Goal: Information Seeking & Learning: Learn about a topic

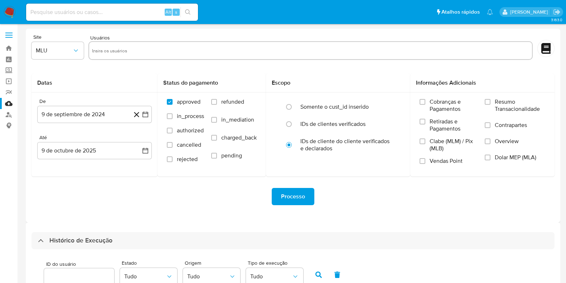
select select "10"
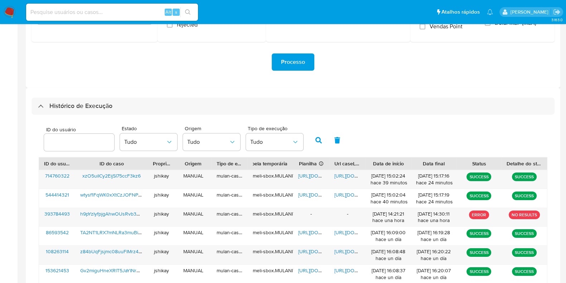
click at [9, 13] on img at bounding box center [10, 12] width 12 height 12
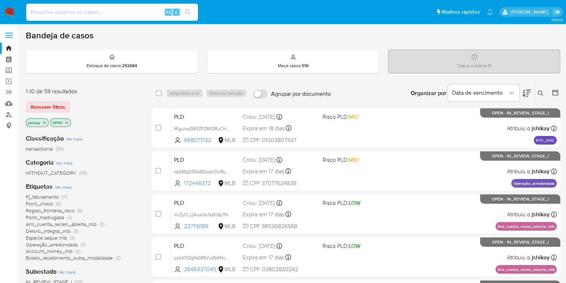
click at [97, 3] on div "Alt s" at bounding box center [112, 12] width 172 height 20
paste input "1266772145"
click at [98, 13] on input at bounding box center [112, 12] width 172 height 9
type input "1266772145"
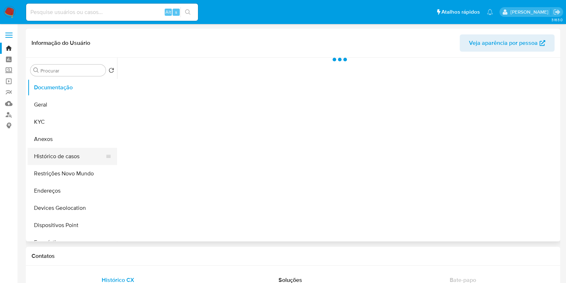
click at [57, 162] on button "Histórico de casos" at bounding box center [70, 156] width 84 height 17
select select "10"
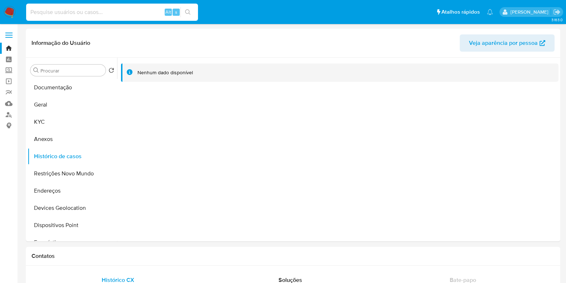
click at [92, 13] on input at bounding box center [112, 12] width 172 height 9
paste input "R$43.658,99"
type input "R$43.658,99"
click at [97, 15] on input at bounding box center [112, 12] width 172 height 9
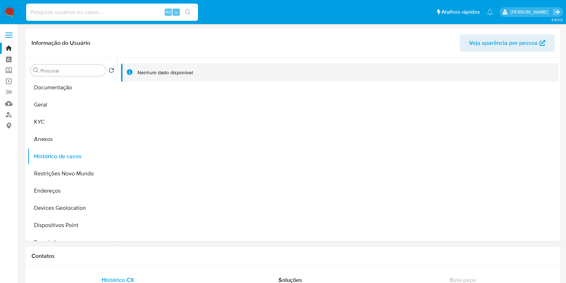
paste input "1266772145"
type input "1266772145"
click at [3, 14] on nav "Pausado Ver notificaciones 1266772145 Alt s Atalhos rápidos Presiona las siguie…" at bounding box center [283, 12] width 566 height 24
click at [9, 10] on img at bounding box center [10, 12] width 12 height 12
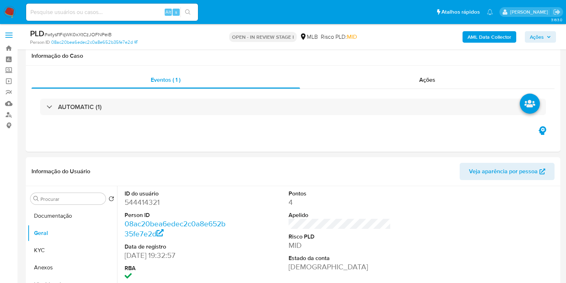
scroll to position [134, 0]
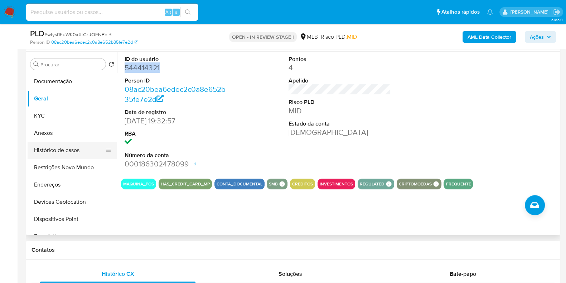
click at [69, 158] on button "Histórico de casos" at bounding box center [70, 149] width 84 height 17
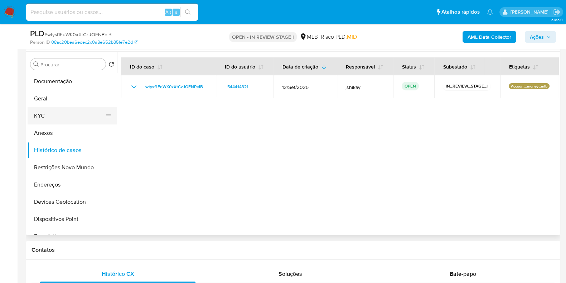
click at [28, 117] on button "KYC" at bounding box center [70, 115] width 84 height 17
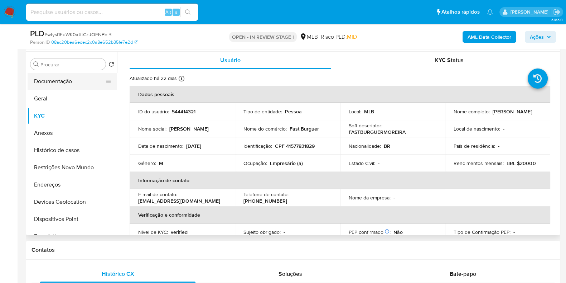
click at [58, 85] on button "Documentação" at bounding box center [70, 81] width 84 height 17
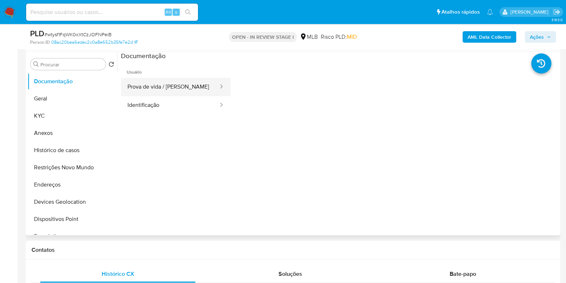
click at [174, 92] on button "Prova de vida / [PERSON_NAME]" at bounding box center [170, 87] width 98 height 18
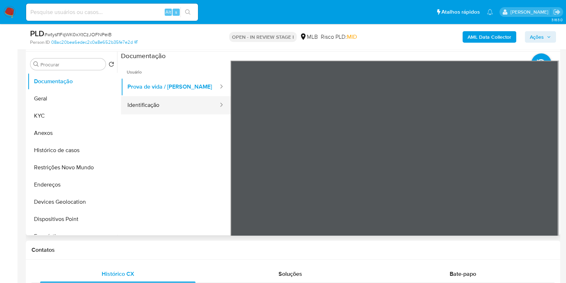
click at [177, 105] on button "Identificação" at bounding box center [170, 105] width 98 height 18
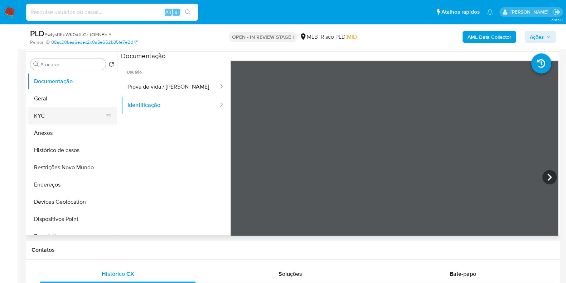
click at [59, 112] on button "KYC" at bounding box center [70, 115] width 84 height 17
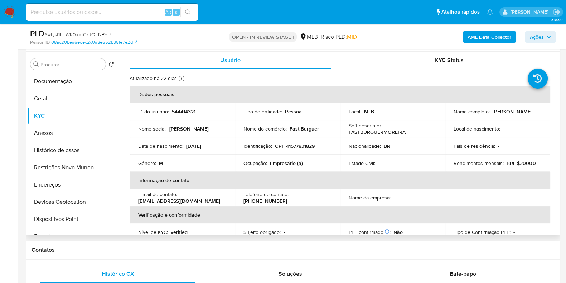
click at [281, 164] on p "Empresário (a)" at bounding box center [286, 163] width 33 height 6
copy p "Empresário"
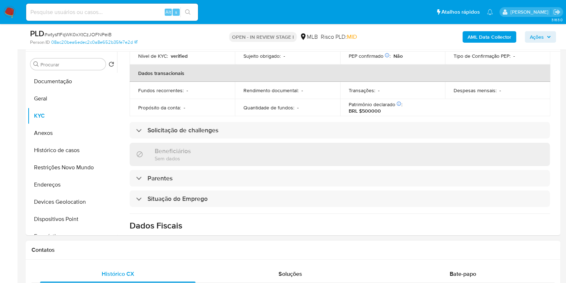
scroll to position [224, 0]
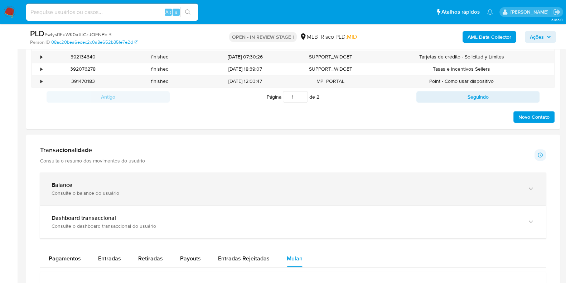
click at [163, 177] on div "Balance Consulte o balance do usuário" at bounding box center [293, 188] width 506 height 33
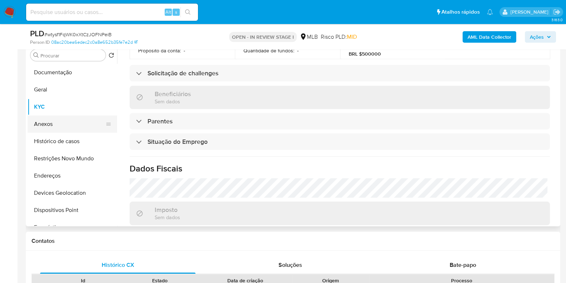
scroll to position [134, 0]
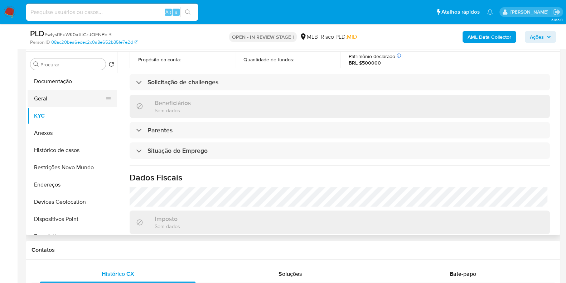
click at [70, 104] on button "Geral" at bounding box center [70, 98] width 84 height 17
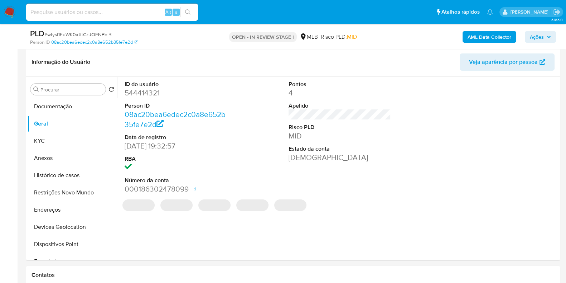
scroll to position [103, 0]
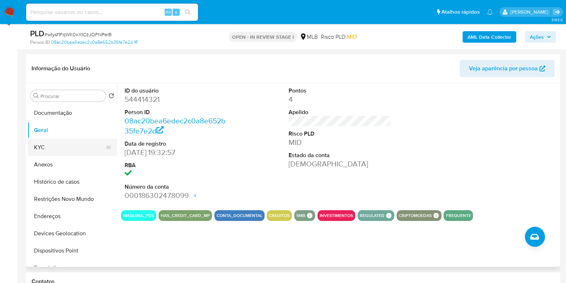
click at [54, 147] on button "KYC" at bounding box center [70, 147] width 84 height 17
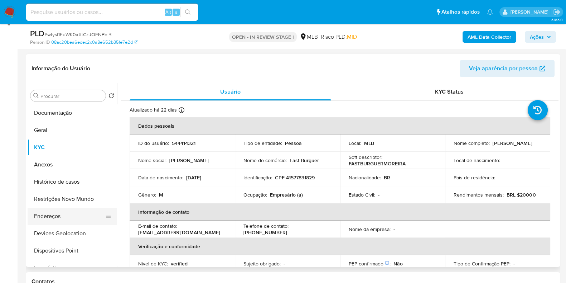
drag, startPoint x: 59, startPoint y: 213, endPoint x: 71, endPoint y: 212, distance: 11.8
click at [59, 213] on button "Endereços" at bounding box center [70, 215] width 84 height 17
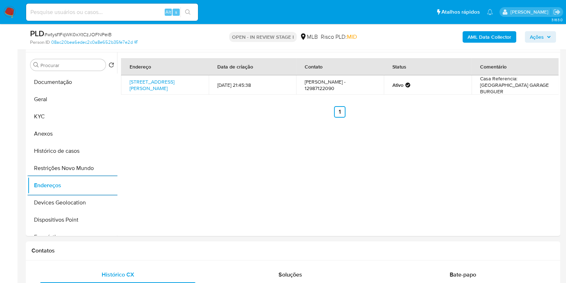
scroll to position [148, 0]
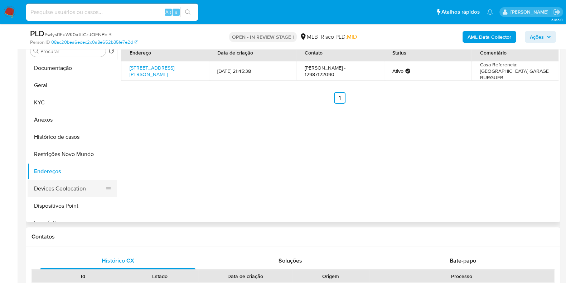
click at [71, 186] on button "Devices Geolocation" at bounding box center [70, 188] width 84 height 17
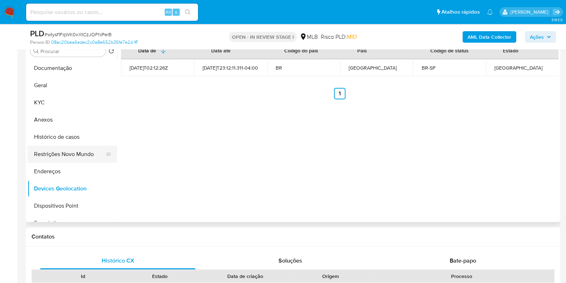
click at [52, 156] on button "Restrições Novo Mundo" at bounding box center [70, 153] width 84 height 17
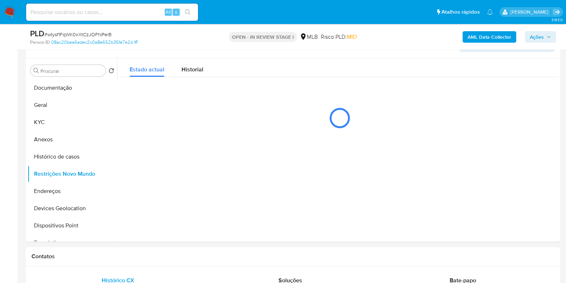
scroll to position [116, 0]
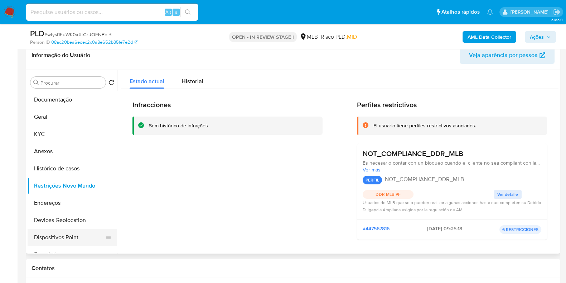
click at [62, 234] on button "Dispositivos Point" at bounding box center [70, 236] width 84 height 17
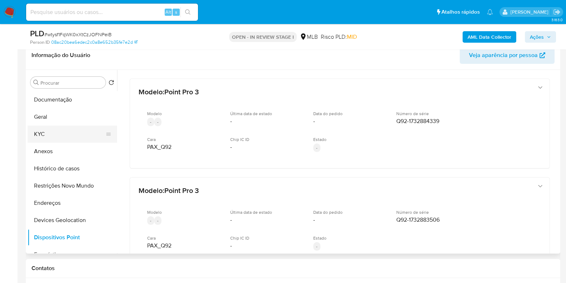
click at [34, 128] on button "KYC" at bounding box center [70, 133] width 84 height 17
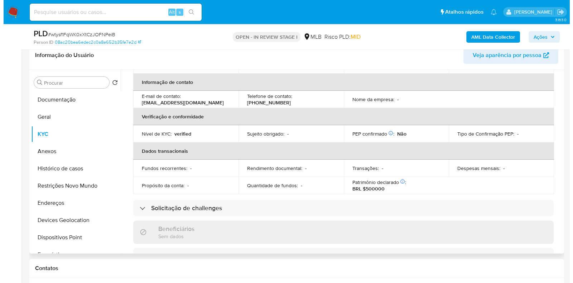
scroll to position [0, 0]
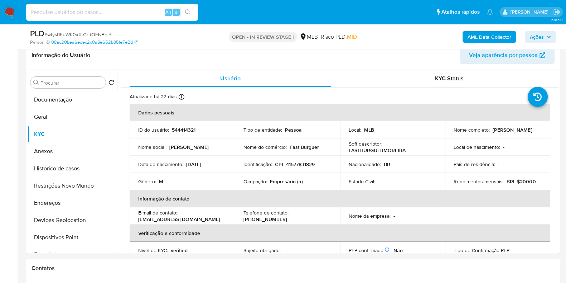
click at [480, 39] on b "AML Data Collector" at bounding box center [490, 36] width 44 height 11
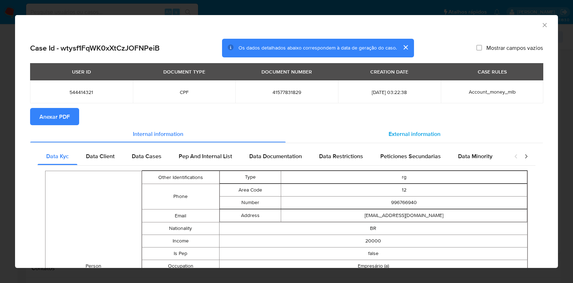
click at [403, 138] on div "External information" at bounding box center [414, 133] width 257 height 17
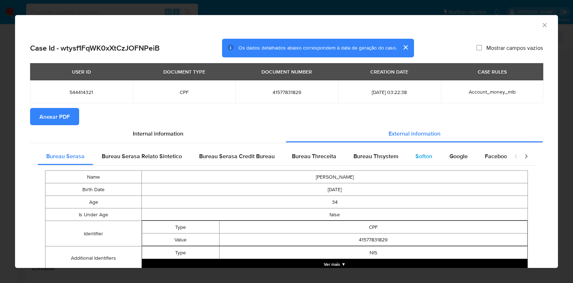
click at [412, 160] on div "Softon" at bounding box center [424, 156] width 34 height 17
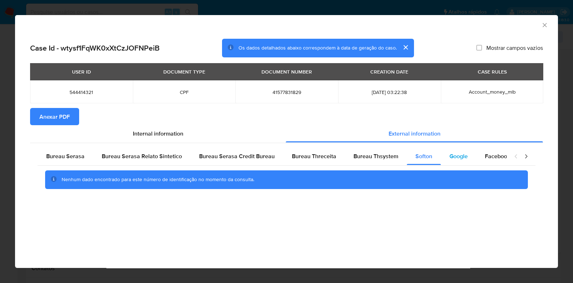
drag, startPoint x: 466, startPoint y: 158, endPoint x: 457, endPoint y: 158, distance: 9.3
click at [466, 158] on div "Google" at bounding box center [458, 156] width 35 height 17
click at [29, 110] on div "Case Id - wtysf1FqWK0xXtCzJOFNPeiB Os dados detalhados abaixo correspondem à da…" at bounding box center [286, 123] width 543 height 181
click at [38, 117] on button "Anexar PDF" at bounding box center [54, 116] width 49 height 17
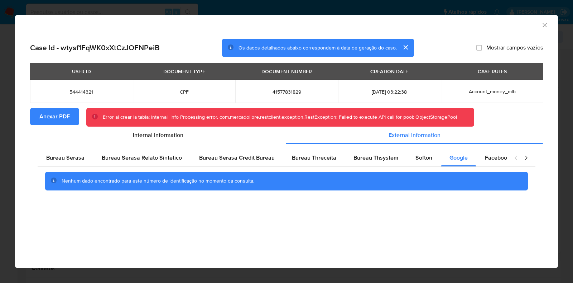
click at [546, 29] on div "AML Data Collector" at bounding box center [286, 24] width 543 height 18
click at [546, 26] on icon "Fechar a janela" at bounding box center [544, 24] width 7 height 7
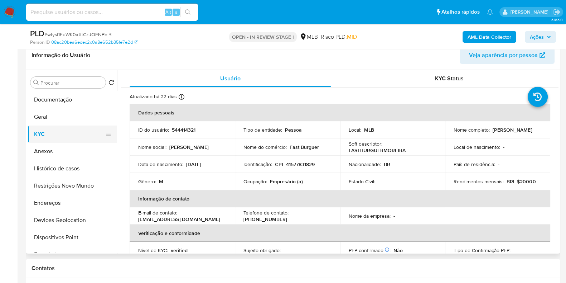
click at [62, 141] on button "KYC" at bounding box center [70, 133] width 84 height 17
click at [62, 153] on button "Anexos" at bounding box center [70, 151] width 84 height 17
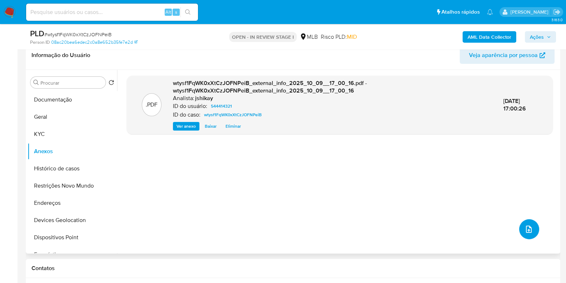
click at [521, 227] on button "upload-file" at bounding box center [529, 229] width 20 height 20
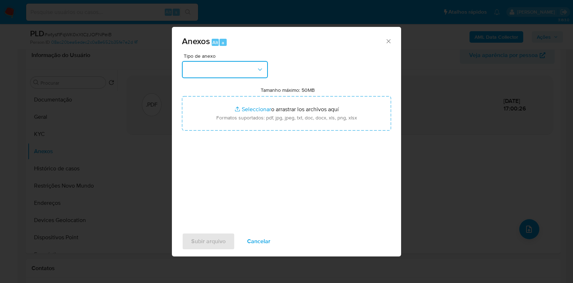
click at [222, 74] on button "button" at bounding box center [225, 69] width 86 height 17
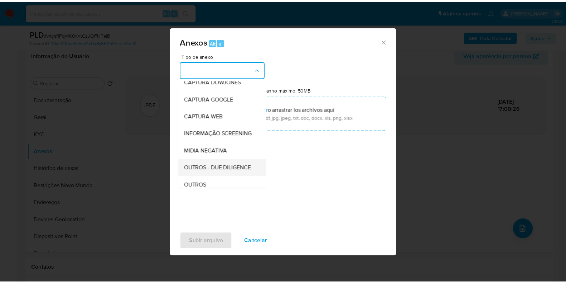
scroll to position [44, 0]
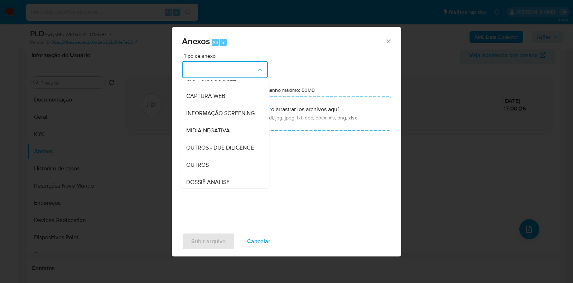
drag, startPoint x: 194, startPoint y: 176, endPoint x: 198, endPoint y: 169, distance: 8.5
click at [194, 168] on span "OUTROS" at bounding box center [197, 164] width 23 height 7
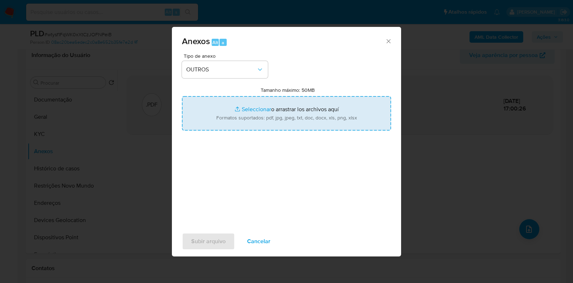
click at [230, 119] on input "Tamanho máximo: 50MB Seleccionar archivos" at bounding box center [286, 113] width 209 height 34
type input "C:\fakepath\SAR - XXXX - CPF 41577831829 - RICHARD WESLEY SANTOS DA SILVA.pdf"
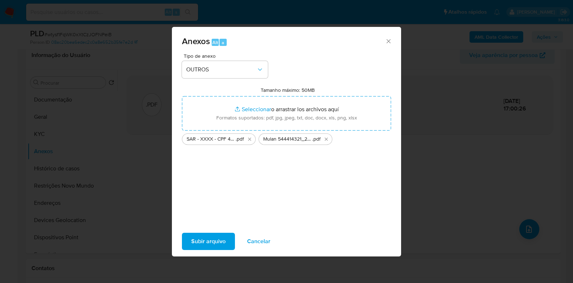
click at [190, 240] on button "Subir arquivo" at bounding box center [208, 240] width 53 height 17
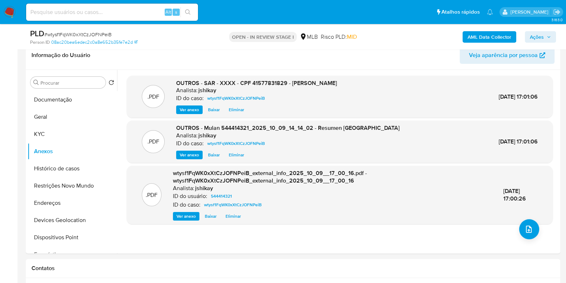
click at [535, 31] on span "Ações" at bounding box center [537, 36] width 14 height 11
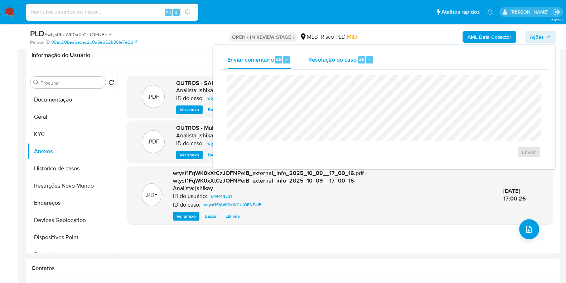
click at [333, 55] on span "Resolução do caso" at bounding box center [332, 59] width 48 height 8
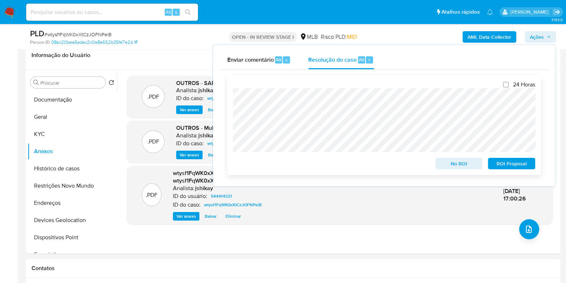
click at [507, 164] on span "ROI Proposal" at bounding box center [511, 163] width 37 height 10
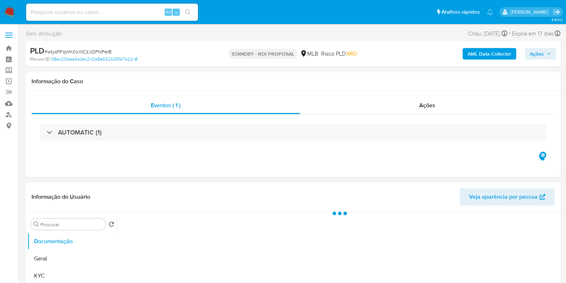
select select "10"
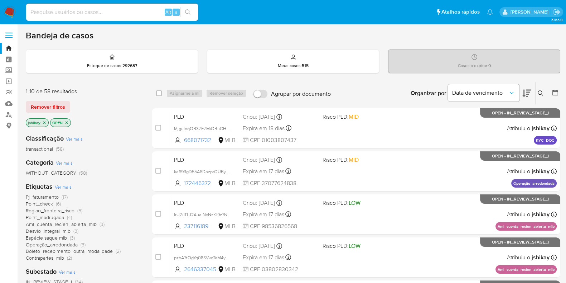
click at [70, 185] on span "Ver mais" at bounding box center [63, 186] width 17 height 6
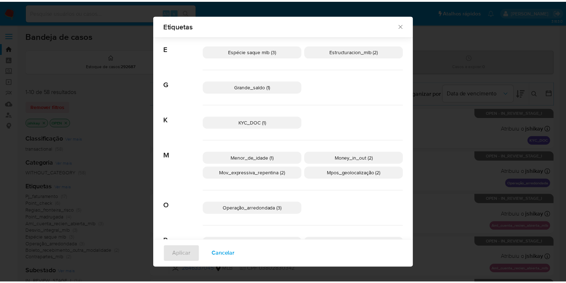
scroll to position [173, 0]
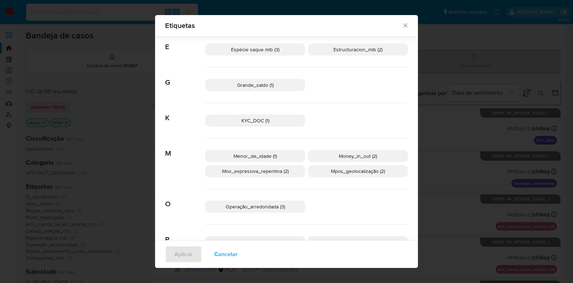
click at [403, 26] on icon "Fechar" at bounding box center [405, 26] width 4 height 4
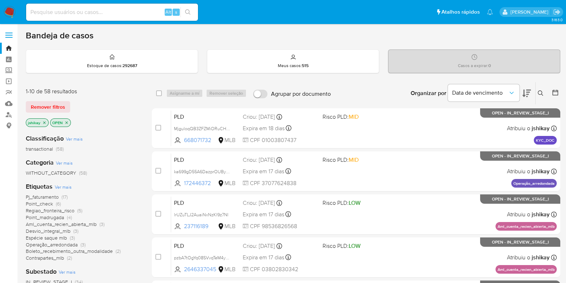
click at [106, 12] on input at bounding box center [112, 12] width 172 height 9
paste input "2255857663"
type input "2255857663"
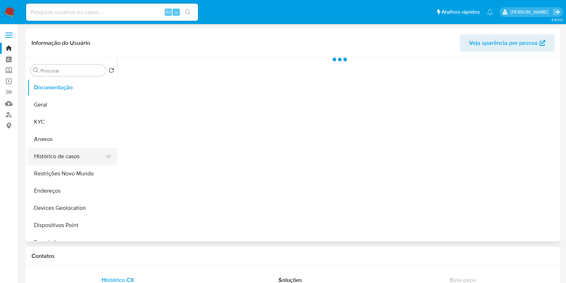
click at [54, 158] on button "Histórico de casos" at bounding box center [70, 156] width 84 height 17
select select "10"
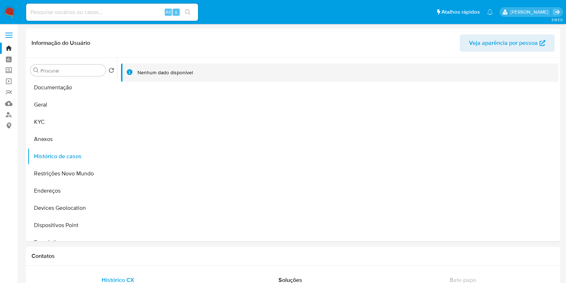
click at [78, 17] on div "Alt s" at bounding box center [112, 12] width 172 height 17
click at [78, 14] on input at bounding box center [112, 12] width 172 height 9
paste input "1375269741"
type input "1375269741"
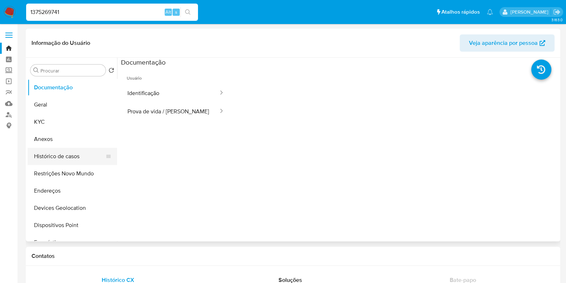
click at [48, 155] on button "Histórico de casos" at bounding box center [70, 156] width 84 height 17
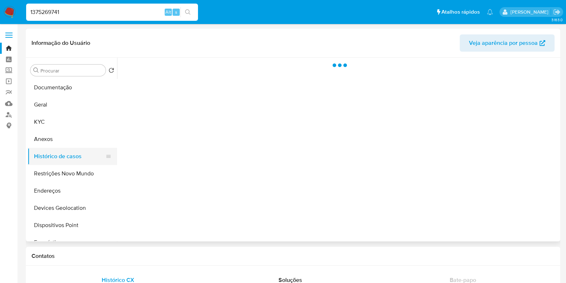
select select "10"
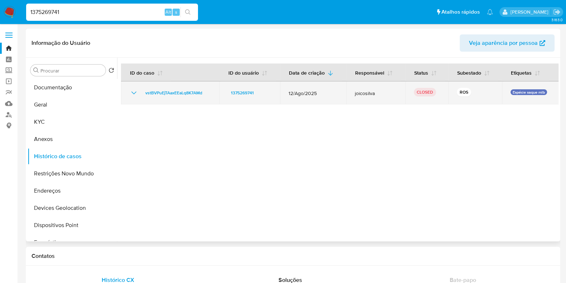
click at [133, 90] on icon "Mostrar/Ocultar" at bounding box center [134, 92] width 9 height 9
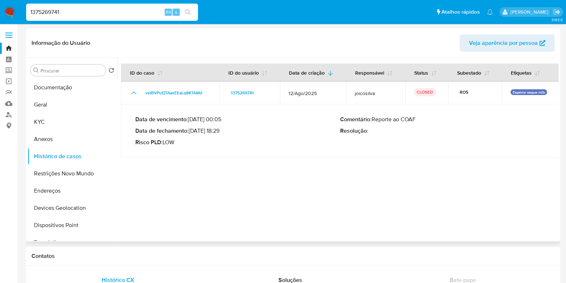
drag, startPoint x: 192, startPoint y: 133, endPoint x: 220, endPoint y: 133, distance: 28.3
click at [220, 133] on p "Data de fechamento : 17/09/2025 18:29" at bounding box center [237, 130] width 205 height 7
click at [120, 8] on input "1375269741" at bounding box center [112, 12] width 172 height 9
paste input "794376595"
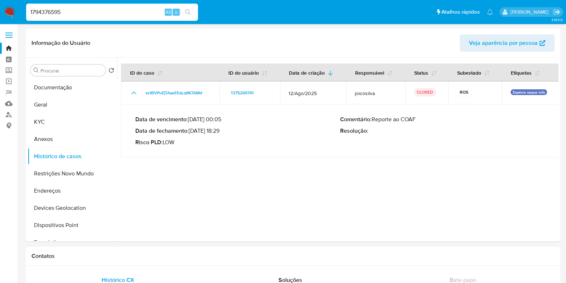
type input "1794376595"
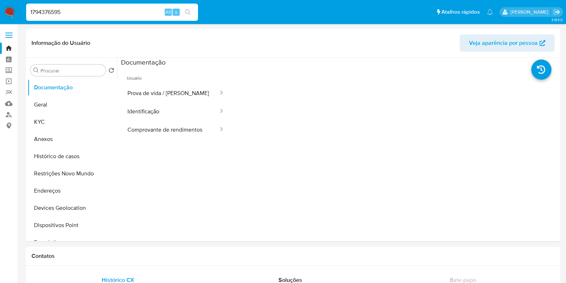
select select "10"
click at [79, 155] on button "Histórico de casos" at bounding box center [70, 156] width 84 height 17
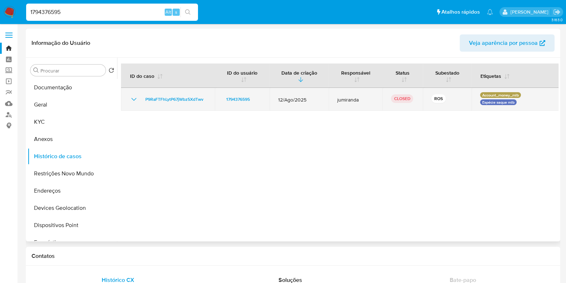
click at [136, 96] on icon "Mostrar/Ocultar" at bounding box center [134, 99] width 9 height 9
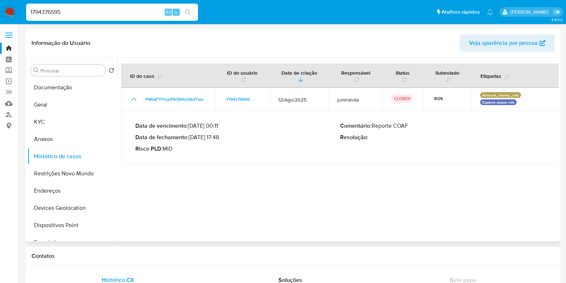
drag, startPoint x: 192, startPoint y: 136, endPoint x: 221, endPoint y: 138, distance: 29.4
click at [221, 138] on p "Data de fechamento : 03/09/2025 17:48" at bounding box center [237, 137] width 205 height 7
click at [104, 11] on input "1794376595" at bounding box center [112, 12] width 172 height 9
paste input "722025494"
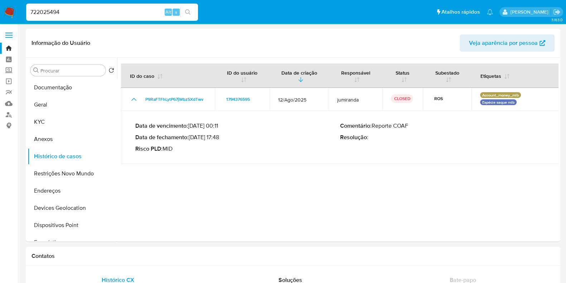
type input "722025494"
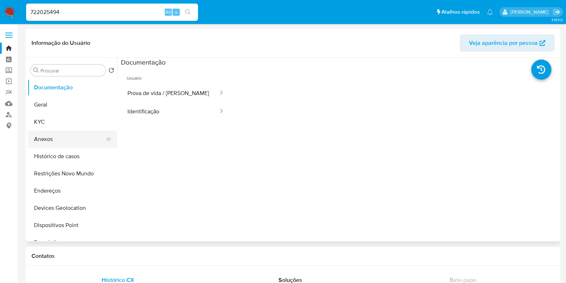
select select "10"
click at [47, 150] on button "Histórico de casos" at bounding box center [70, 156] width 84 height 17
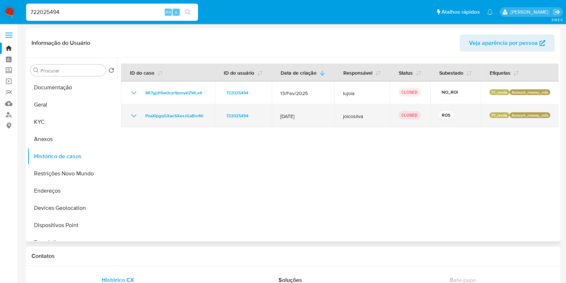
click at [134, 120] on icon "Mostrar/Ocultar" at bounding box center [134, 115] width 9 height 9
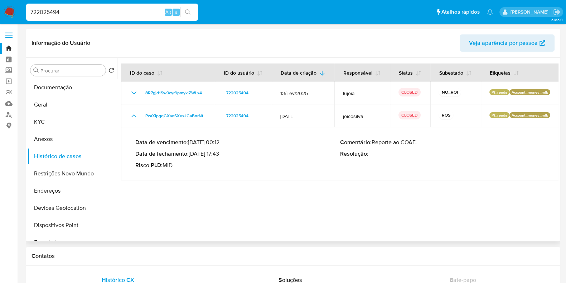
click at [191, 157] on p "Data de fechamento : 14/02/2025 17:43" at bounding box center [237, 153] width 205 height 7
drag, startPoint x: 194, startPoint y: 160, endPoint x: 208, endPoint y: 159, distance: 14.4
click at [208, 157] on p "Data de fechamento : 14/02/2025 17:43" at bounding box center [237, 153] width 205 height 7
drag, startPoint x: 221, startPoint y: 162, endPoint x: 190, endPoint y: 161, distance: 30.5
click at [190, 157] on p "Data de fechamento : 14/02/2025 17:43" at bounding box center [237, 153] width 205 height 7
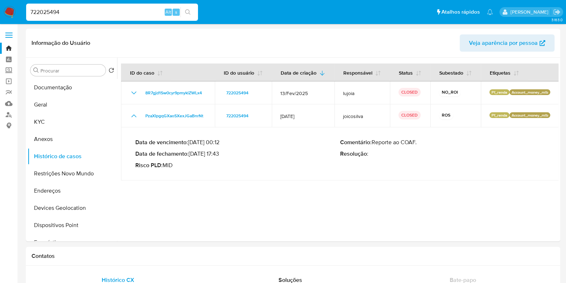
click at [69, 13] on input "722025494" at bounding box center [112, 12] width 172 height 9
paste input "630307403"
type input "630307403"
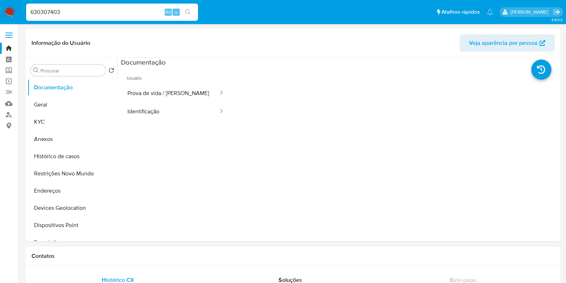
select select "10"
click at [85, 151] on button "Histórico de casos" at bounding box center [70, 156] width 84 height 17
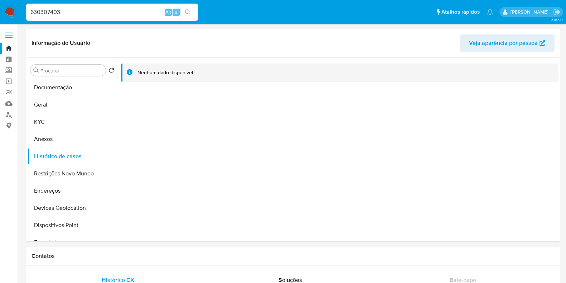
click at [130, 6] on div "630307403 Alt s" at bounding box center [112, 12] width 172 height 17
click at [129, 9] on input "630307403" at bounding box center [112, 12] width 172 height 9
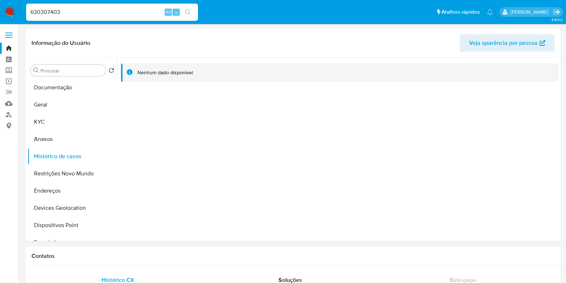
paste input "221527307"
type input "2215273073"
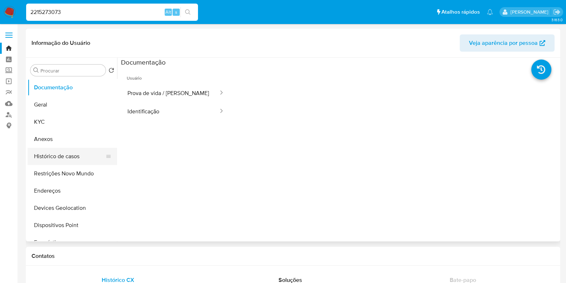
click at [57, 157] on button "Histórico de casos" at bounding box center [70, 156] width 84 height 17
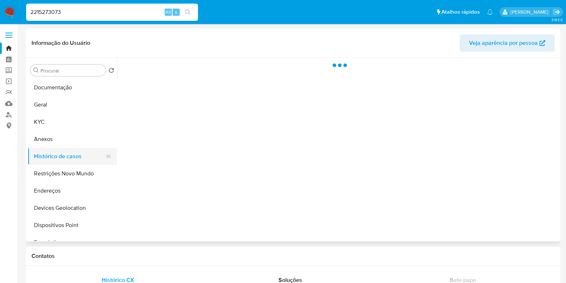
select select "10"
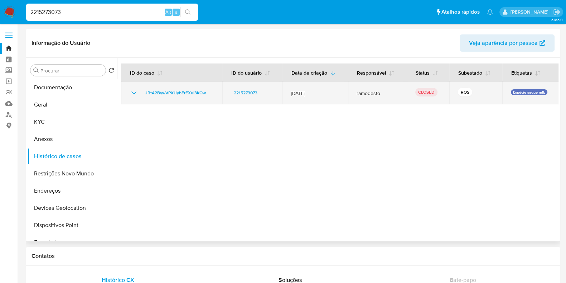
click at [130, 90] on icon "Mostrar/Ocultar" at bounding box center [134, 92] width 9 height 9
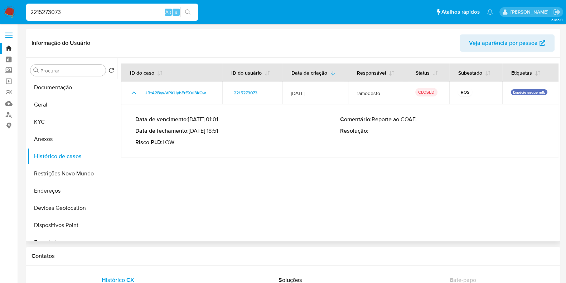
drag, startPoint x: 192, startPoint y: 130, endPoint x: 220, endPoint y: 131, distance: 27.6
click at [220, 131] on p "Data de fechamento : 19/08/2025 18:51" at bounding box center [237, 130] width 205 height 7
click at [7, 14] on img at bounding box center [10, 12] width 12 height 12
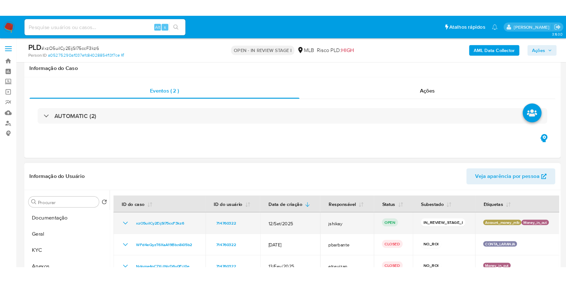
scroll to position [134, 0]
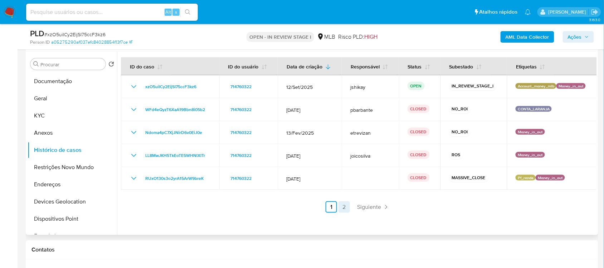
click at [339, 208] on link "2" at bounding box center [344, 206] width 11 height 11
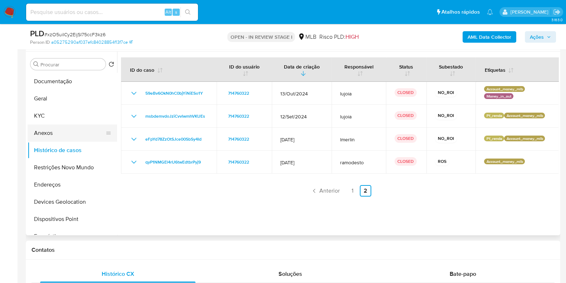
click at [54, 124] on button "Anexos" at bounding box center [70, 132] width 84 height 17
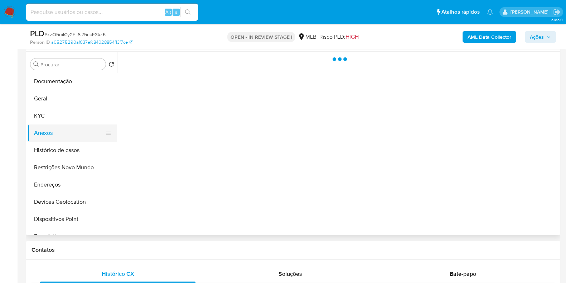
click at [44, 126] on button "Anexos" at bounding box center [70, 132] width 84 height 17
click at [51, 114] on button "KYC" at bounding box center [70, 115] width 84 height 17
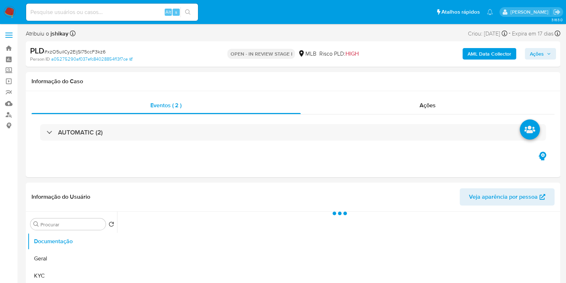
select select "10"
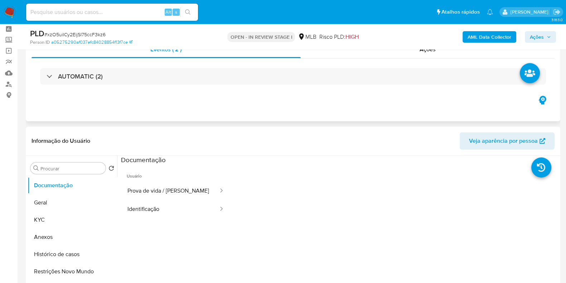
scroll to position [44, 0]
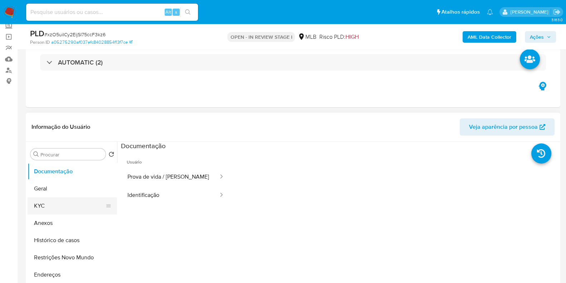
click at [33, 204] on button "KYC" at bounding box center [70, 205] width 84 height 17
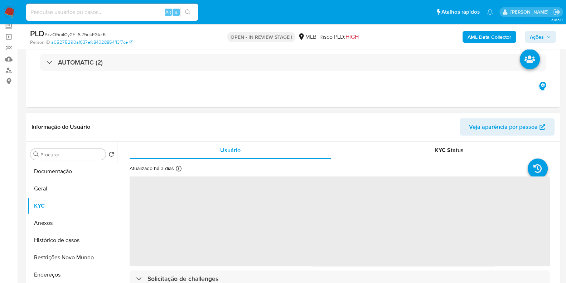
scroll to position [89, 0]
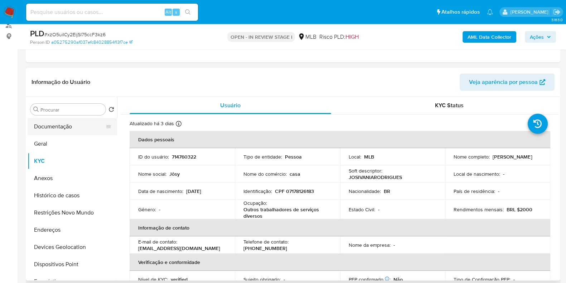
click at [72, 124] on button "Documentação" at bounding box center [70, 126] width 84 height 17
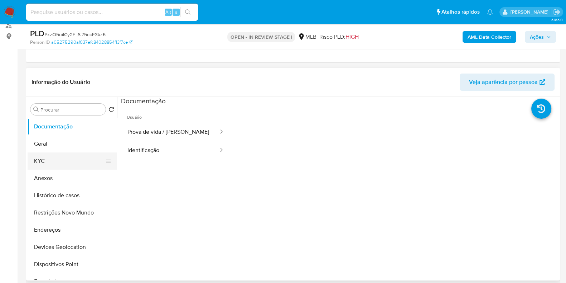
click at [59, 164] on button "KYC" at bounding box center [70, 160] width 84 height 17
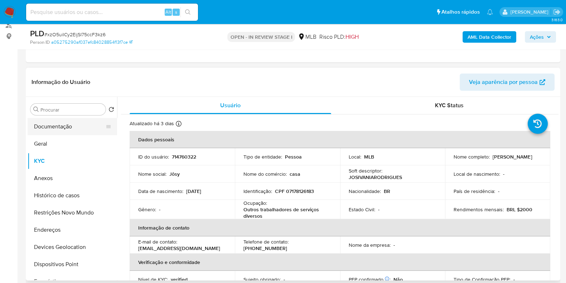
click at [61, 128] on button "Documentação" at bounding box center [70, 126] width 84 height 17
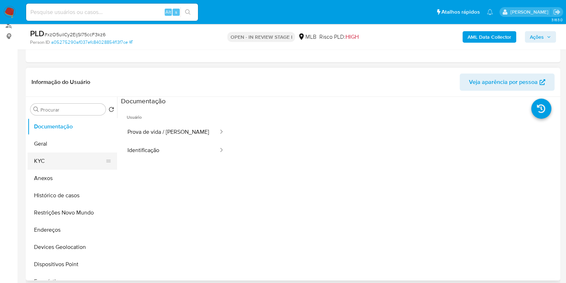
drag, startPoint x: 64, startPoint y: 159, endPoint x: 56, endPoint y: 158, distance: 8.6
click at [63, 159] on button "KYC" at bounding box center [70, 160] width 84 height 17
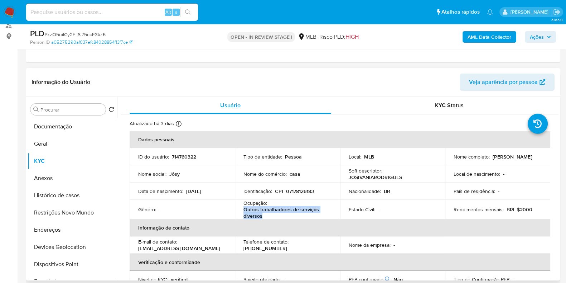
drag, startPoint x: 266, startPoint y: 216, endPoint x: 241, endPoint y: 210, distance: 24.9
click at [241, 210] on td "Ocupação : Outros trabalhadores de serviços diversos" at bounding box center [287, 208] width 105 height 19
copy p "Outros trabalhadores de serviços diversos"
click at [51, 118] on button "Documentação" at bounding box center [70, 126] width 84 height 17
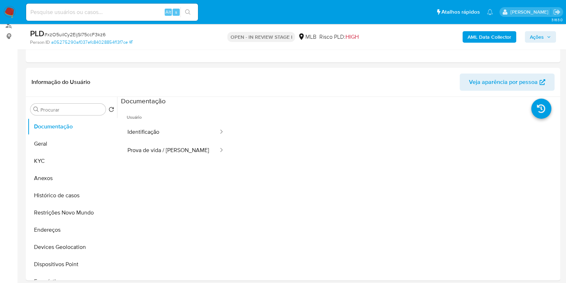
click at [177, 139] on button "Identificação" at bounding box center [170, 132] width 98 height 18
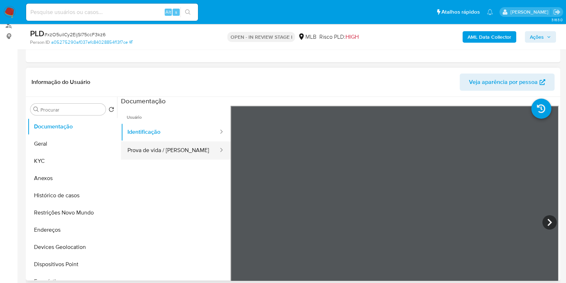
click at [199, 153] on button "Prova de vida / Selfie" at bounding box center [170, 150] width 98 height 18
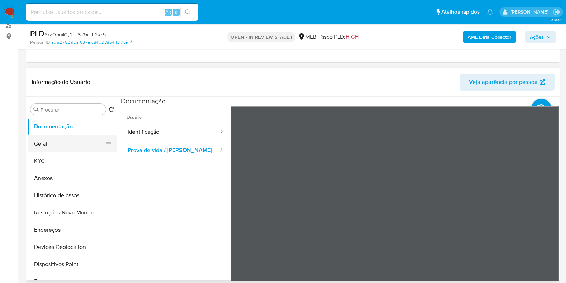
click at [60, 144] on button "Geral" at bounding box center [70, 143] width 84 height 17
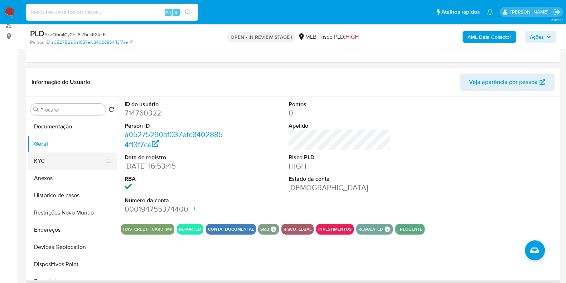
click at [57, 158] on button "KYC" at bounding box center [70, 160] width 84 height 17
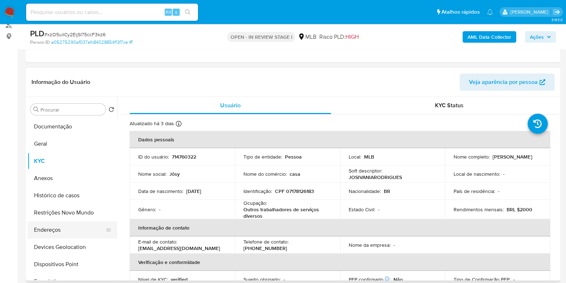
click at [48, 226] on button "Endereços" at bounding box center [70, 229] width 84 height 17
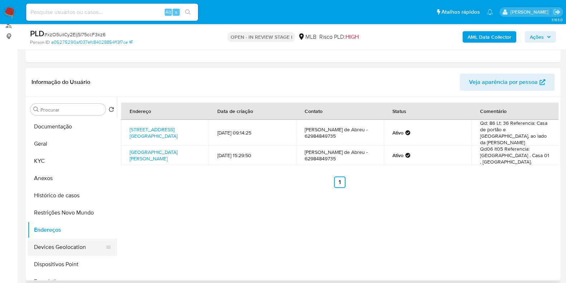
drag, startPoint x: 56, startPoint y: 250, endPoint x: 70, endPoint y: 248, distance: 14.4
click at [57, 250] on button "Devices Geolocation" at bounding box center [70, 246] width 84 height 17
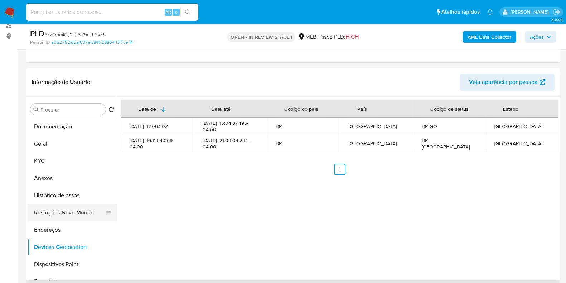
drag, startPoint x: 73, startPoint y: 212, endPoint x: 227, endPoint y: 214, distance: 154.7
click at [73, 212] on button "Restrições Novo Mundo" at bounding box center [70, 212] width 84 height 17
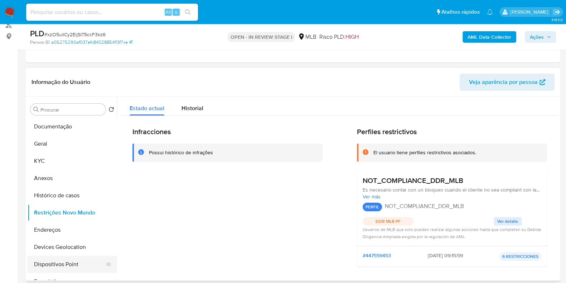
drag, startPoint x: 52, startPoint y: 259, endPoint x: 267, endPoint y: 241, distance: 215.9
click at [53, 259] on button "Dispositivos Point" at bounding box center [73, 263] width 90 height 17
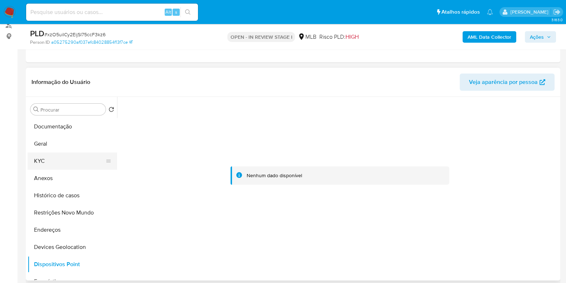
click at [62, 163] on button "KYC" at bounding box center [70, 160] width 84 height 17
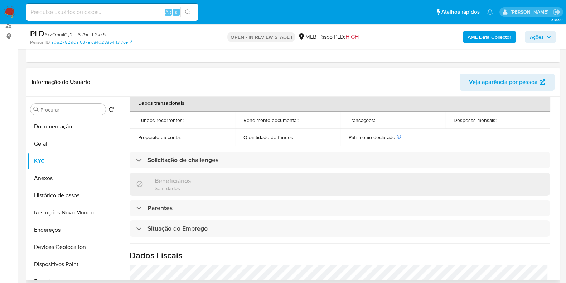
scroll to position [313, 0]
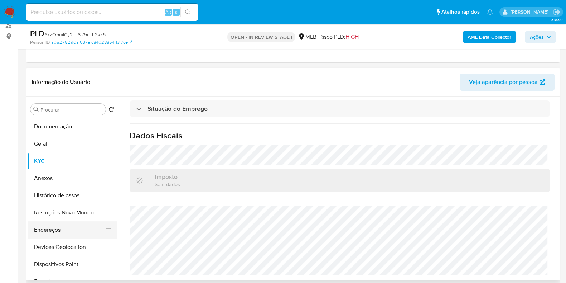
click at [66, 232] on button "Endereços" at bounding box center [70, 229] width 84 height 17
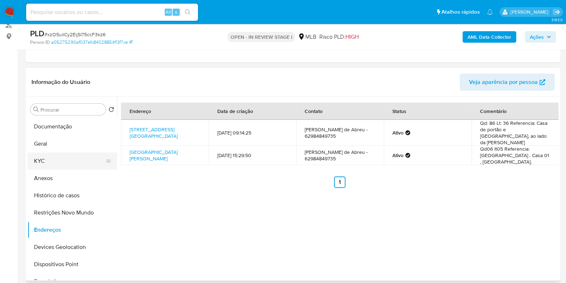
click at [56, 160] on button "KYC" at bounding box center [70, 160] width 84 height 17
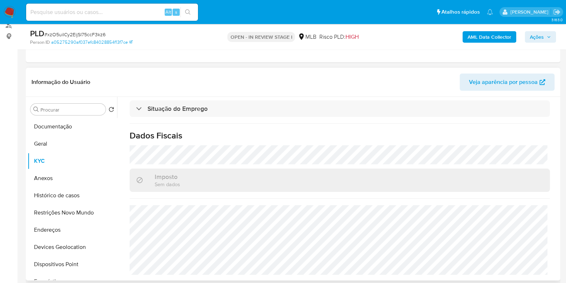
scroll to position [313, 0]
click at [55, 232] on button "Endereços" at bounding box center [70, 229] width 84 height 17
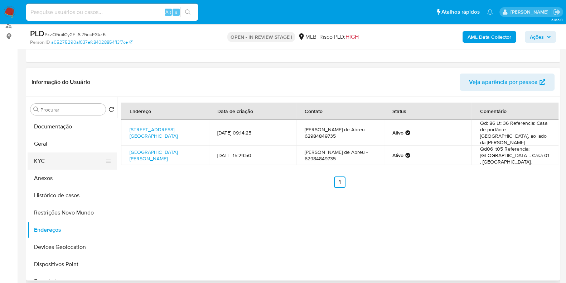
click at [77, 168] on button "KYC" at bounding box center [70, 160] width 84 height 17
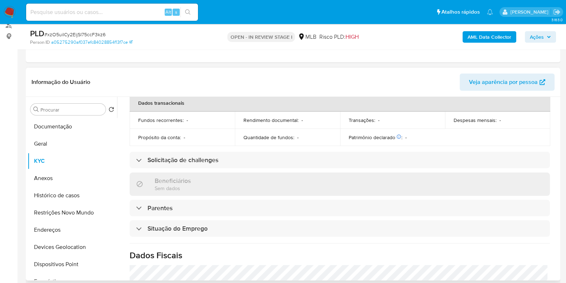
scroll to position [313, 0]
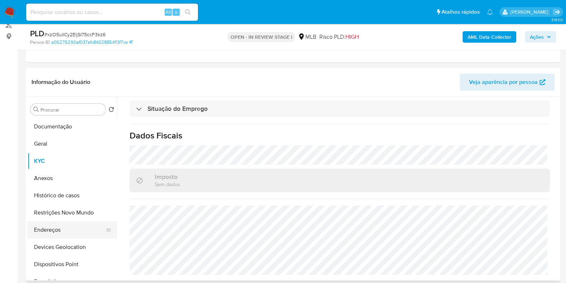
click at [79, 226] on button "Endereços" at bounding box center [70, 229] width 84 height 17
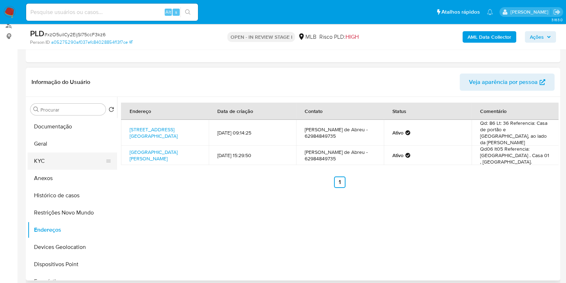
click at [72, 159] on button "KYC" at bounding box center [70, 160] width 84 height 17
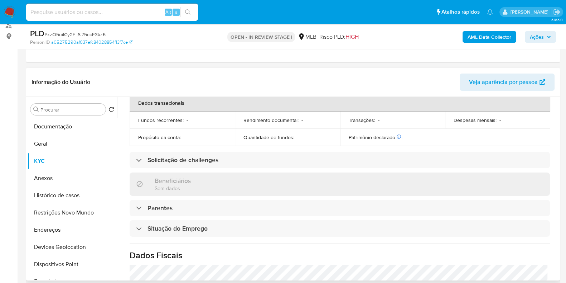
scroll to position [313, 0]
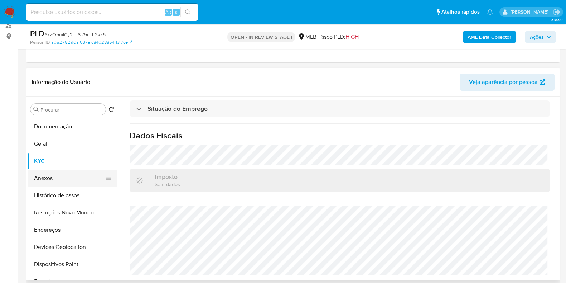
click at [46, 178] on button "Anexos" at bounding box center [70, 177] width 84 height 17
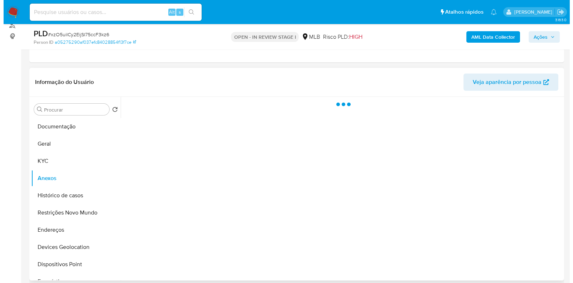
scroll to position [0, 0]
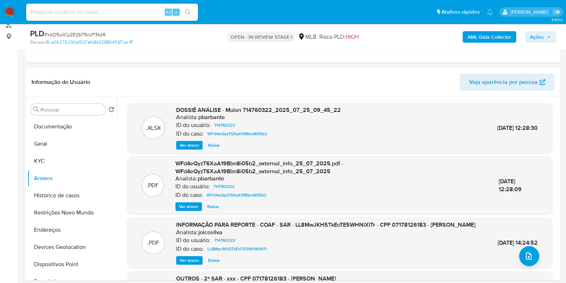
click at [480, 32] on b "AML Data Collector" at bounding box center [490, 36] width 44 height 11
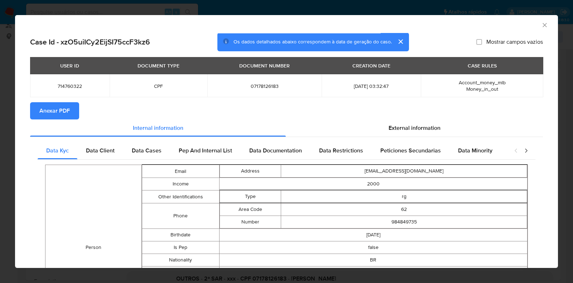
click at [57, 101] on div "USER ID DOCUMENT TYPE DOCUMENT NUMBER CREATION DATE CASE RULES 714760322 CPF 07…" at bounding box center [286, 79] width 513 height 45
click at [65, 107] on span "Anexar PDF" at bounding box center [54, 111] width 30 height 16
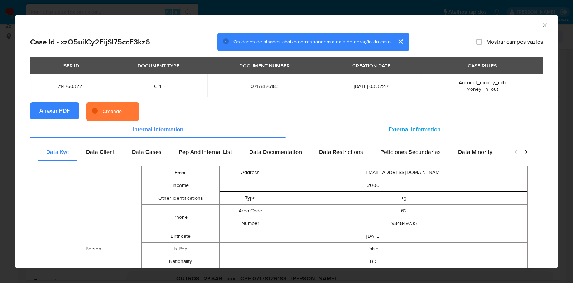
click at [448, 125] on div "External information" at bounding box center [414, 129] width 257 height 17
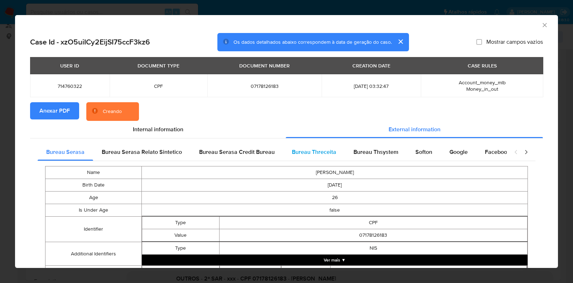
click at [339, 150] on div "Bureau Threceita" at bounding box center [314, 151] width 62 height 17
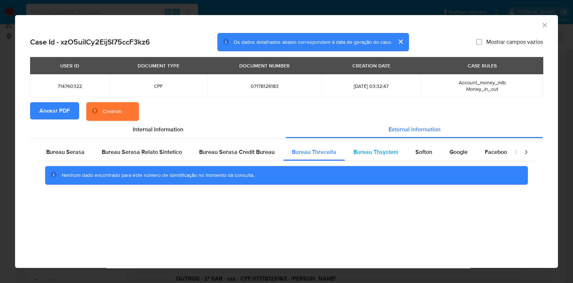
click at [363, 151] on span "Bureau Thsystem" at bounding box center [375, 152] width 45 height 8
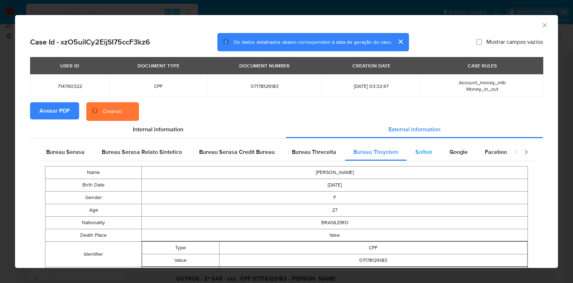
click at [422, 152] on span "Softon" at bounding box center [423, 152] width 17 height 8
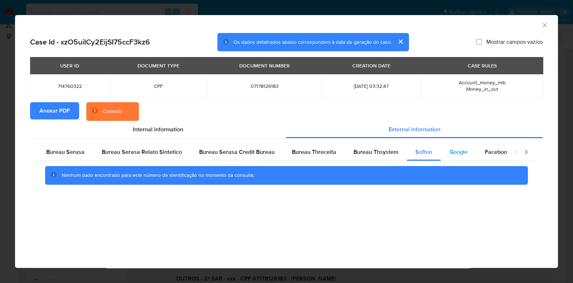
click at [454, 151] on span "Google" at bounding box center [458, 152] width 18 height 8
click at [394, 151] on div "Bureau Thsystem" at bounding box center [376, 151] width 62 height 17
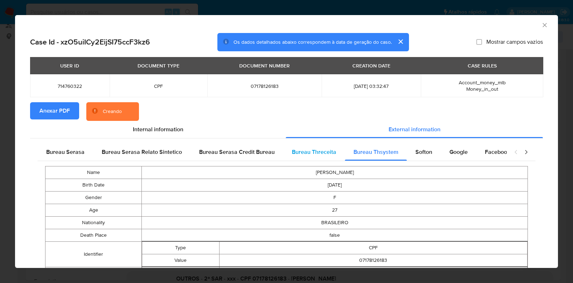
click at [317, 154] on span "Bureau Threceita" at bounding box center [314, 152] width 44 height 8
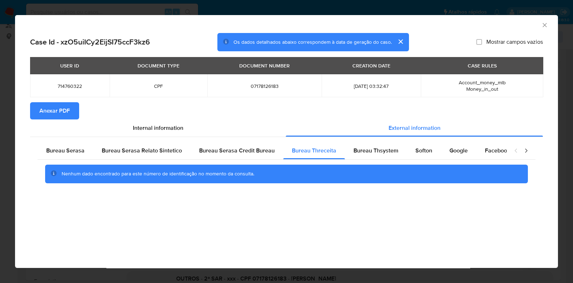
click at [546, 22] on icon "Fechar a janela" at bounding box center [544, 24] width 7 height 7
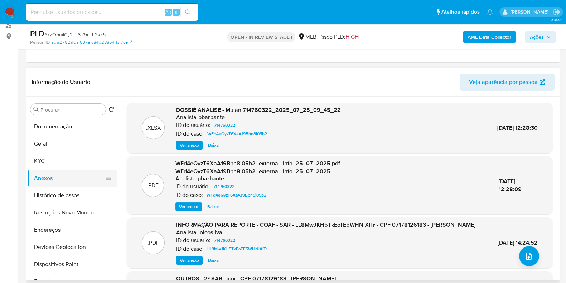
click at [54, 169] on button "Anexos" at bounding box center [70, 177] width 84 height 17
click at [59, 180] on button "Anexos" at bounding box center [70, 177] width 84 height 17
click at [63, 164] on button "KYC" at bounding box center [70, 160] width 84 height 17
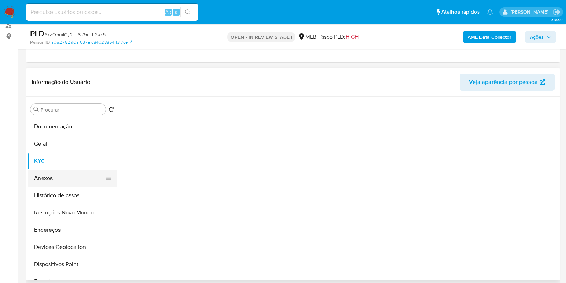
click at [66, 184] on button "Anexos" at bounding box center [70, 177] width 84 height 17
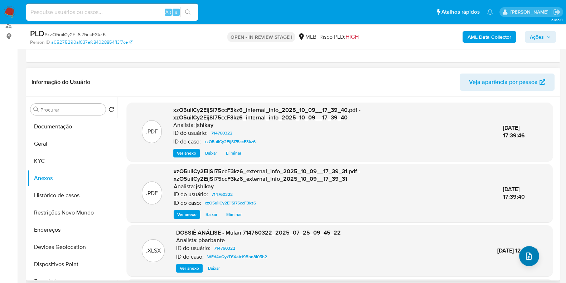
click at [530, 246] on div ".PDF xzO5uiICy2EijSI75ccF3kz6_internal_info_2025_10_09__17_39_40.pdf - xzO5uiIC…" at bounding box center [340, 230] width 426 height 257
click at [531, 257] on button "upload-file" at bounding box center [529, 256] width 20 height 20
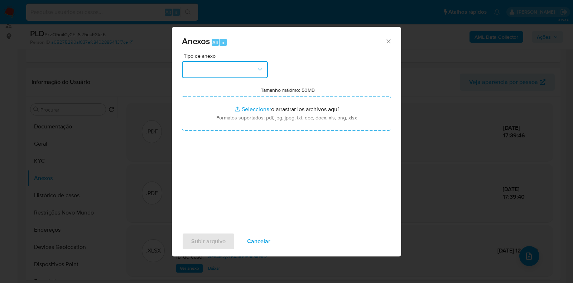
click at [231, 63] on button "button" at bounding box center [225, 69] width 86 height 17
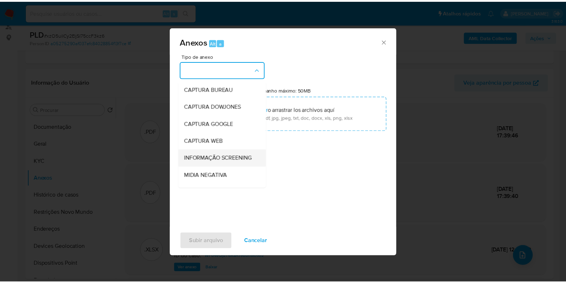
scroll to position [44, 0]
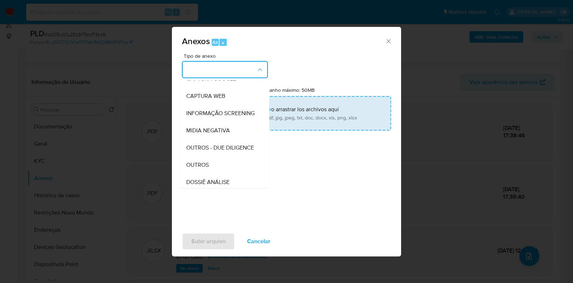
drag, startPoint x: 205, startPoint y: 182, endPoint x: 228, endPoint y: 129, distance: 57.6
click at [206, 168] on span "OUTROS" at bounding box center [197, 164] width 23 height 7
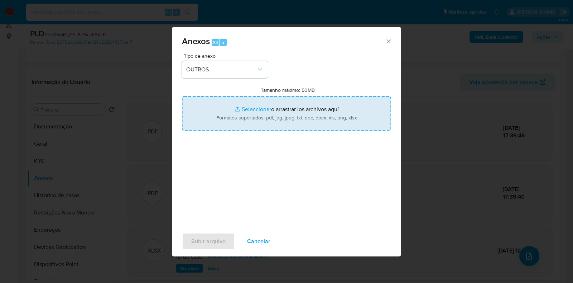
click at [240, 112] on input "Tamanho máximo: 50MB Seleccionar archivos" at bounding box center [286, 113] width 209 height 34
type input "C:\fakepath\Mulan 714760322_2025_10_09_14_13_58 - Resumen TX.pdf"
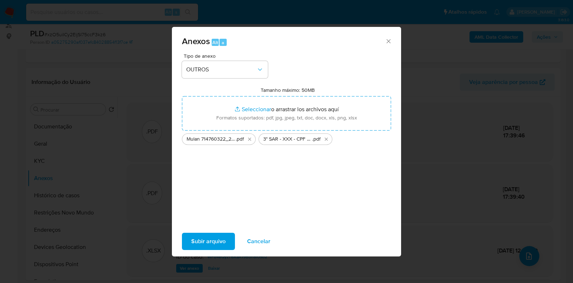
click at [215, 245] on span "Subir arquivo" at bounding box center [208, 241] width 34 height 16
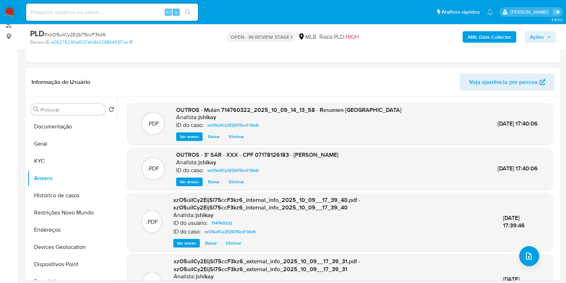
click at [543, 37] on span "Ações" at bounding box center [537, 36] width 14 height 11
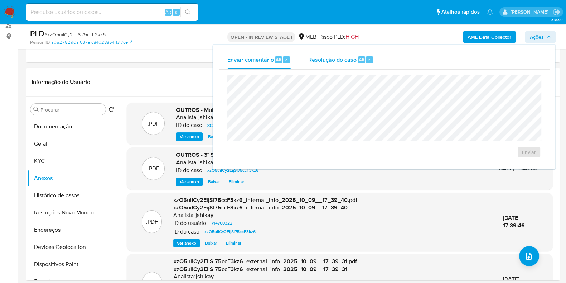
click at [332, 68] on div "Resolução do caso Alt r" at bounding box center [341, 59] width 66 height 19
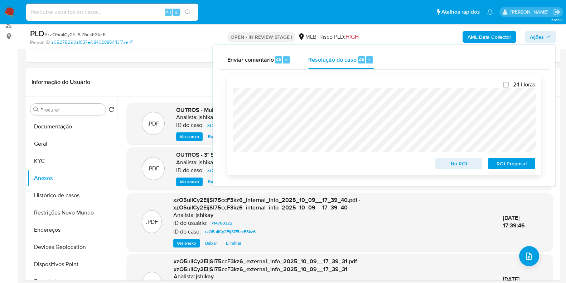
click at [511, 164] on span "ROI Proposal" at bounding box center [511, 163] width 37 height 10
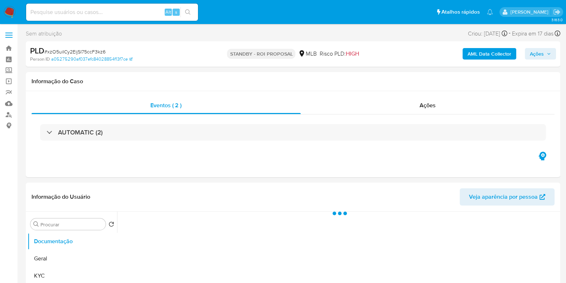
select select "10"
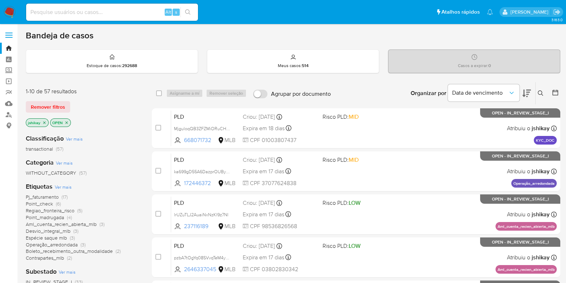
click at [67, 185] on span "Ver mais" at bounding box center [63, 186] width 17 height 6
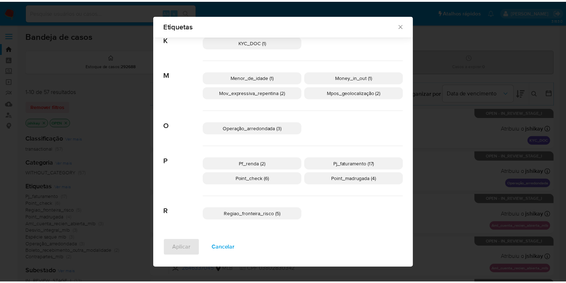
scroll to position [253, 0]
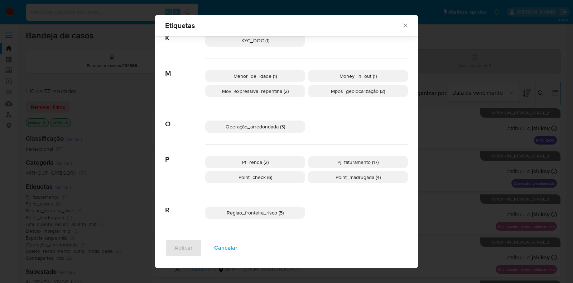
click at [337, 159] on span "Pj_faturamento (17)" at bounding box center [357, 161] width 41 height 7
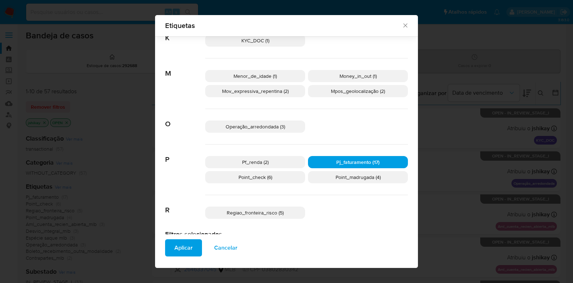
click at [180, 250] on span "Aplicar" at bounding box center [183, 248] width 18 height 16
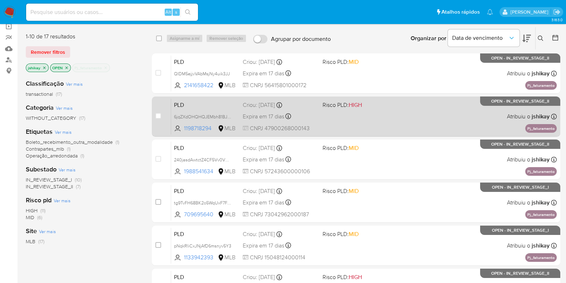
scroll to position [68, 0]
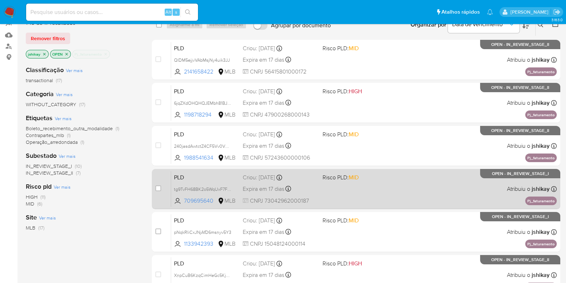
click at [372, 187] on div "PLD tg9TvFH68BK2o5WqUxF7FW17 709695640 MLB Risco PLD: MID Criou: [DATE] Criou: …" at bounding box center [364, 188] width 386 height 36
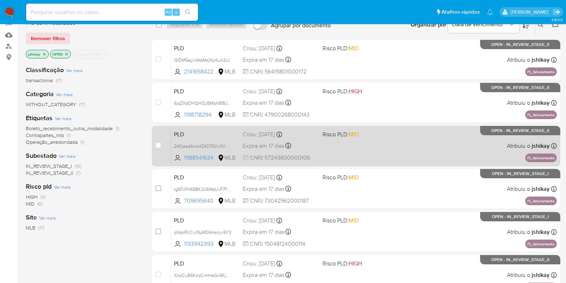
click at [380, 146] on div "PLD 240jasdAwtctZ4CF5Vv0VKqZ 1988541634 MLB Risco PLD: MID Criou: [DATE] Criou:…" at bounding box center [364, 145] width 386 height 36
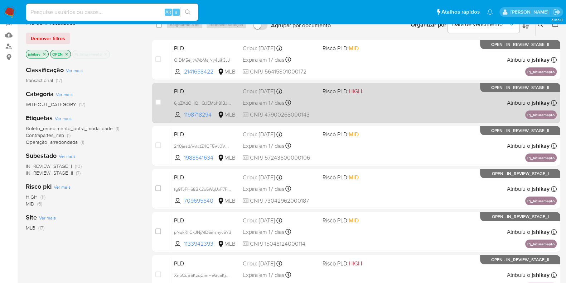
click at [387, 93] on span "Risco PLD: HIGH" at bounding box center [360, 90] width 74 height 9
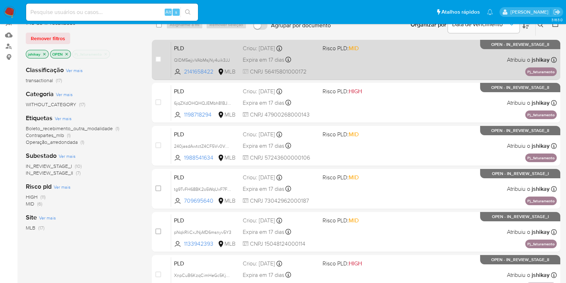
click at [396, 63] on div "PLD QIDM5ejjvVAbMsjNy4uik3JJ 2141658422 MLB Risco PLD: MID Criou: [DATE] Criou:…" at bounding box center [364, 60] width 386 height 36
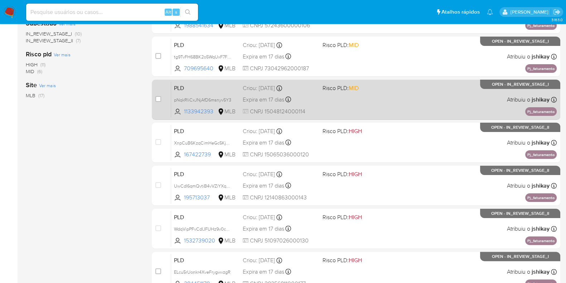
scroll to position [203, 0]
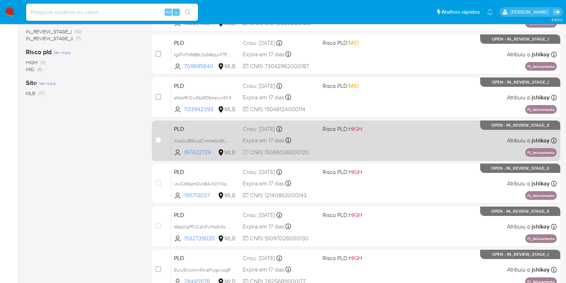
click at [409, 144] on div "PLD XnpCuB6KzqCimHeGc5KjqMHI 167422739 MLB Risco PLD: HIGH Criou: [DATE] Criou:…" at bounding box center [364, 140] width 386 height 36
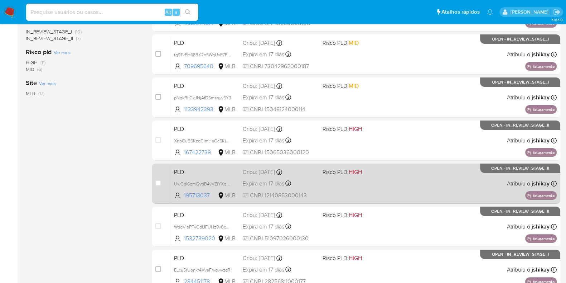
click at [405, 177] on div "PLD UwCdI6qmQvtiB4vVZiYXqhj7 195713037 MLB Risco PLD: HIGH Criou: [DATE] Criou:…" at bounding box center [364, 183] width 386 height 36
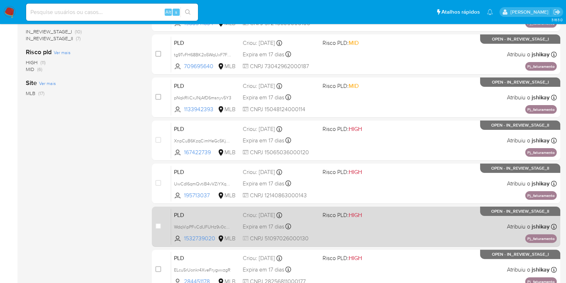
click at [408, 213] on div "PLD WdqVipPFvCdIJFUHz9v0cpKq 1532739020 MLB Risco PLD: HIGH Criou: 12/09/2025 C…" at bounding box center [364, 226] width 386 height 36
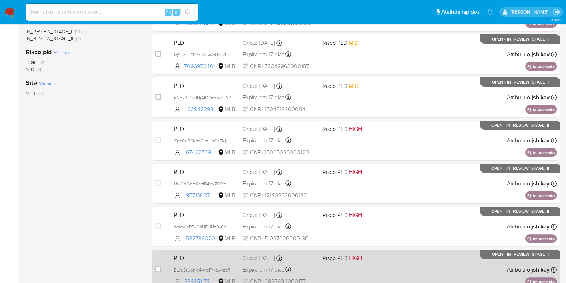
click at [410, 255] on div "PLD ELcu5rUonkr4XveFrygwvzgR 284451178 MLB Risco PLD: HIGH Criou: 12/09/2025 Cr…" at bounding box center [364, 269] width 386 height 36
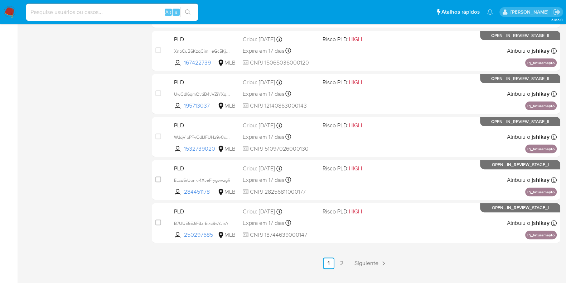
scroll to position [308, 0]
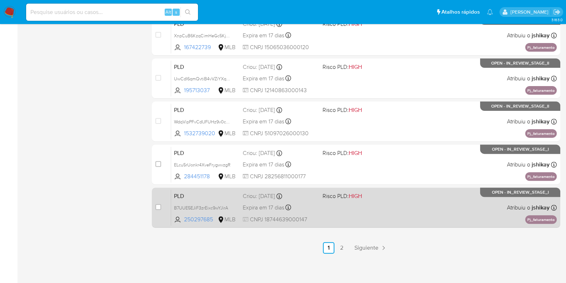
click at [412, 210] on div "PLD B7UUE5EJiF3zrEixc9wYJirA 250297685 MLB Risco PLD: HIGH Criou: 12/09/2025 Cr…" at bounding box center [364, 207] width 386 height 36
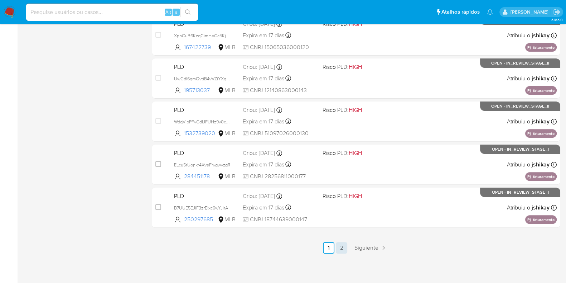
click at [340, 242] on link "2" at bounding box center [341, 247] width 11 height 11
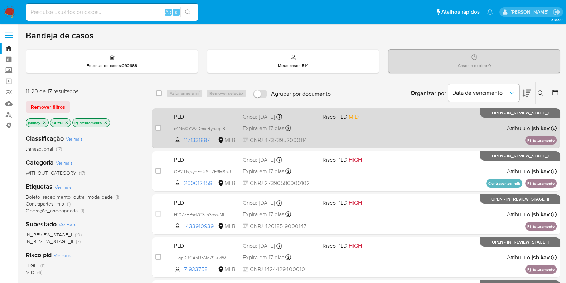
click at [377, 128] on span at bounding box center [360, 127] width 74 height 1
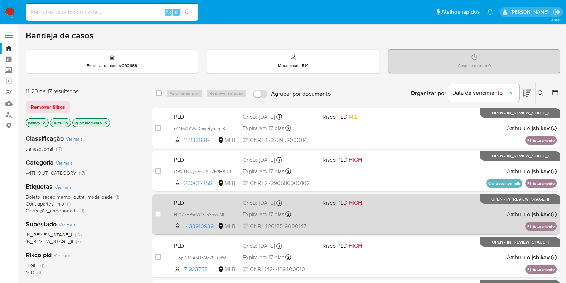
click at [375, 215] on div "PLD H10ZzHPsdZG3Ls3bswMLNHqT 1433910939 MLB Risco PLD: HIGH Criou: 12/09/2025 C…" at bounding box center [364, 214] width 386 height 36
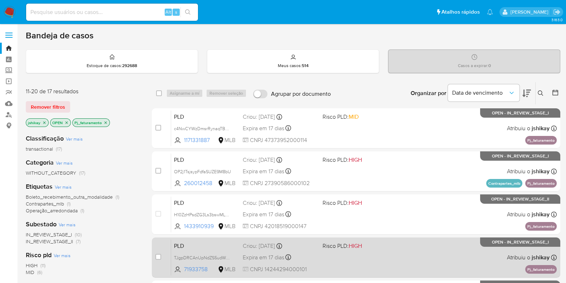
click at [388, 251] on div "PLD TJgpDRCAnUpNdZS5udWurxsQ 71933758 MLB Risco PLD: HIGH Criou: 12/09/2025 Cri…" at bounding box center [364, 257] width 386 height 36
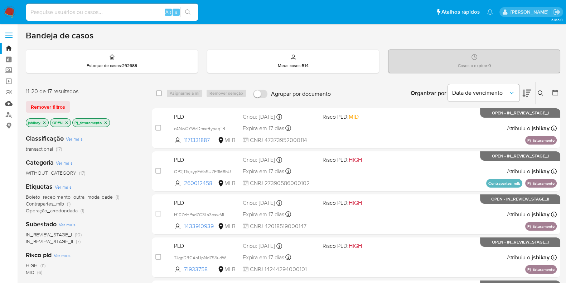
click at [8, 101] on link "Mulan" at bounding box center [42, 103] width 85 height 11
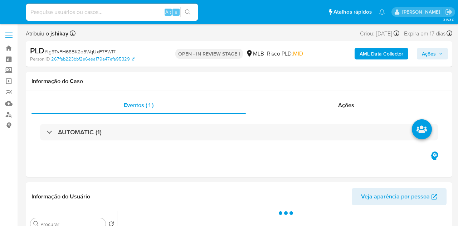
select select "10"
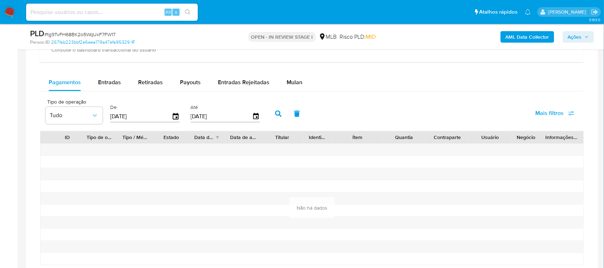
scroll to position [582, 0]
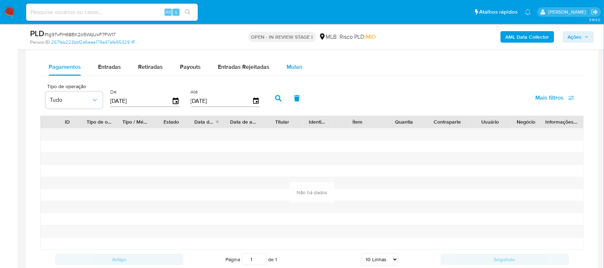
click at [287, 61] on div "Mulan" at bounding box center [295, 66] width 16 height 17
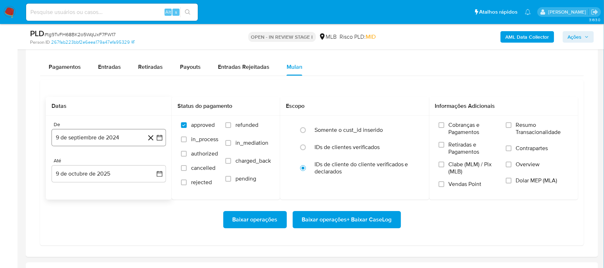
click at [161, 140] on icon "button" at bounding box center [159, 137] width 7 height 7
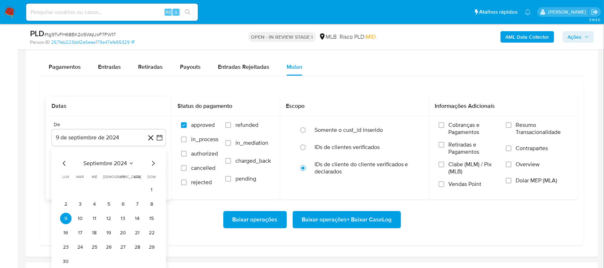
click at [118, 161] on span "septiembre 2024" at bounding box center [105, 163] width 44 height 7
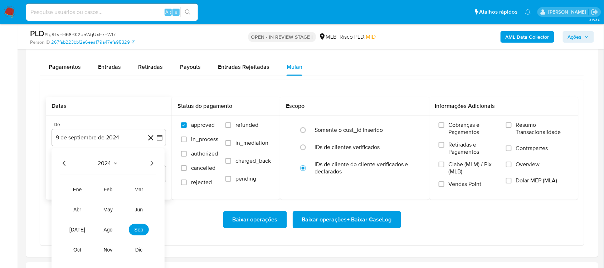
click at [151, 163] on icon "Año siguiente" at bounding box center [152, 163] width 9 height 9
click at [109, 226] on span "ago" at bounding box center [108, 230] width 9 height 6
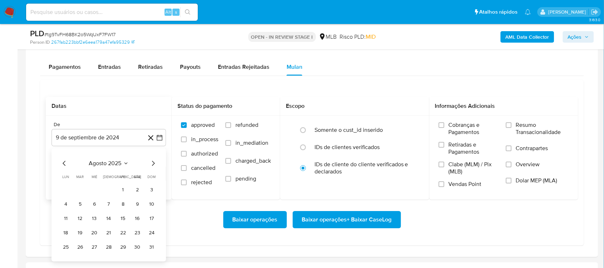
drag, startPoint x: 119, startPoint y: 190, endPoint x: 128, endPoint y: 188, distance: 9.1
click at [119, 190] on button "1" at bounding box center [122, 189] width 11 height 11
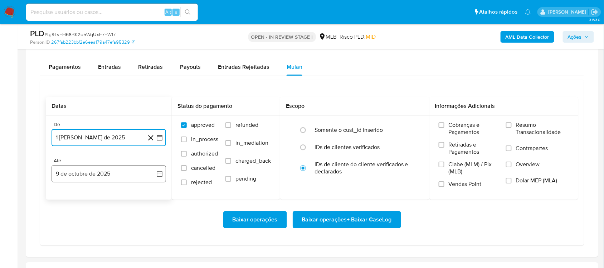
click at [155, 178] on button "9 de octubre de 2025" at bounding box center [109, 173] width 115 height 17
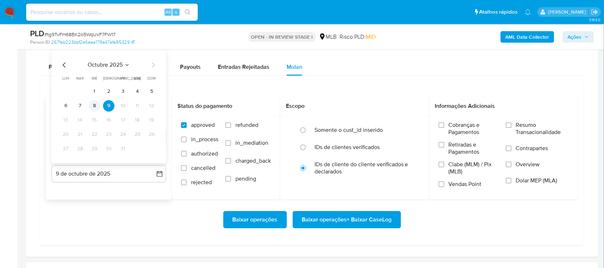
drag, startPoint x: 79, startPoint y: 106, endPoint x: 92, endPoint y: 108, distance: 13.4
click at [92, 108] on tr "6 7 8 9 10 11 12" at bounding box center [108, 105] width 97 height 11
click at [92, 108] on button "8" at bounding box center [94, 105] width 11 height 11
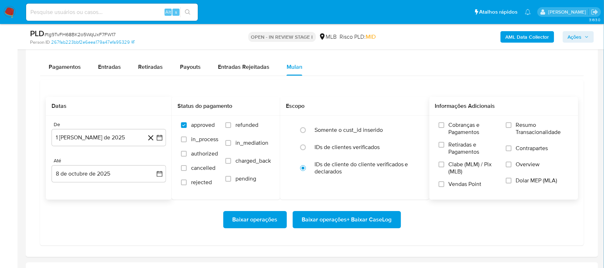
click at [458, 127] on span "Resumo Transacionalidade" at bounding box center [542, 128] width 53 height 14
click at [458, 127] on input "Resumo Transacionalidade" at bounding box center [509, 125] width 6 height 6
click at [360, 226] on span "Baixar operações + Baixar CaseLog" at bounding box center [347, 220] width 90 height 16
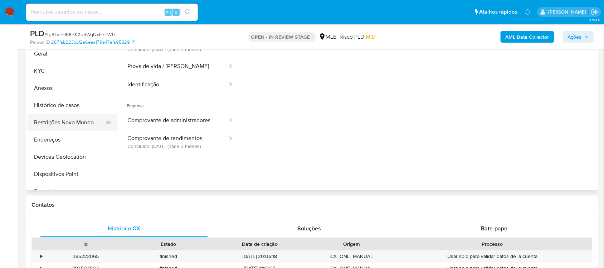
scroll to position [134, 0]
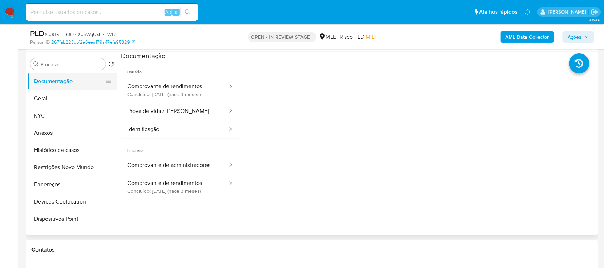
click at [60, 87] on button "Documentação" at bounding box center [70, 81] width 84 height 17
click at [60, 94] on button "Geral" at bounding box center [70, 98] width 84 height 17
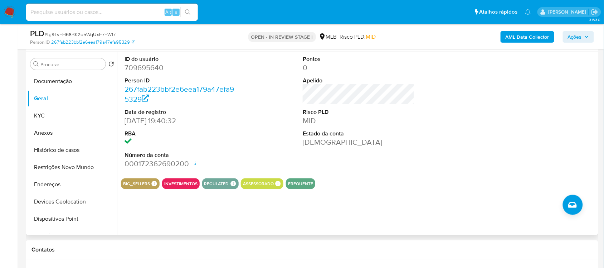
click at [138, 72] on dd "709695640" at bounding box center [181, 68] width 112 height 10
copy dd "709695640"
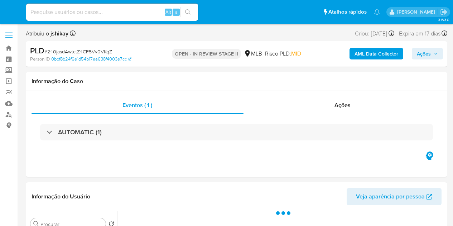
select select "10"
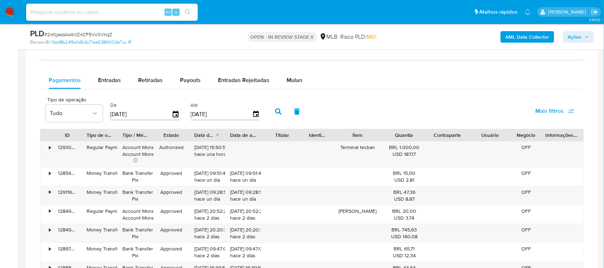
scroll to position [492, 0]
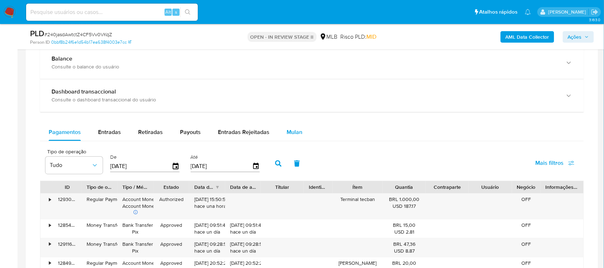
click at [287, 129] on span "Mulan" at bounding box center [295, 132] width 16 height 8
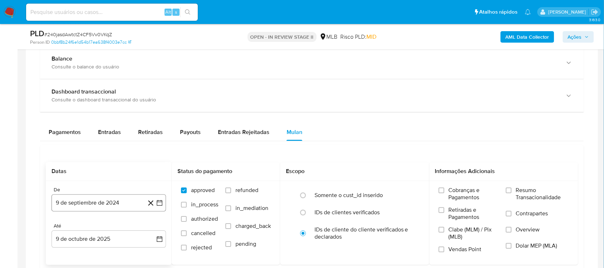
click at [159, 203] on icon "button" at bounding box center [159, 202] width 7 height 7
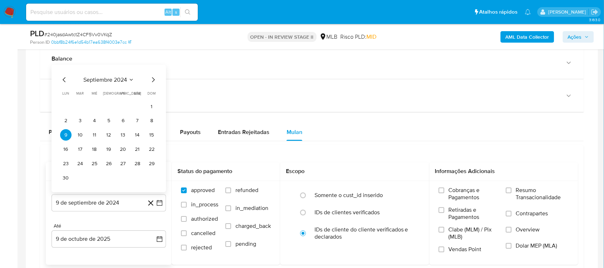
click at [120, 83] on span "septiembre 2024" at bounding box center [105, 79] width 44 height 7
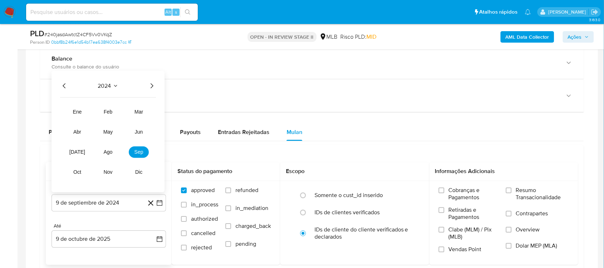
click at [148, 86] on icon "Año siguiente" at bounding box center [152, 86] width 9 height 9
click at [105, 157] on button "ago" at bounding box center [108, 151] width 20 height 11
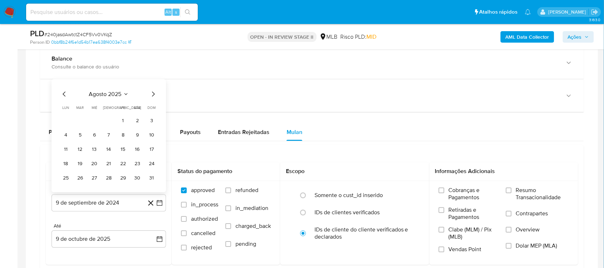
drag, startPoint x: 120, startPoint y: 119, endPoint x: 121, endPoint y: 124, distance: 4.7
click at [120, 121] on button "1" at bounding box center [122, 120] width 11 height 11
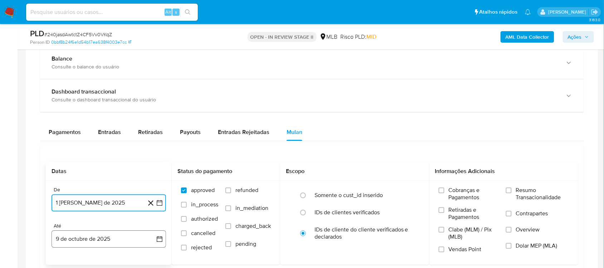
click at [158, 226] on icon "button" at bounding box center [159, 238] width 7 height 7
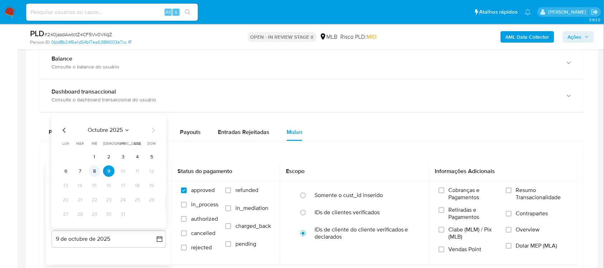
click at [92, 173] on button "8" at bounding box center [94, 170] width 11 height 11
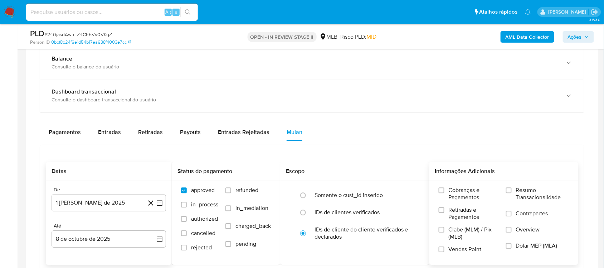
click at [453, 195] on span "Resumo Transacionalidade" at bounding box center [542, 194] width 53 height 14
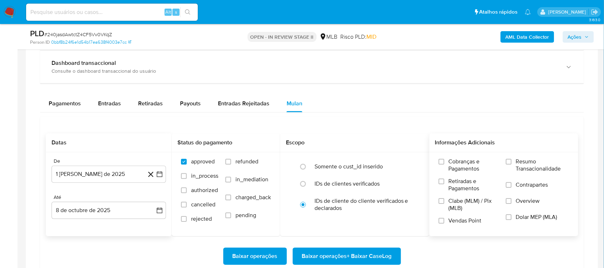
scroll to position [537, 0]
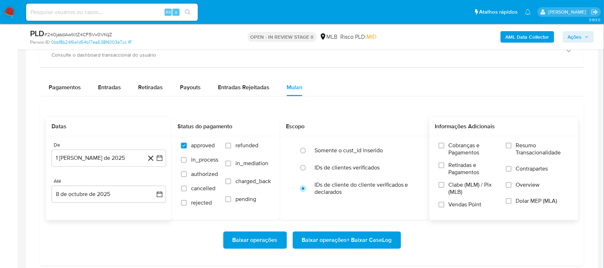
click at [453, 147] on label "Resumo Transacionalidade" at bounding box center [537, 153] width 63 height 23
click at [453, 147] on input "Resumo Transacionalidade" at bounding box center [509, 146] width 6 height 6
click at [314, 226] on span "Baixar operações + Baixar CaseLog" at bounding box center [347, 240] width 90 height 16
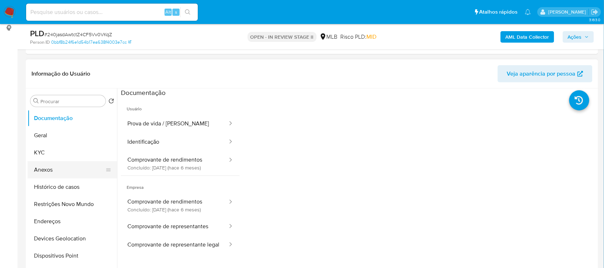
scroll to position [90, 0]
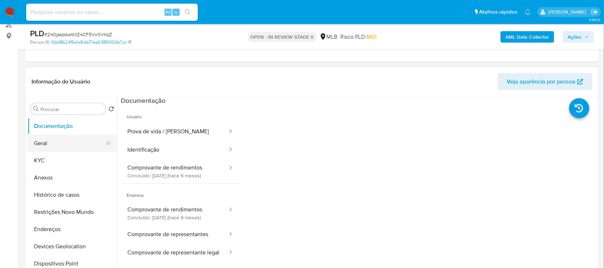
click at [50, 146] on button "Geral" at bounding box center [70, 143] width 84 height 17
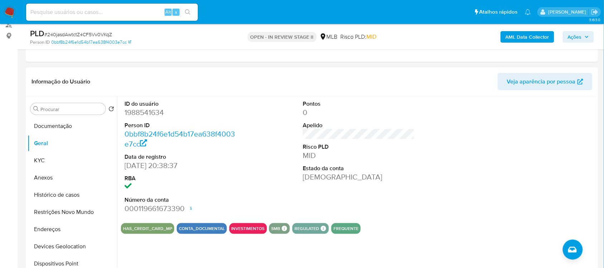
click at [159, 111] on dd "1988541634" at bounding box center [181, 112] width 112 height 10
copy dd "1988541634"
click at [73, 193] on button "Histórico de casos" at bounding box center [70, 194] width 84 height 17
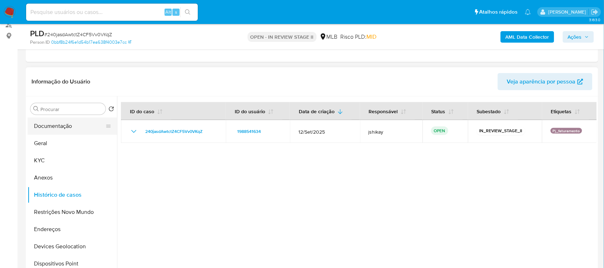
click at [65, 124] on button "Documentação" at bounding box center [70, 125] width 84 height 17
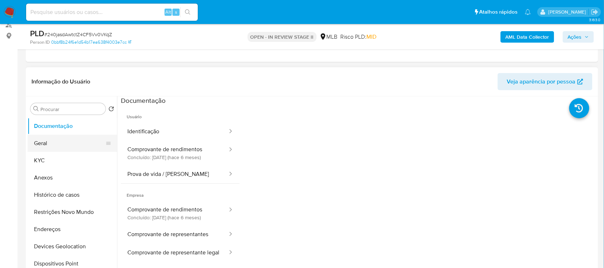
click at [67, 142] on button "Geral" at bounding box center [70, 143] width 84 height 17
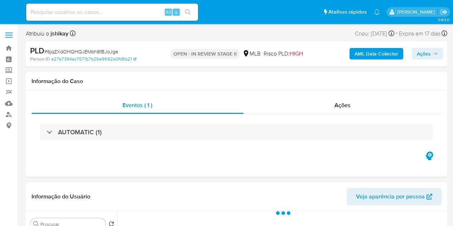
select select "10"
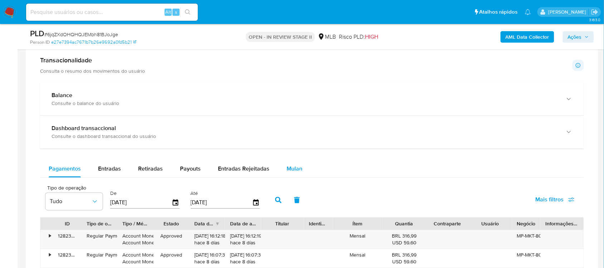
click at [293, 165] on div "Mulan" at bounding box center [295, 168] width 16 height 17
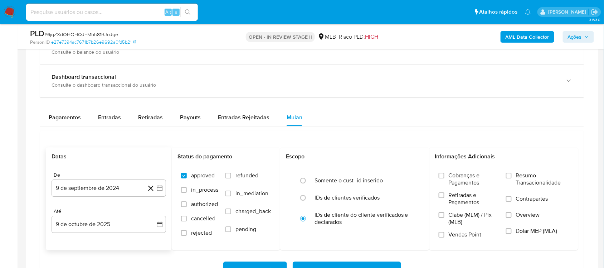
scroll to position [627, 0]
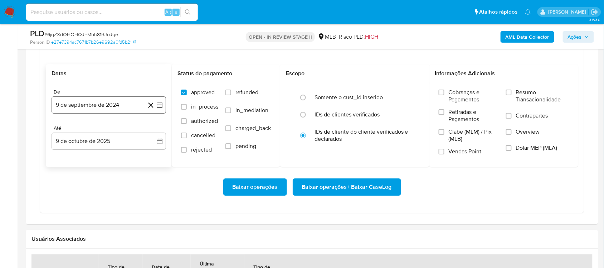
click at [159, 110] on button "9 de septiembre de 2024" at bounding box center [109, 104] width 115 height 17
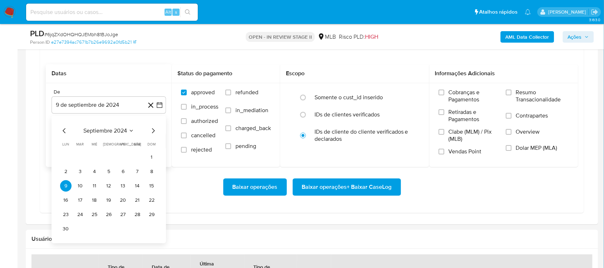
click at [112, 136] on div "septiembre 2024 septiembre 2024 lun lunes mar martes mié miércoles jue jueves v…" at bounding box center [108, 180] width 97 height 108
click at [125, 133] on span "septiembre 2024" at bounding box center [105, 130] width 44 height 7
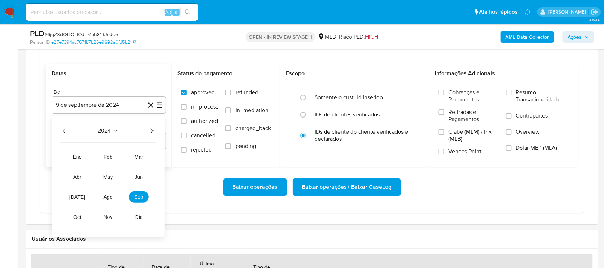
click at [154, 131] on icon "Año siguiente" at bounding box center [152, 130] width 9 height 9
click at [111, 199] on span "ago" at bounding box center [108, 197] width 9 height 6
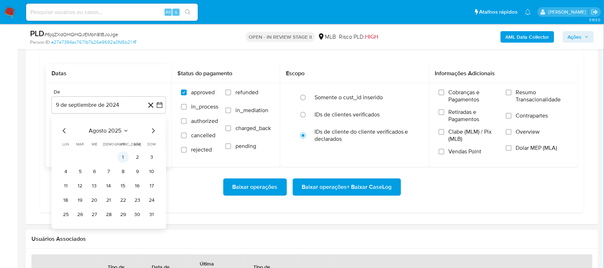
click at [120, 161] on tr "1 2 3" at bounding box center [108, 156] width 97 height 11
click at [124, 160] on button "1" at bounding box center [122, 156] width 11 height 11
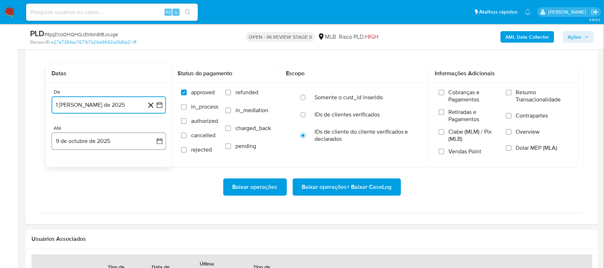
click at [159, 146] on button "9 de octubre de 2025" at bounding box center [109, 140] width 115 height 17
click at [93, 206] on button "8" at bounding box center [94, 207] width 11 height 11
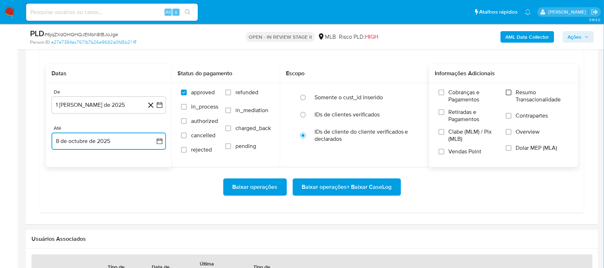
click at [453, 92] on input "Resumo Transacionalidade" at bounding box center [509, 93] width 6 height 6
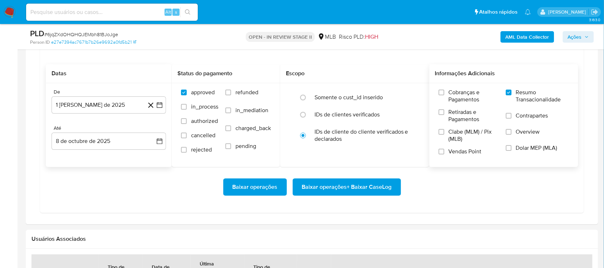
click at [341, 184] on span "Baixar operações + Baixar CaseLog" at bounding box center [347, 187] width 90 height 16
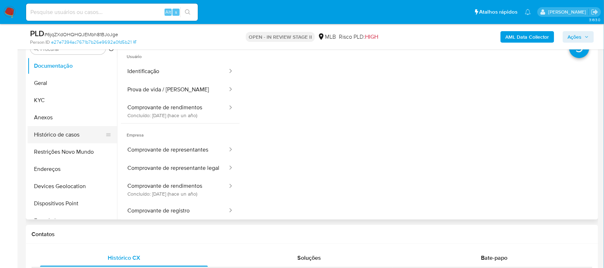
scroll to position [134, 0]
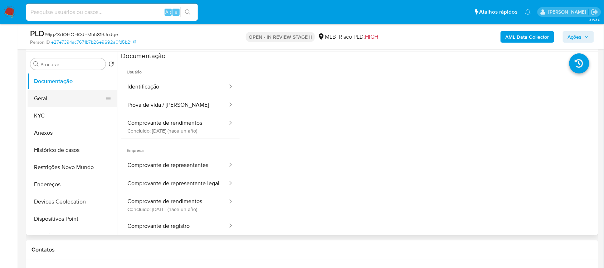
click at [56, 98] on button "Geral" at bounding box center [70, 98] width 84 height 17
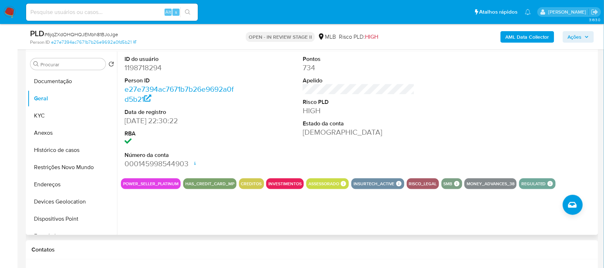
click at [152, 68] on dd "1198718294" at bounding box center [181, 68] width 112 height 10
copy dd "1198718294"
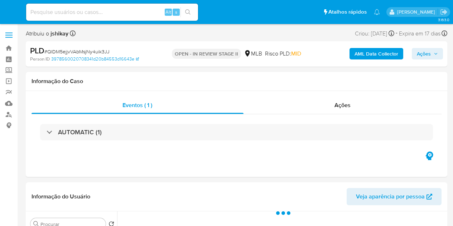
select select "10"
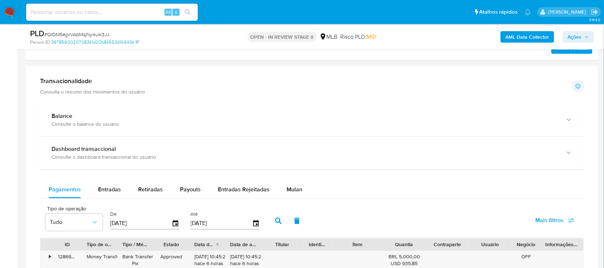
scroll to position [537, 0]
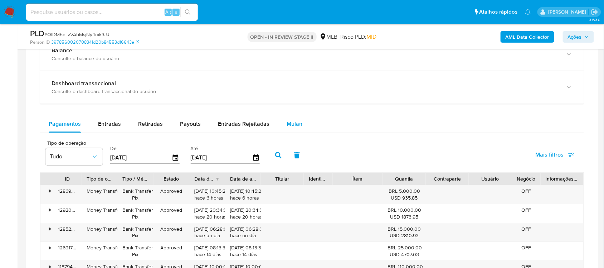
click at [292, 128] on span "Mulan" at bounding box center [295, 124] width 16 height 8
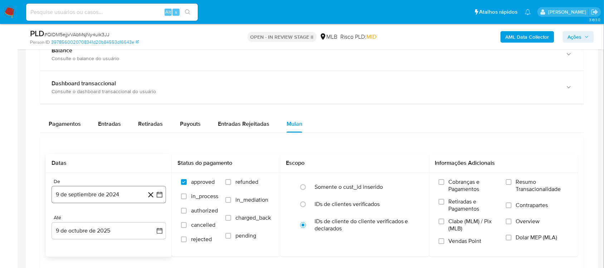
click at [161, 192] on icon "button" at bounding box center [159, 194] width 7 height 7
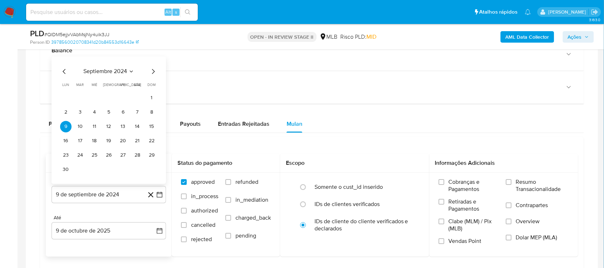
click at [129, 73] on icon "Seleccionar mes y año" at bounding box center [132, 71] width 6 height 6
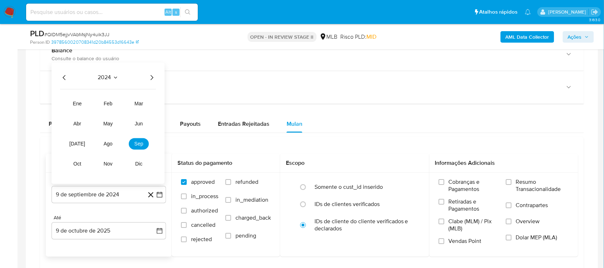
click at [153, 82] on icon "Año siguiente" at bounding box center [152, 77] width 9 height 9
click at [107, 143] on span "ago" at bounding box center [108, 144] width 9 height 6
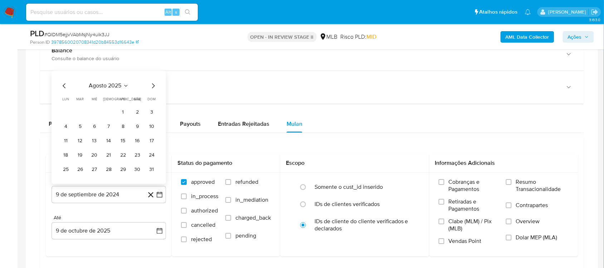
drag, startPoint x: 119, startPoint y: 115, endPoint x: 140, endPoint y: 143, distance: 35.1
click at [120, 115] on button "1" at bounding box center [122, 111] width 11 height 11
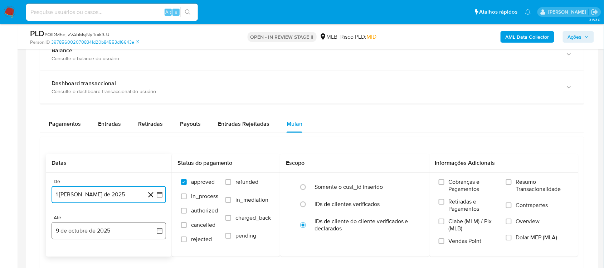
click at [156, 226] on icon "button" at bounding box center [159, 230] width 7 height 7
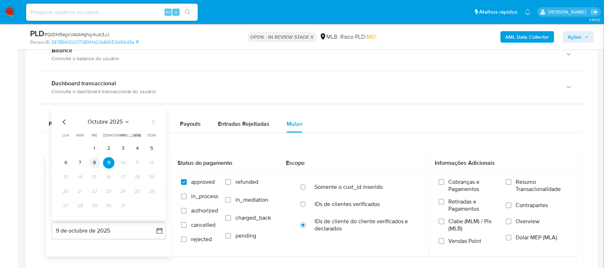
click at [92, 162] on button "8" at bounding box center [94, 162] width 11 height 11
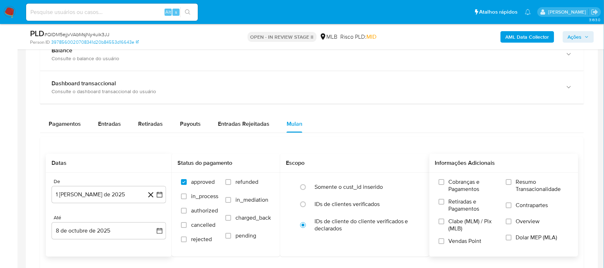
click at [453, 189] on span "Resumo Transacionalidade" at bounding box center [542, 185] width 53 height 14
click at [453, 185] on input "Resumo Transacionalidade" at bounding box center [509, 182] width 6 height 6
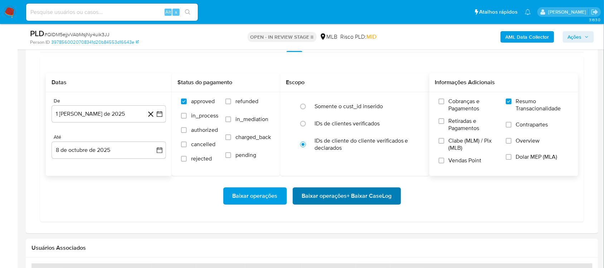
scroll to position [627, 0]
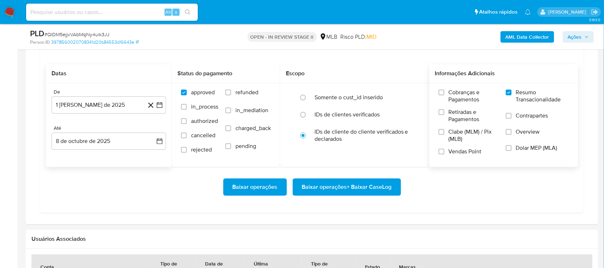
click at [370, 189] on span "Baixar operações + Baixar CaseLog" at bounding box center [347, 187] width 90 height 16
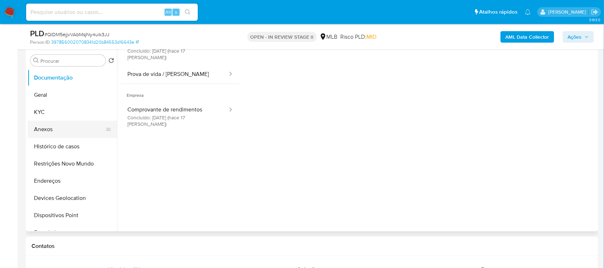
scroll to position [134, 0]
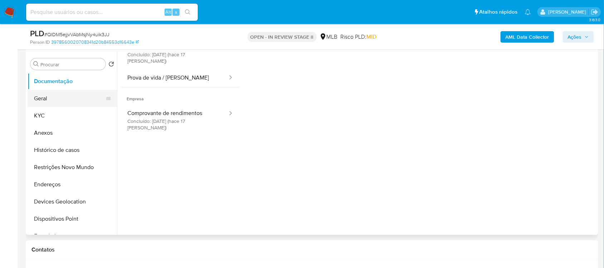
click at [54, 102] on button "Geral" at bounding box center [70, 98] width 84 height 17
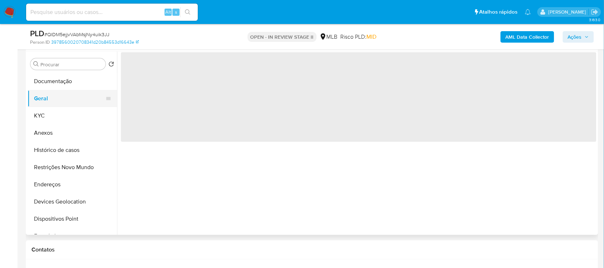
scroll to position [0, 0]
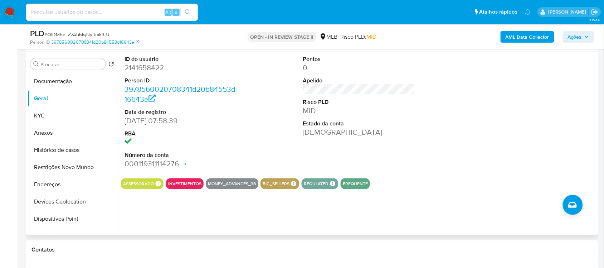
click at [145, 65] on dd "2141658422" at bounding box center [181, 68] width 112 height 10
copy dd "2141658422"
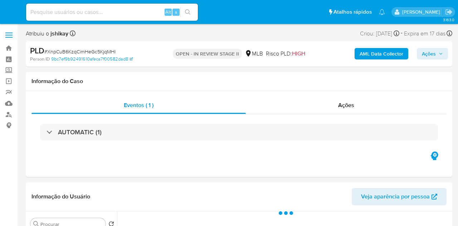
select select "10"
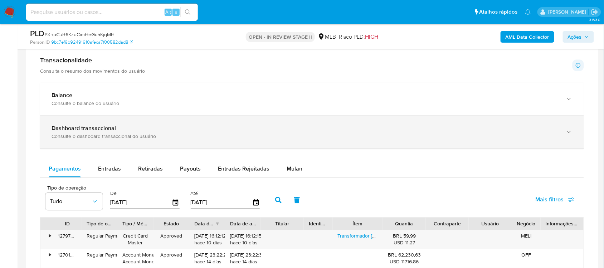
drag, startPoint x: 295, startPoint y: 164, endPoint x: 273, endPoint y: 132, distance: 37.8
click at [294, 164] on div "Mulan" at bounding box center [295, 168] width 16 height 17
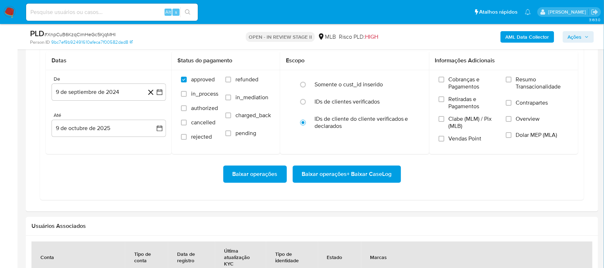
scroll to position [671, 0]
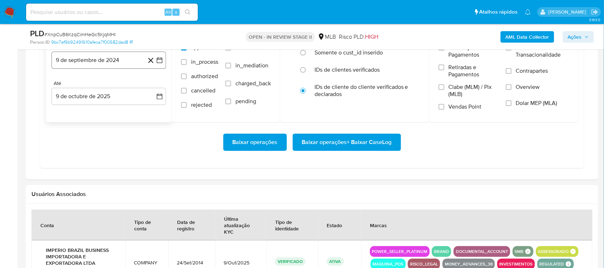
click at [158, 60] on icon "button" at bounding box center [160, 60] width 6 height 6
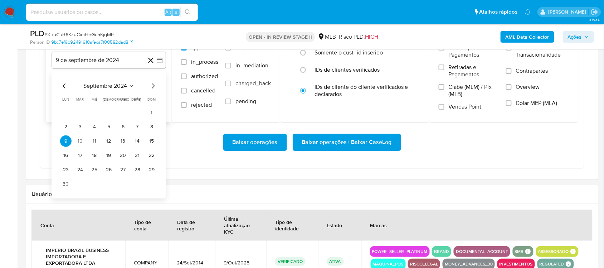
click at [115, 87] on span "septiembre 2024" at bounding box center [105, 85] width 44 height 7
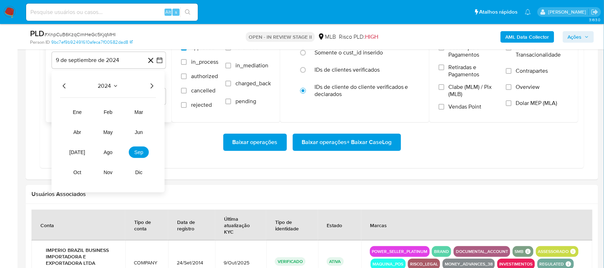
click at [153, 88] on icon "Año siguiente" at bounding box center [152, 86] width 9 height 9
click at [111, 148] on button "ago" at bounding box center [108, 151] width 20 height 11
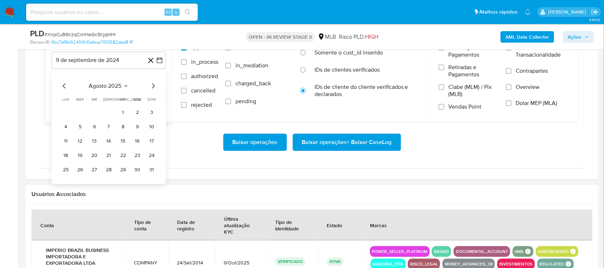
drag, startPoint x: 121, startPoint y: 113, endPoint x: 129, endPoint y: 111, distance: 8.4
click at [122, 113] on button "1" at bounding box center [122, 112] width 11 height 11
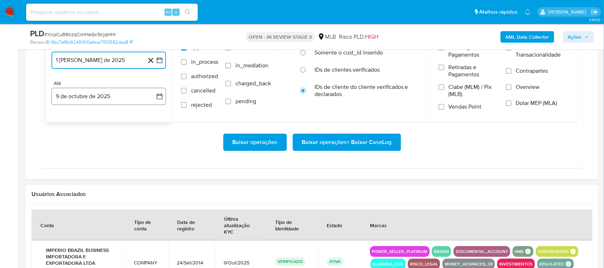
drag, startPoint x: 161, startPoint y: 92, endPoint x: 156, endPoint y: 107, distance: 15.3
click at [161, 93] on button "9 de octubre de 2025" at bounding box center [109, 96] width 115 height 17
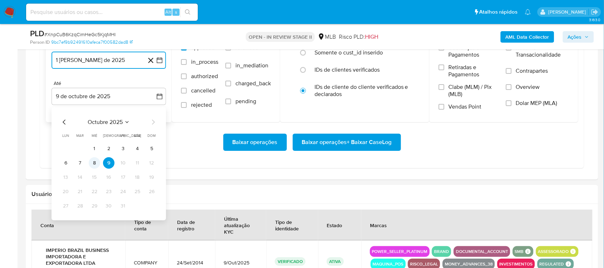
click at [97, 163] on button "8" at bounding box center [94, 162] width 11 height 11
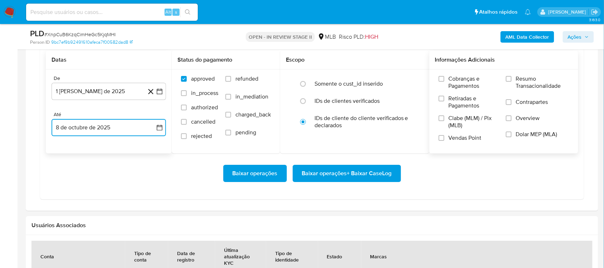
scroll to position [627, 0]
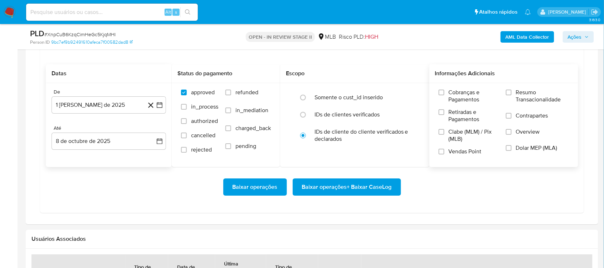
click at [458, 96] on label "Resumo Transacionalidade" at bounding box center [537, 100] width 63 height 23
click at [458, 95] on input "Resumo Transacionalidade" at bounding box center [509, 93] width 6 height 6
click at [303, 190] on span "Baixar operações + Baixar CaseLog" at bounding box center [347, 187] width 90 height 16
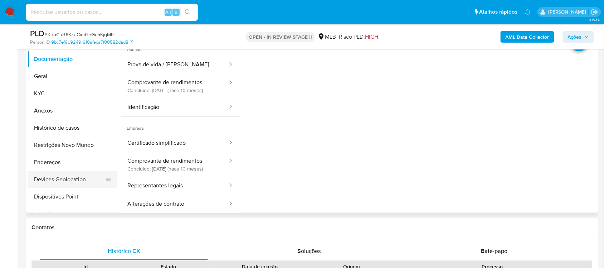
scroll to position [134, 0]
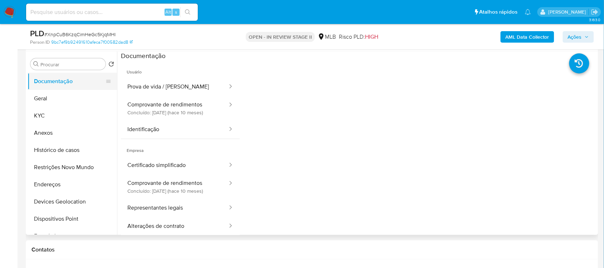
click at [75, 88] on button "Documentação" at bounding box center [70, 81] width 84 height 17
click at [74, 101] on button "Geral" at bounding box center [70, 98] width 84 height 17
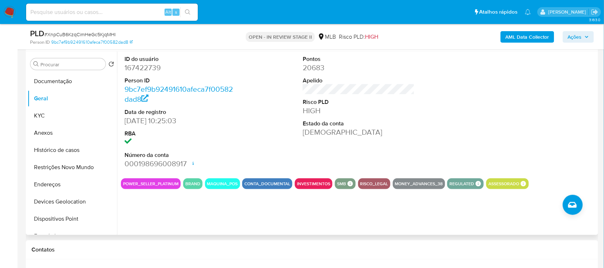
click at [153, 67] on dd "167422739" at bounding box center [181, 68] width 112 height 10
copy dd "167422739"
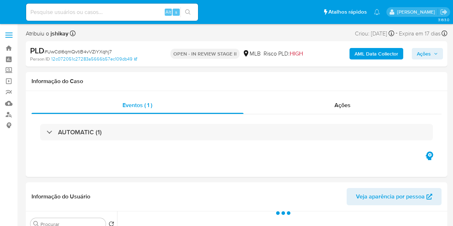
select select "10"
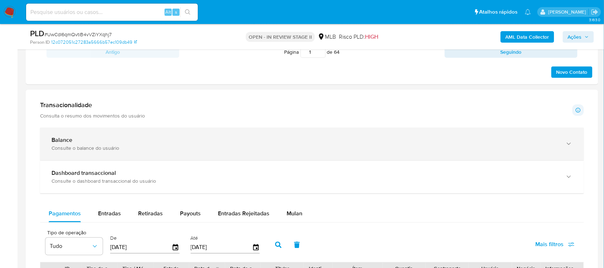
drag, startPoint x: 288, startPoint y: 208, endPoint x: 259, endPoint y: 146, distance: 69.0
click at [288, 208] on div "Mulan" at bounding box center [295, 213] width 16 height 17
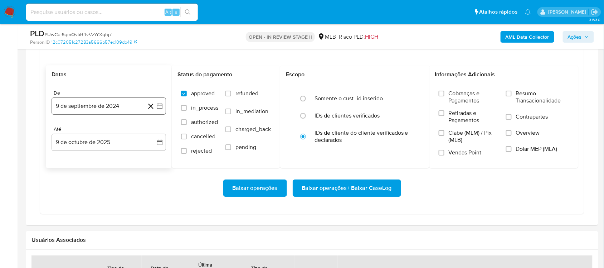
scroll to position [627, 0]
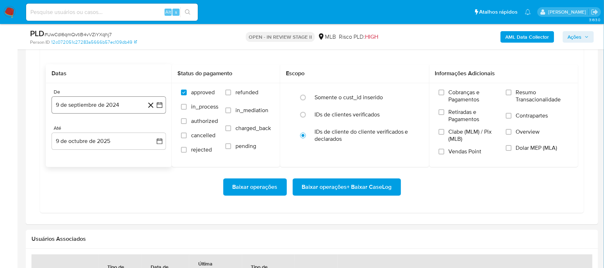
click at [159, 106] on icon "button" at bounding box center [159, 104] width 7 height 7
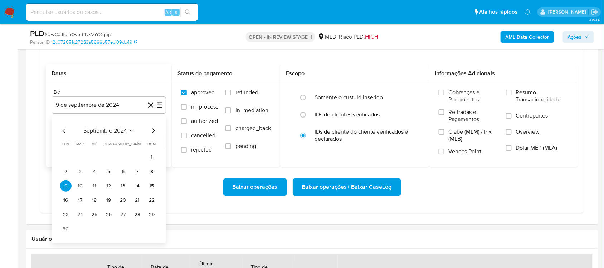
click at [110, 137] on div "septiembre 2024 septiembre 2024 lun lunes mar martes mié miércoles jue jueves v…" at bounding box center [108, 180] width 97 height 108
click at [121, 134] on span "septiembre 2024" at bounding box center [105, 130] width 44 height 7
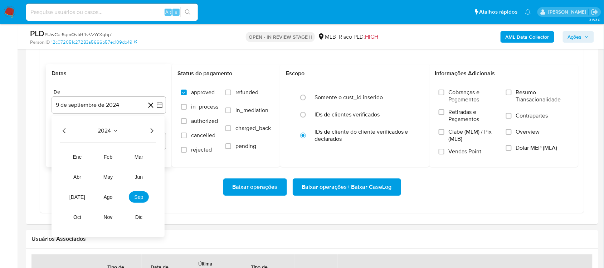
click at [153, 133] on icon "Año siguiente" at bounding box center [152, 130] width 9 height 9
click at [110, 194] on button "ago" at bounding box center [108, 196] width 20 height 11
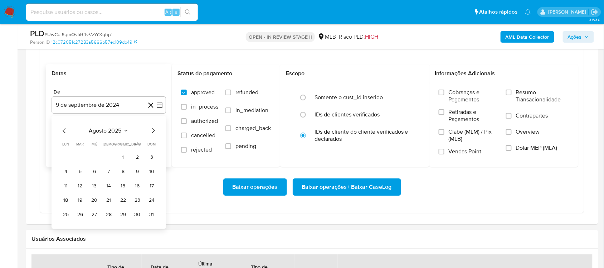
drag, startPoint x: 119, startPoint y: 161, endPoint x: 128, endPoint y: 162, distance: 9.0
click at [120, 160] on button "1" at bounding box center [122, 156] width 11 height 11
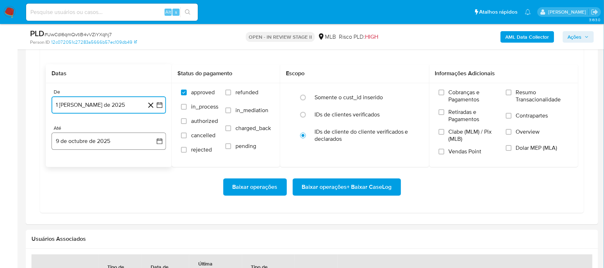
drag, startPoint x: 158, startPoint y: 138, endPoint x: 143, endPoint y: 148, distance: 18.1
click at [158, 138] on button "9 de octubre de 2025" at bounding box center [109, 140] width 115 height 17
click at [91, 208] on button "8" at bounding box center [94, 207] width 11 height 11
click at [453, 94] on span "Resumo Transacionalidade" at bounding box center [542, 96] width 53 height 14
click at [453, 94] on input "Resumo Transacionalidade" at bounding box center [509, 93] width 6 height 6
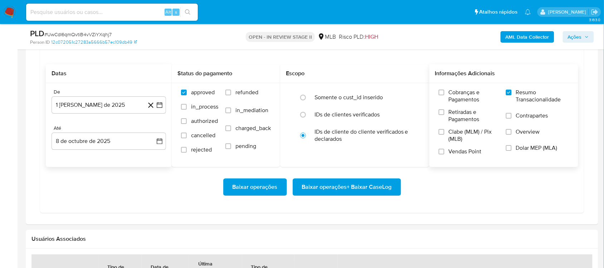
click at [351, 188] on span "Baixar operações + Baixar CaseLog" at bounding box center [347, 187] width 90 height 16
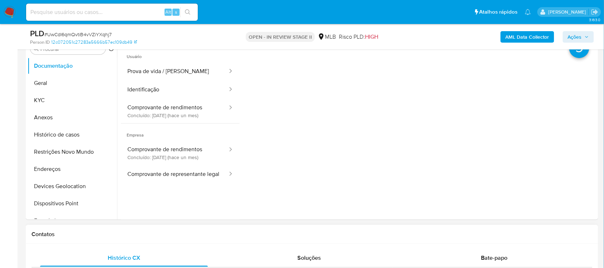
scroll to position [90, 0]
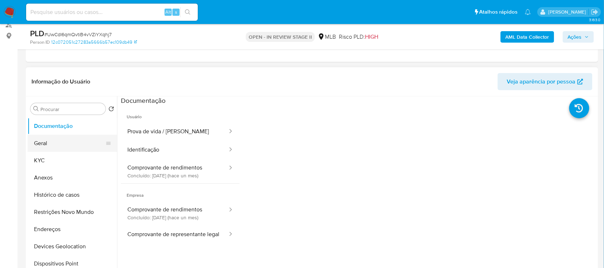
click at [76, 144] on button "Geral" at bounding box center [70, 143] width 84 height 17
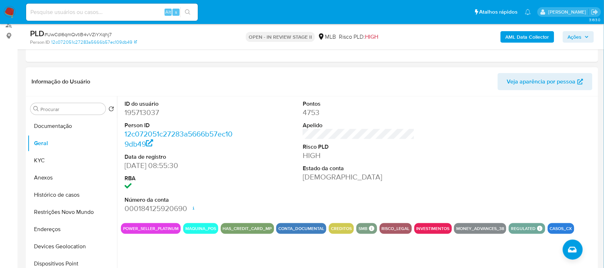
click at [151, 108] on dd "195713037" at bounding box center [181, 112] width 112 height 10
copy dd "195713037"
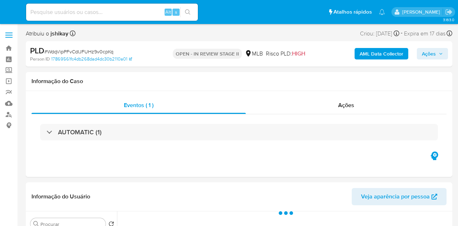
select select "10"
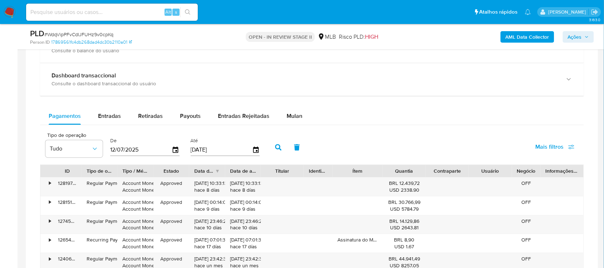
scroll to position [582, 0]
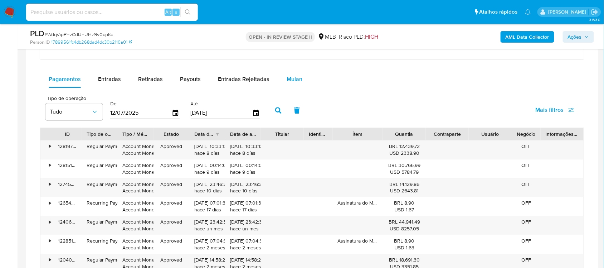
click at [281, 86] on button "Mulan" at bounding box center [294, 79] width 33 height 17
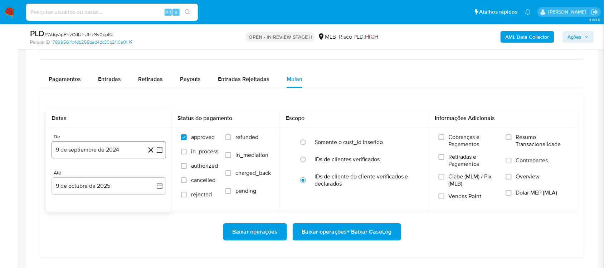
click at [164, 151] on button "9 de septiembre de 2024" at bounding box center [109, 149] width 115 height 17
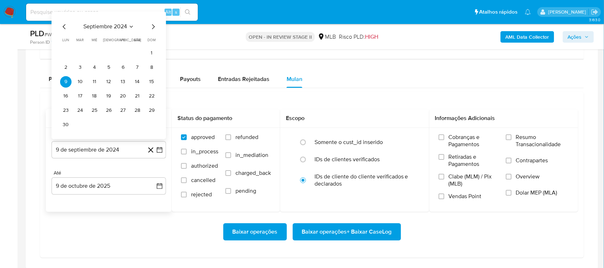
click at [121, 29] on span "septiembre 2024" at bounding box center [105, 26] width 44 height 7
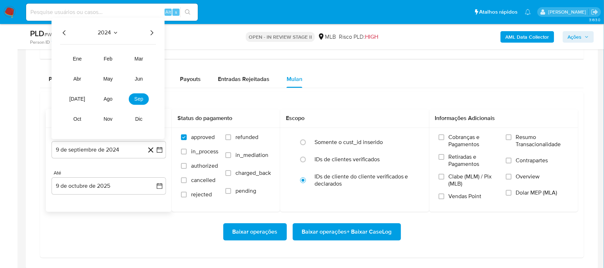
drag, startPoint x: 152, startPoint y: 33, endPoint x: 126, endPoint y: 71, distance: 46.3
click at [152, 33] on icon "Año siguiente" at bounding box center [152, 32] width 9 height 9
click at [105, 102] on span "ago" at bounding box center [108, 99] width 9 height 6
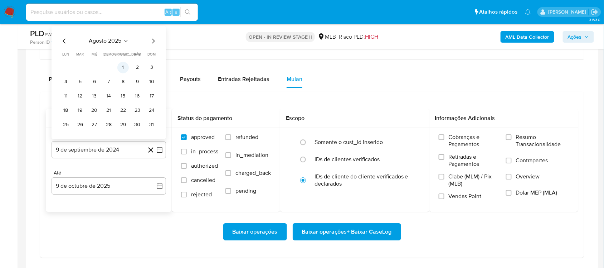
click at [121, 68] on button "1" at bounding box center [122, 67] width 11 height 11
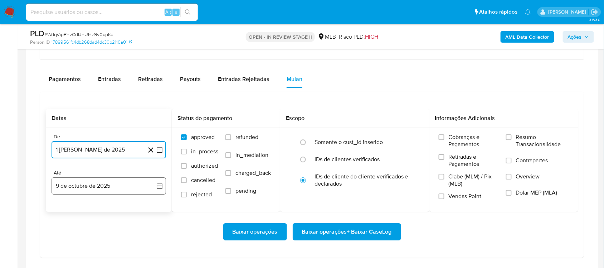
click at [158, 188] on icon "button" at bounding box center [159, 185] width 7 height 7
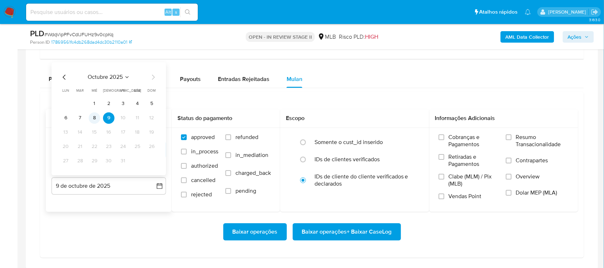
click at [97, 120] on button "8" at bounding box center [94, 117] width 11 height 11
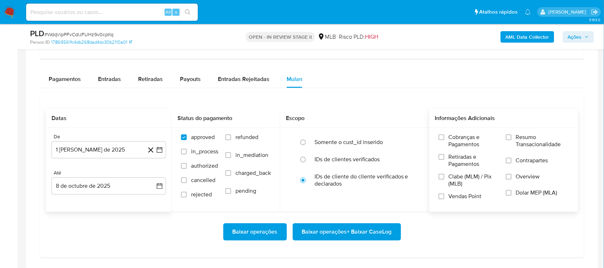
click at [458, 141] on span "Resumo Transacionalidade" at bounding box center [542, 141] width 53 height 14
click at [458, 140] on input "Resumo Transacionalidade" at bounding box center [509, 137] width 6 height 6
click at [366, 226] on span "Baixar operações + Baixar CaseLog" at bounding box center [347, 232] width 90 height 16
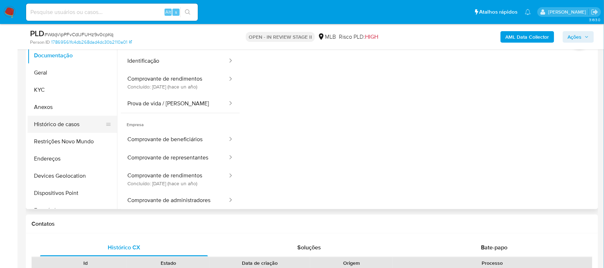
scroll to position [134, 0]
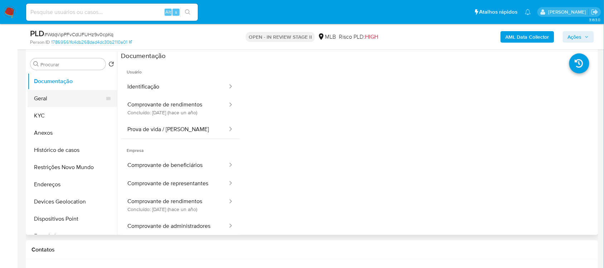
click at [62, 91] on button "Geral" at bounding box center [70, 98] width 84 height 17
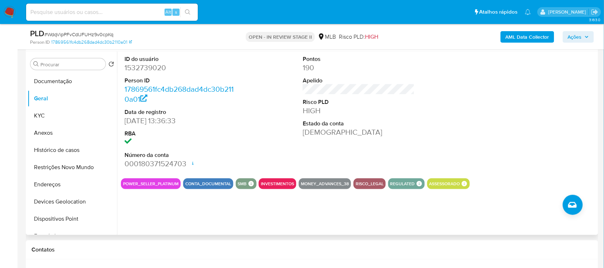
click at [153, 70] on dd "1532739020" at bounding box center [181, 68] width 112 height 10
copy dd "1532739020"
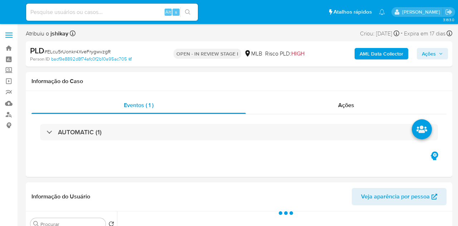
select select "10"
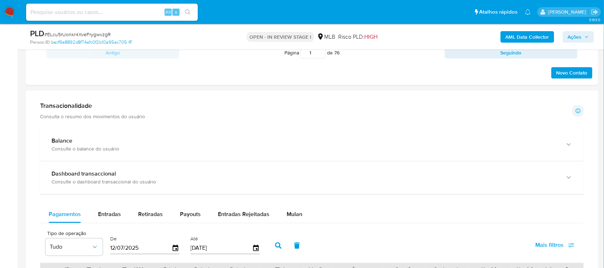
scroll to position [448, 0]
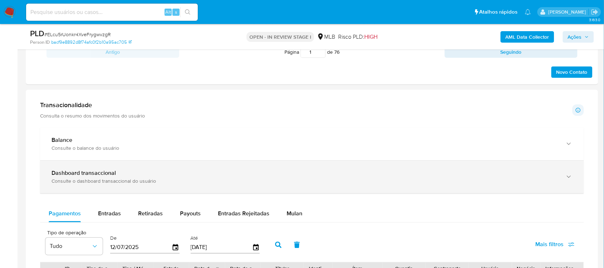
drag, startPoint x: 298, startPoint y: 217, endPoint x: 273, endPoint y: 192, distance: 35.7
click at [298, 217] on span "Mulan" at bounding box center [295, 213] width 16 height 8
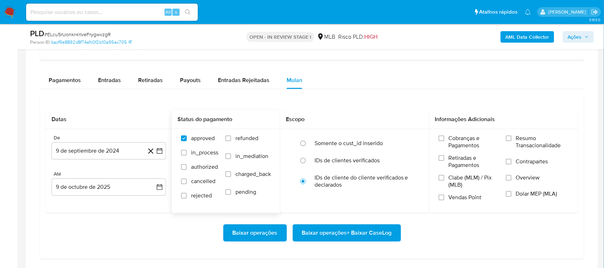
scroll to position [582, 0]
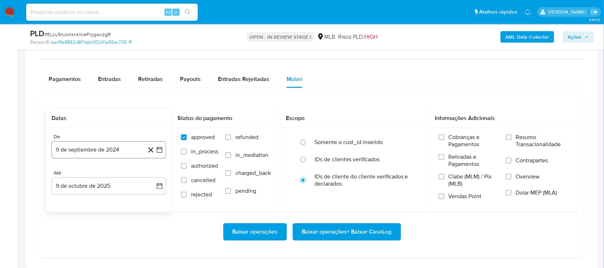
drag, startPoint x: 162, startPoint y: 149, endPoint x: 158, endPoint y: 144, distance: 5.7
click at [162, 149] on icon "button" at bounding box center [159, 149] width 7 height 7
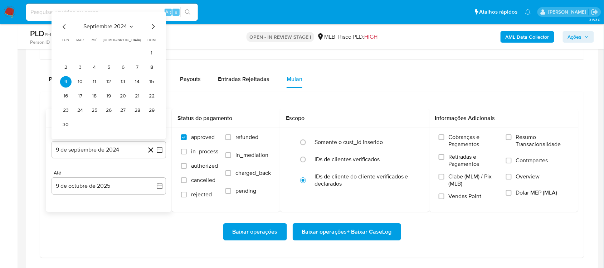
click at [109, 29] on span "septiembre 2024" at bounding box center [105, 26] width 44 height 7
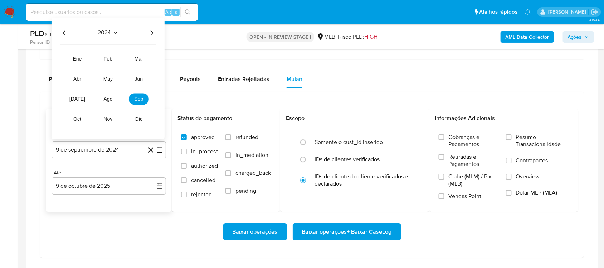
drag, startPoint x: 154, startPoint y: 34, endPoint x: 127, endPoint y: 73, distance: 46.6
click at [154, 35] on icon "Año siguiente" at bounding box center [152, 32] width 9 height 9
click at [110, 100] on span "ago" at bounding box center [108, 99] width 9 height 6
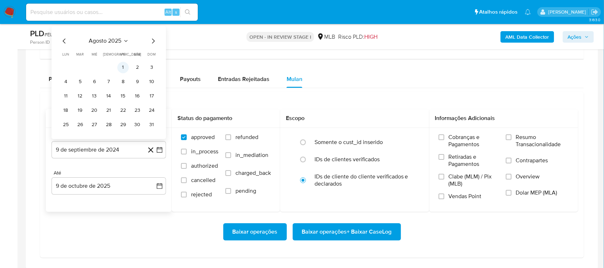
click at [120, 68] on button "1" at bounding box center [122, 67] width 11 height 11
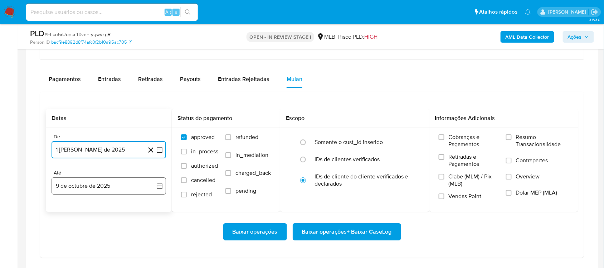
click at [162, 184] on icon "button" at bounding box center [159, 185] width 7 height 7
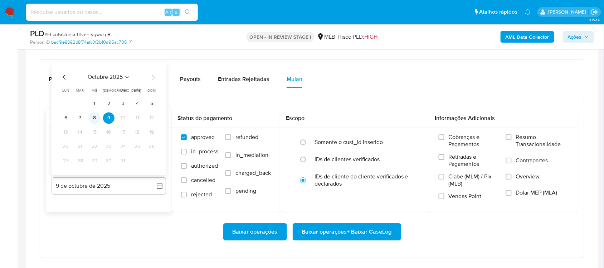
click at [93, 120] on button "8" at bounding box center [94, 117] width 11 height 11
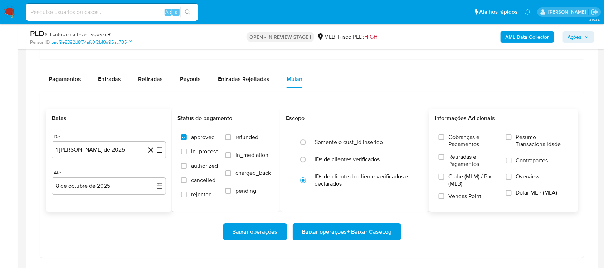
click at [458, 133] on div "Cobranças e Pagamentos Retiradas e Pagamentos Clabe (MLM) / Pix (MLB) Vendas Po…" at bounding box center [504, 169] width 149 height 83
click at [458, 139] on span "Resumo Transacionalidade" at bounding box center [542, 141] width 53 height 14
click at [458, 139] on input "Resumo Transacionalidade" at bounding box center [509, 137] width 6 height 6
click at [339, 226] on span "Baixar operações + Baixar CaseLog" at bounding box center [347, 232] width 90 height 16
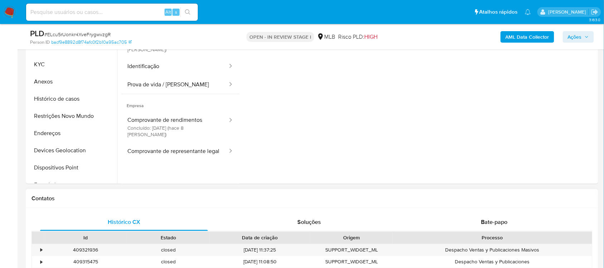
scroll to position [90, 0]
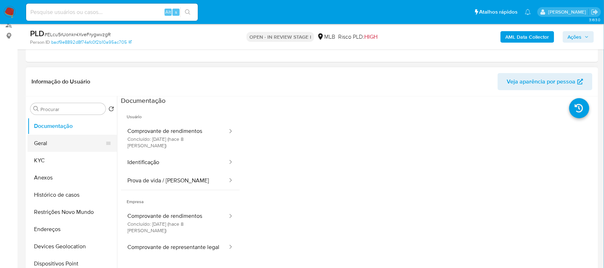
click at [59, 141] on button "Geral" at bounding box center [70, 143] width 84 height 17
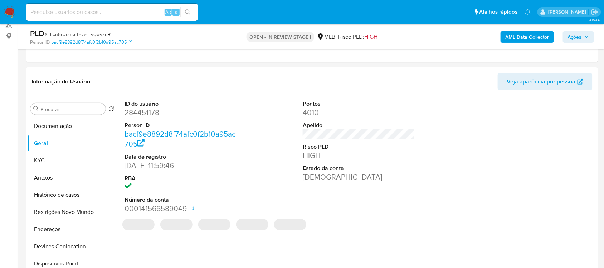
scroll to position [103, 0]
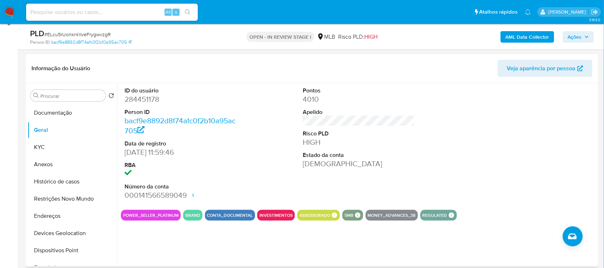
click at [153, 99] on dd "284451178" at bounding box center [181, 99] width 112 height 10
copy dd "284451178"
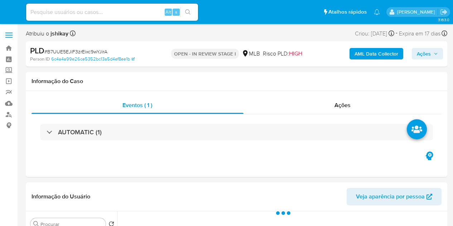
select select "10"
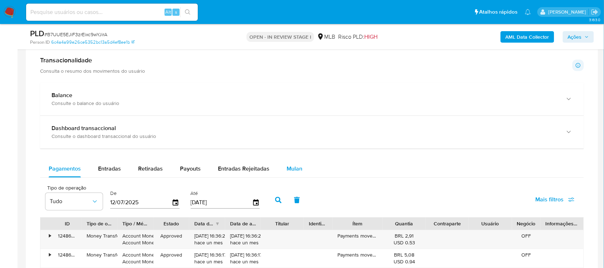
click at [290, 176] on div "Mulan" at bounding box center [295, 168] width 16 height 17
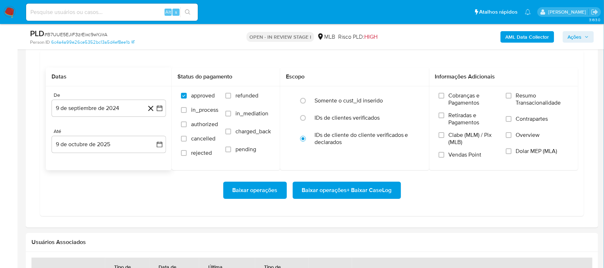
scroll to position [627, 0]
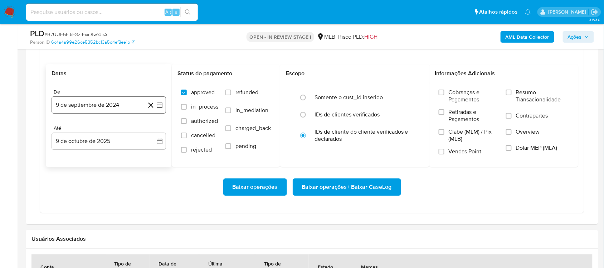
click at [160, 101] on button "9 de septiembre de 2024" at bounding box center [109, 104] width 115 height 17
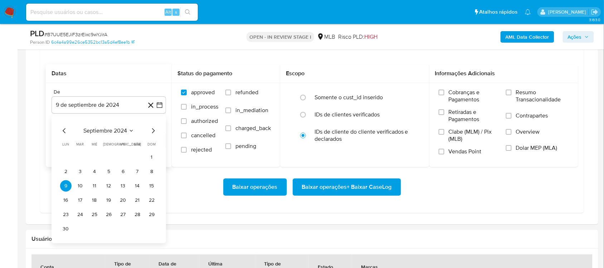
click at [98, 133] on span "septiembre 2024" at bounding box center [105, 130] width 44 height 7
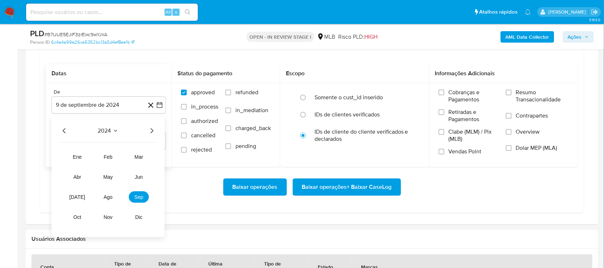
click at [154, 132] on icon "Año siguiente" at bounding box center [152, 130] width 9 height 9
click at [101, 198] on button "ago" at bounding box center [108, 196] width 20 height 11
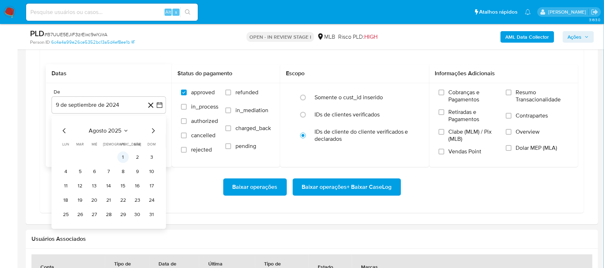
click at [119, 159] on button "1" at bounding box center [122, 156] width 11 height 11
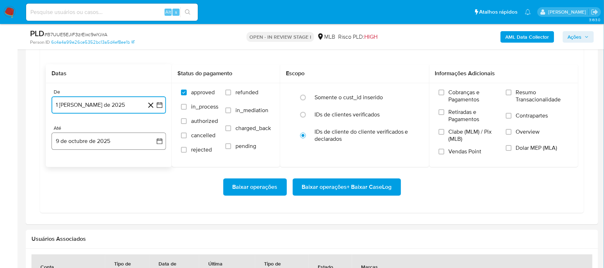
click at [158, 140] on icon "button" at bounding box center [160, 141] width 6 height 6
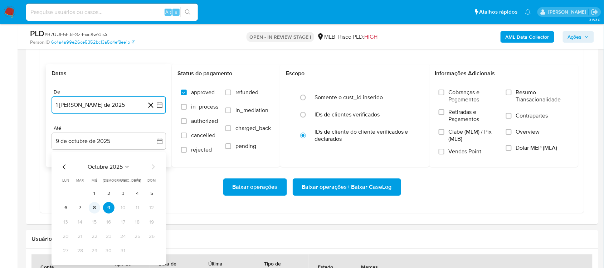
click at [95, 203] on button "8" at bounding box center [94, 207] width 11 height 11
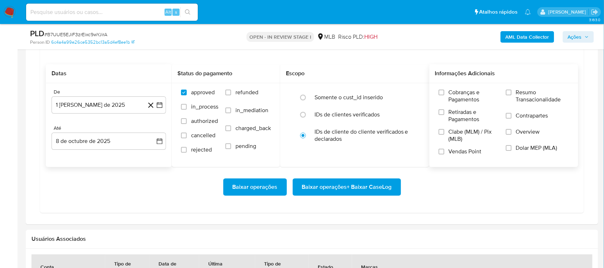
click at [453, 92] on span "Resumo Transacionalidade" at bounding box center [542, 96] width 53 height 14
click at [453, 92] on input "Resumo Transacionalidade" at bounding box center [509, 93] width 6 height 6
click at [335, 187] on span "Baixar operações + Baixar CaseLog" at bounding box center [347, 187] width 90 height 16
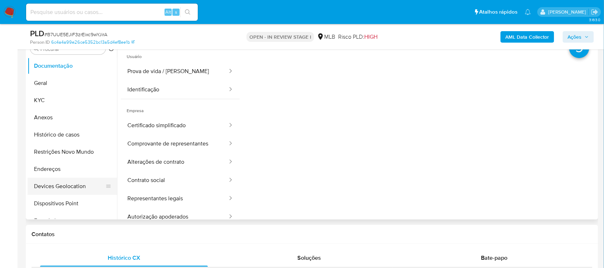
scroll to position [134, 0]
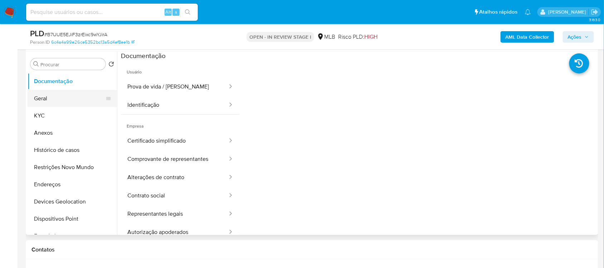
click at [62, 96] on button "Geral" at bounding box center [70, 98] width 84 height 17
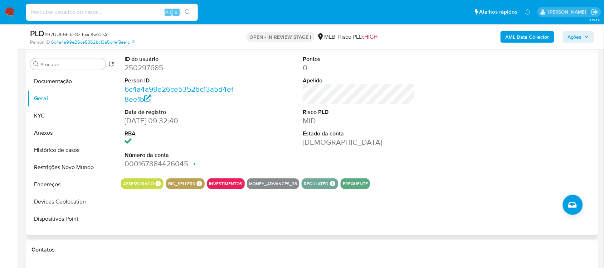
click at [143, 69] on dd "250297685" at bounding box center [181, 68] width 112 height 10
copy dd "250297685"
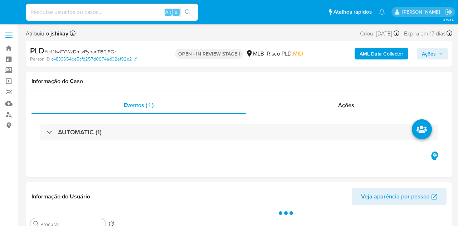
select select "10"
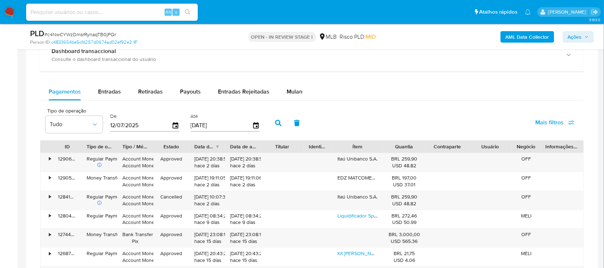
scroll to position [582, 0]
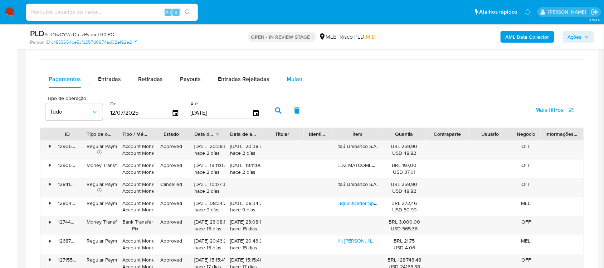
click at [289, 85] on div "Mulan" at bounding box center [295, 79] width 16 height 17
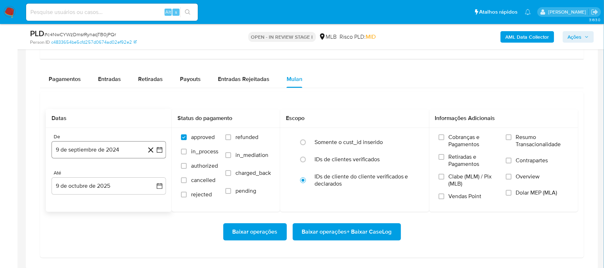
click at [156, 153] on icon "button" at bounding box center [159, 149] width 7 height 7
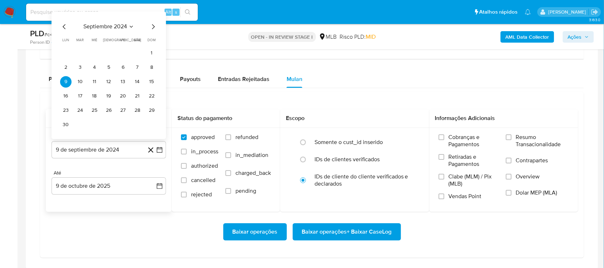
click at [111, 28] on span "septiembre 2024" at bounding box center [105, 26] width 44 height 7
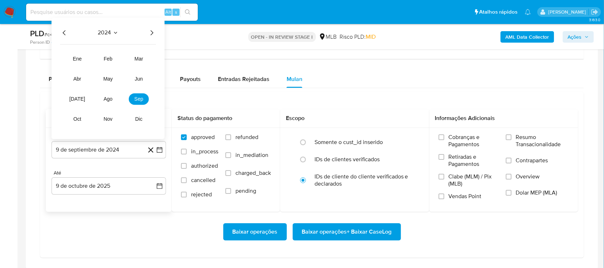
click at [153, 33] on icon "Año siguiente" at bounding box center [152, 32] width 9 height 9
drag, startPoint x: 101, startPoint y: 109, endPoint x: 104, endPoint y: 102, distance: 6.7
click at [101, 107] on tr "ene feb mar abr may jun [DATE] ago sep oct nov dic" at bounding box center [108, 89] width 82 height 72
click at [104, 102] on span "ago" at bounding box center [108, 99] width 9 height 6
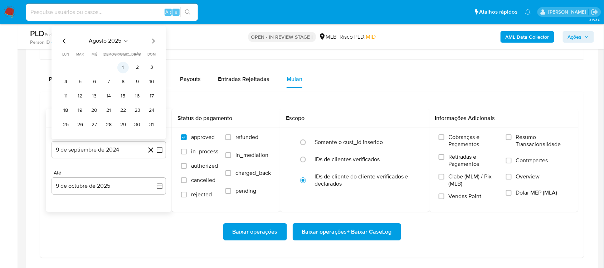
click at [117, 70] on button "1" at bounding box center [122, 67] width 11 height 11
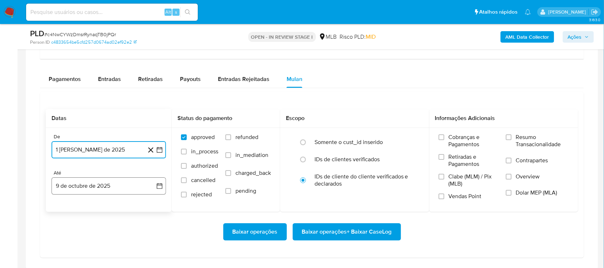
click at [160, 185] on icon "button" at bounding box center [159, 185] width 7 height 7
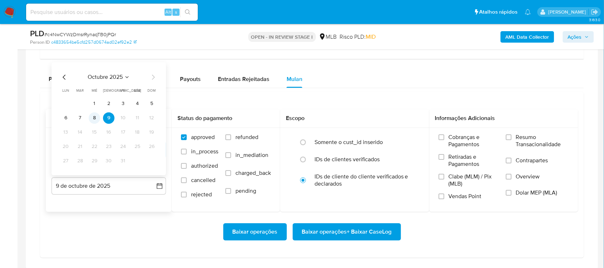
click at [92, 120] on button "8" at bounding box center [94, 117] width 11 height 11
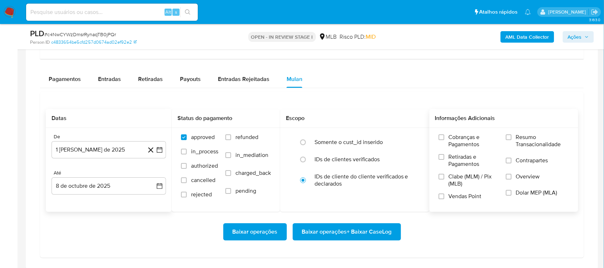
click at [458, 136] on span "Resumo Transacionalidade" at bounding box center [542, 141] width 53 height 14
click at [458, 136] on input "Resumo Transacionalidade" at bounding box center [509, 137] width 6 height 6
click at [355, 226] on span "Baixar operações + Baixar CaseLog" at bounding box center [347, 232] width 90 height 16
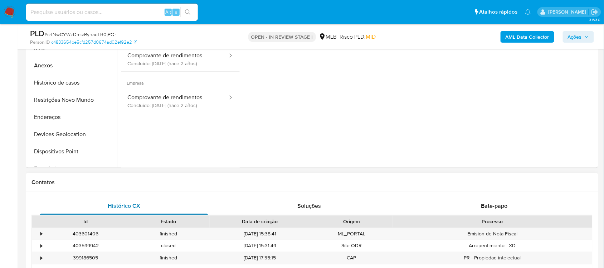
scroll to position [90, 0]
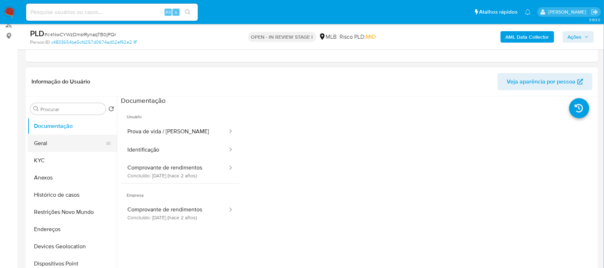
click at [56, 149] on button "Geral" at bounding box center [70, 143] width 84 height 17
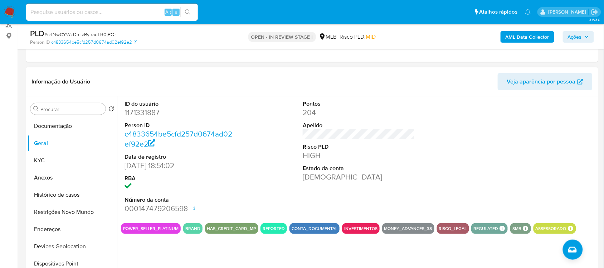
click at [142, 116] on dd "1171331887" at bounding box center [181, 112] width 112 height 10
copy dd "1171331887"
click at [51, 196] on button "Histórico de casos" at bounding box center [70, 194] width 84 height 17
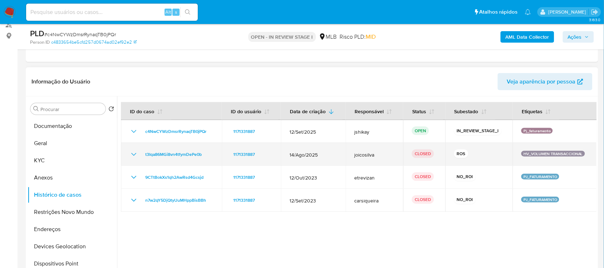
click at [134, 155] on icon "Mostrar/Ocultar" at bounding box center [133, 154] width 5 height 3
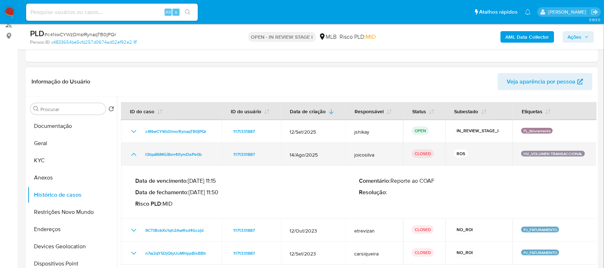
click at [134, 155] on icon "Mostrar/Ocultar" at bounding box center [134, 154] width 9 height 9
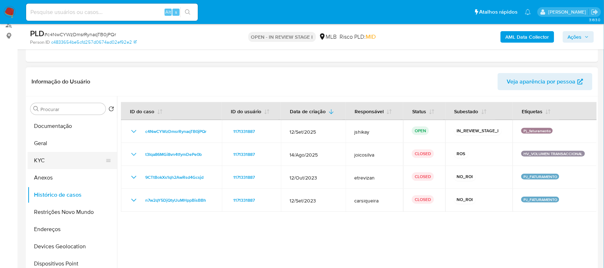
click at [69, 159] on button "KYC" at bounding box center [70, 160] width 84 height 17
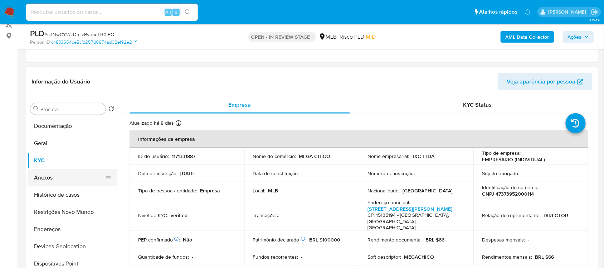
click at [66, 174] on button "Anexos" at bounding box center [70, 177] width 84 height 17
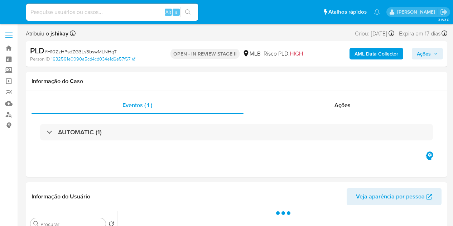
select select "10"
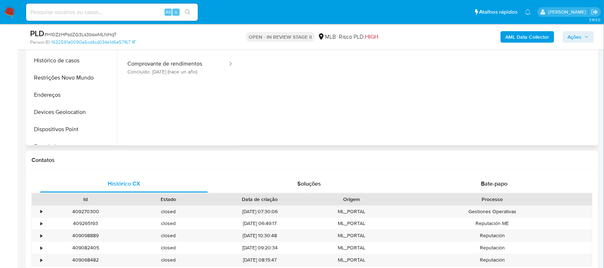
scroll to position [58, 0]
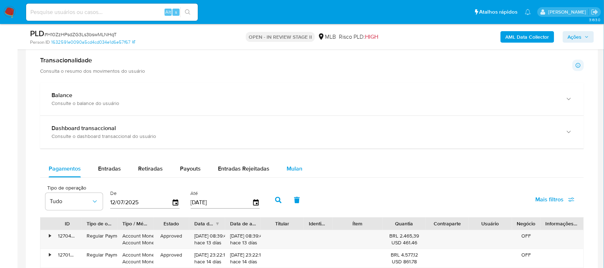
click at [305, 167] on button "Mulan" at bounding box center [294, 168] width 33 height 17
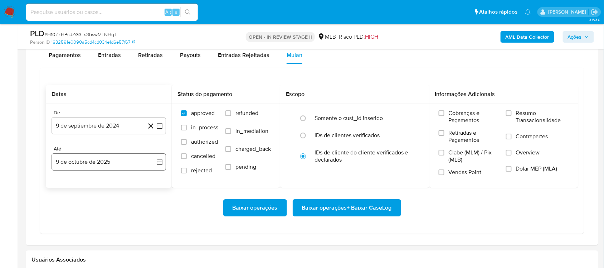
scroll to position [627, 0]
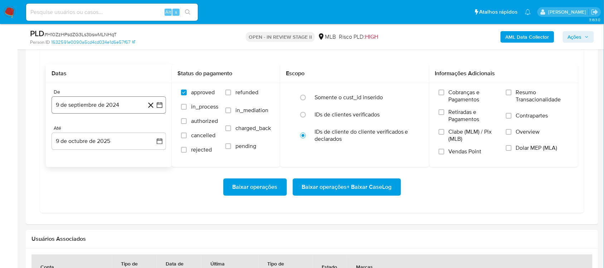
click at [162, 102] on button "9 de septiembre de 2024" at bounding box center [109, 104] width 115 height 17
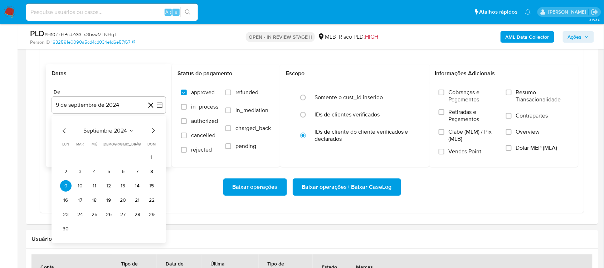
click at [126, 127] on span "septiembre 2024" at bounding box center [105, 130] width 44 height 7
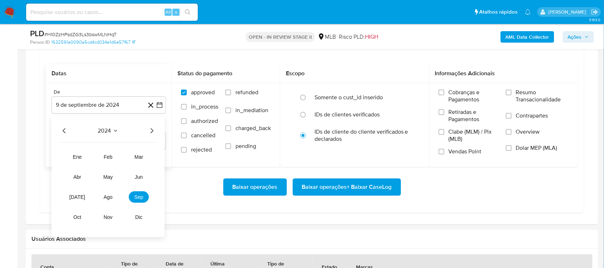
click at [150, 135] on icon "Año siguiente" at bounding box center [152, 130] width 9 height 9
click at [102, 194] on button "ago" at bounding box center [108, 196] width 20 height 11
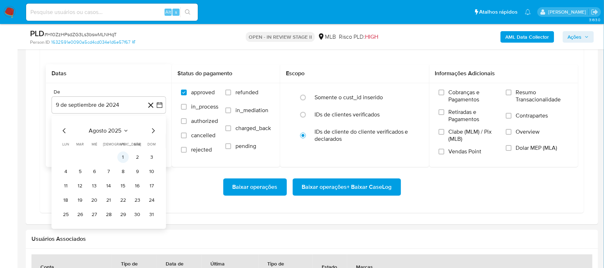
click at [122, 160] on button "1" at bounding box center [122, 156] width 11 height 11
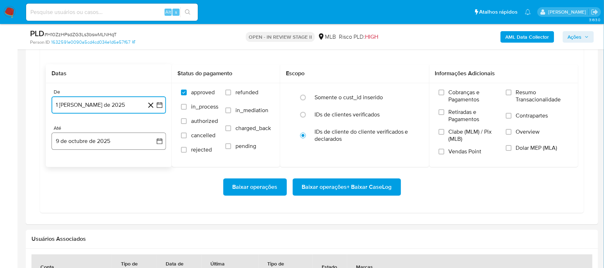
click at [162, 141] on icon "button" at bounding box center [159, 141] width 7 height 7
click at [94, 207] on button "8" at bounding box center [94, 207] width 11 height 11
click at [453, 96] on span "Resumo Transacionalidade" at bounding box center [542, 96] width 53 height 14
click at [453, 95] on input "Resumo Transacionalidade" at bounding box center [509, 93] width 6 height 6
click at [336, 185] on span "Baixar operações + Baixar CaseLog" at bounding box center [347, 187] width 90 height 16
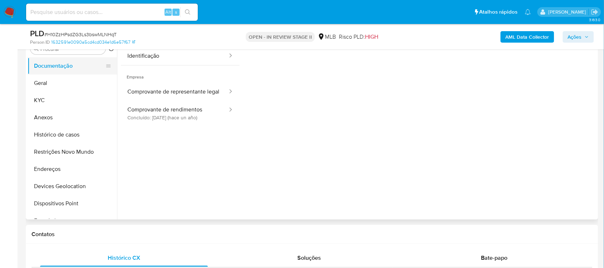
scroll to position [134, 0]
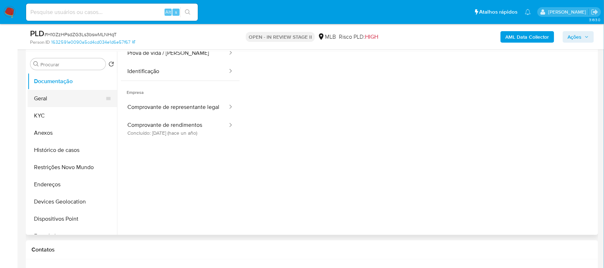
click at [63, 97] on button "Geral" at bounding box center [70, 98] width 84 height 17
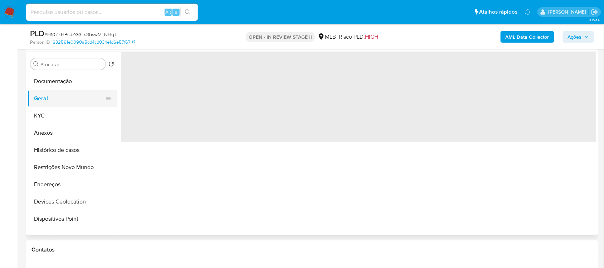
scroll to position [0, 0]
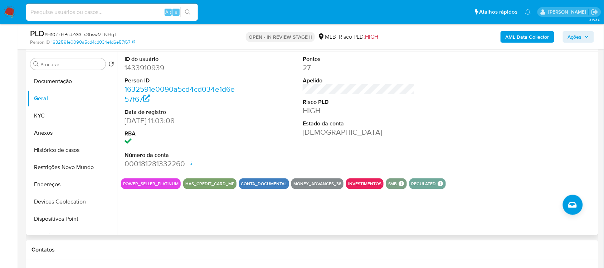
click at [143, 68] on dd "1433910939" at bounding box center [181, 68] width 112 height 10
copy dd "1433910939"
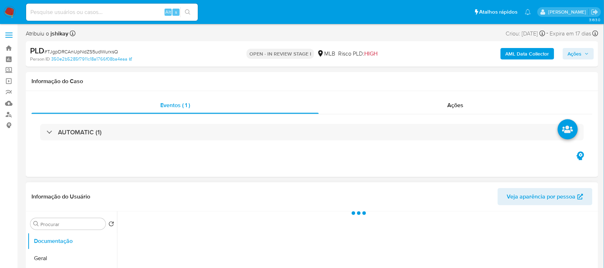
select select "10"
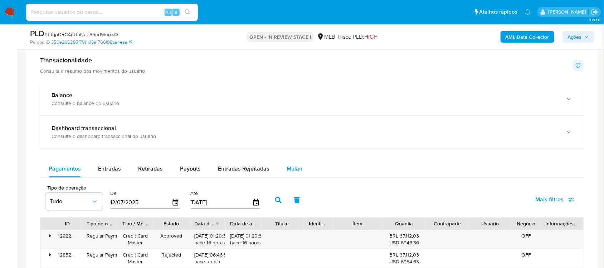
click at [303, 167] on button "Mulan" at bounding box center [294, 168] width 33 height 17
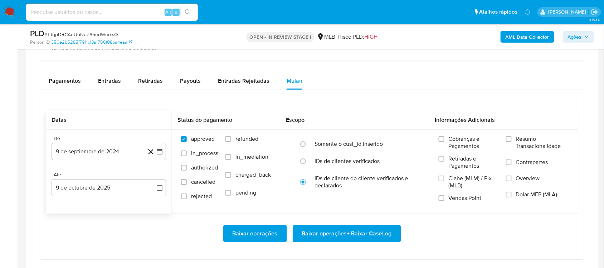
scroll to position [582, 0]
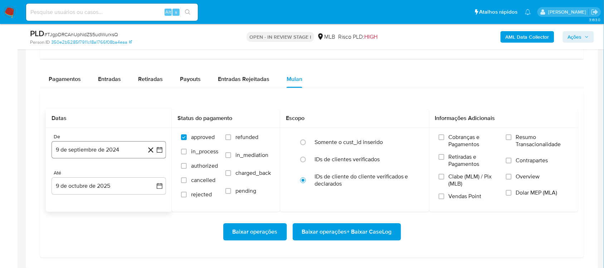
click at [156, 150] on icon "button" at bounding box center [159, 149] width 7 height 7
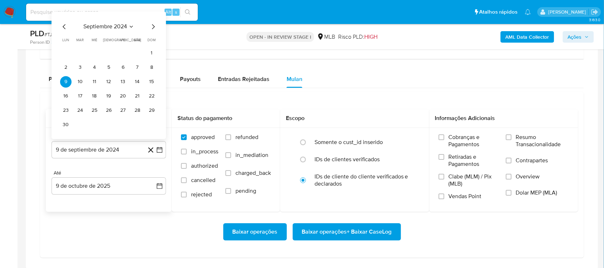
click at [110, 27] on span "septiembre 2024" at bounding box center [105, 26] width 44 height 7
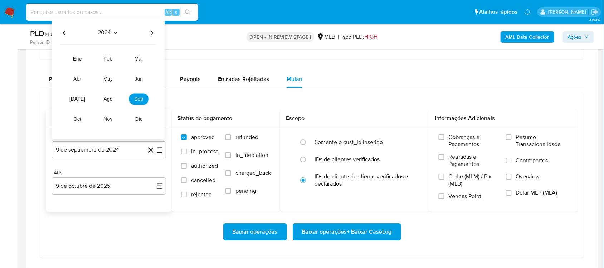
click at [151, 33] on icon "Año siguiente" at bounding box center [152, 32] width 9 height 9
click at [108, 102] on span "ago" at bounding box center [108, 99] width 9 height 6
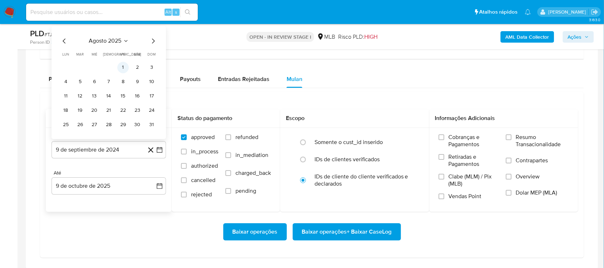
click at [122, 66] on button "1" at bounding box center [122, 67] width 11 height 11
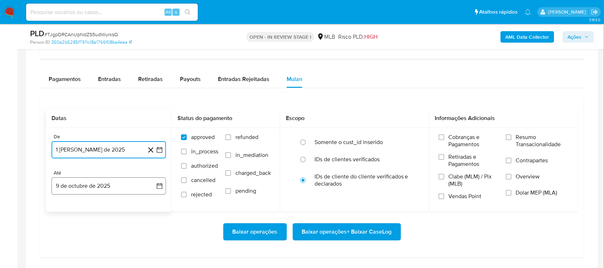
click at [165, 185] on button "9 de octubre de 2025" at bounding box center [109, 185] width 115 height 17
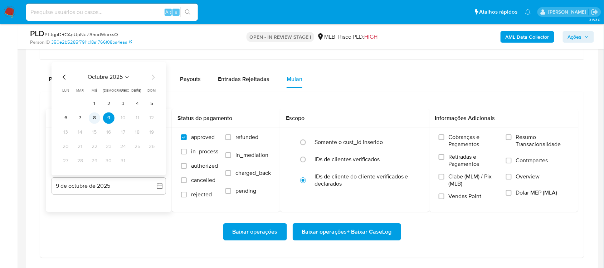
click at [95, 122] on button "8" at bounding box center [94, 117] width 11 height 11
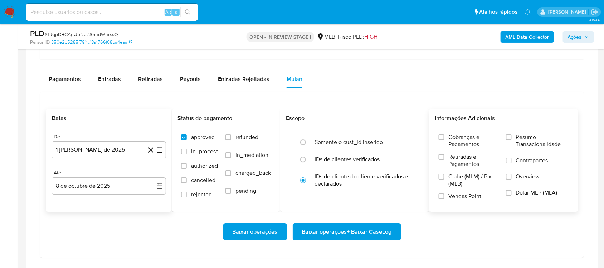
click at [532, 137] on span "Resumo Transacionalidade" at bounding box center [542, 141] width 53 height 14
click at [512, 137] on input "Resumo Transacionalidade" at bounding box center [509, 137] width 6 height 6
click at [328, 232] on span "Baixar operações + Baixar CaseLog" at bounding box center [347, 232] width 90 height 16
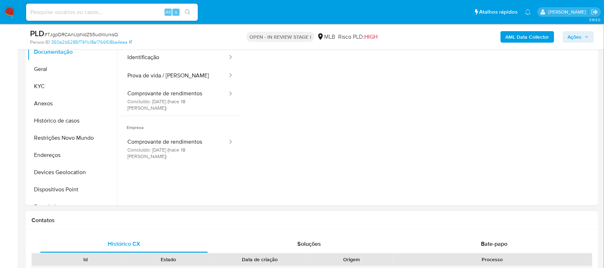
scroll to position [134, 0]
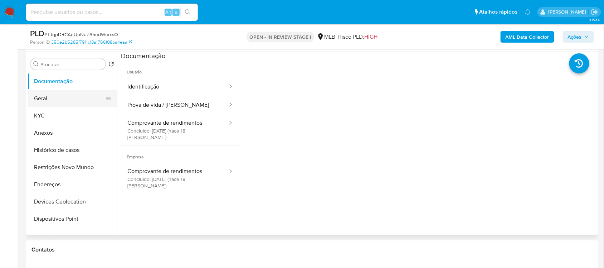
click at [72, 96] on button "Geral" at bounding box center [70, 98] width 84 height 17
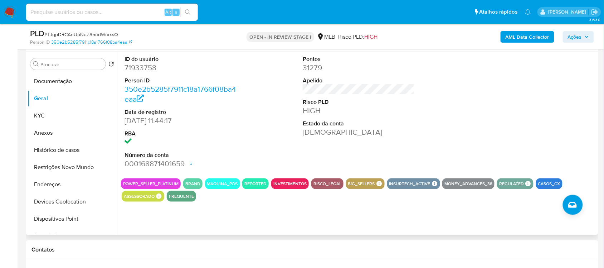
click at [139, 67] on dd "71933758" at bounding box center [181, 68] width 112 height 10
copy dd "71933758"
click at [74, 149] on button "Histórico de casos" at bounding box center [70, 149] width 84 height 17
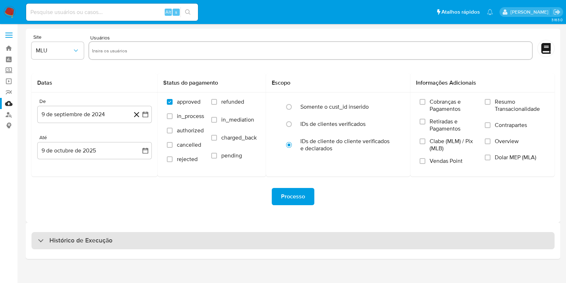
click at [144, 236] on div "Histórico de Execução" at bounding box center [293, 240] width 523 height 17
select select "10"
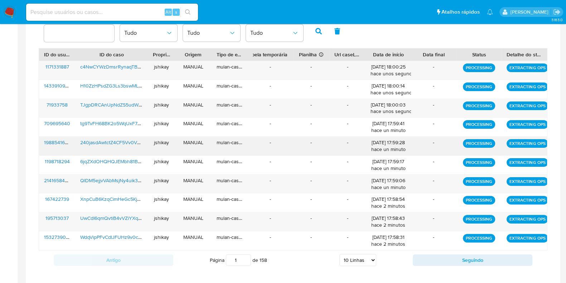
scroll to position [275, 0]
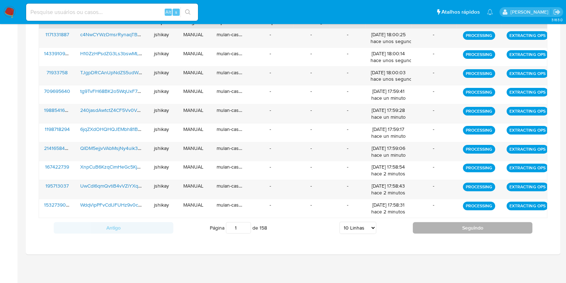
click at [428, 223] on button "Seguindo" at bounding box center [473, 227] width 120 height 11
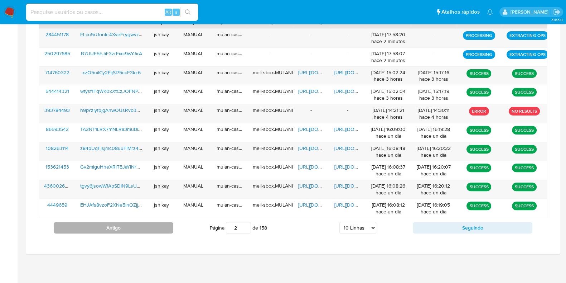
click at [138, 230] on button "Antigo" at bounding box center [114, 227] width 120 height 11
type input "1"
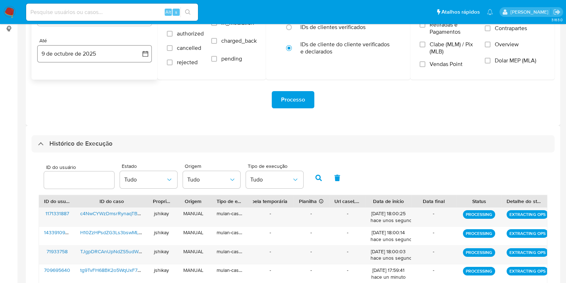
click at [106, 148] on h3 "Histórico de Execução" at bounding box center [80, 143] width 63 height 9
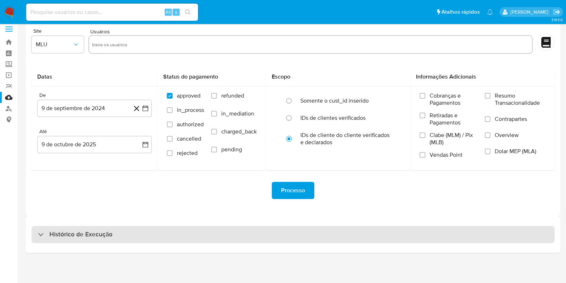
click at [97, 237] on h3 "Histórico de Execução" at bounding box center [80, 234] width 63 height 9
select select "10"
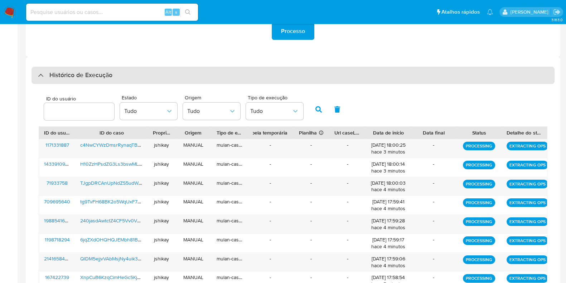
scroll to position [231, 0]
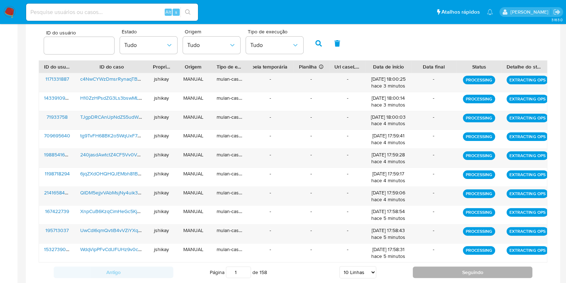
click at [430, 269] on button "Seguindo" at bounding box center [473, 271] width 120 height 11
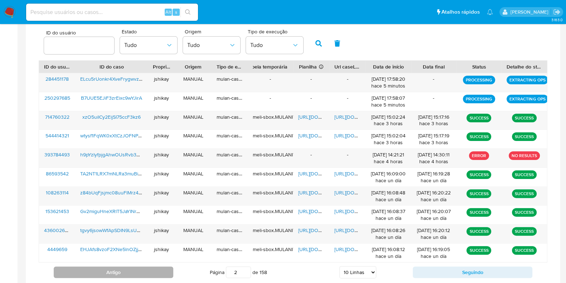
click at [133, 266] on button "Antigo" at bounding box center [114, 271] width 120 height 11
type input "1"
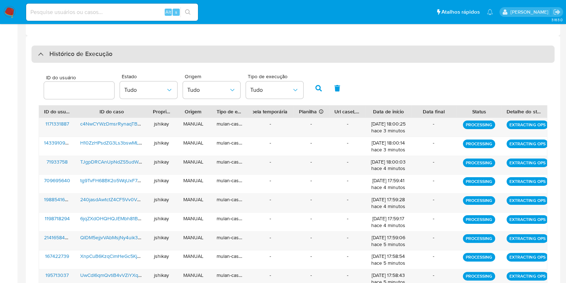
click at [66, 53] on h3 "Histórico de Execução" at bounding box center [80, 54] width 63 height 9
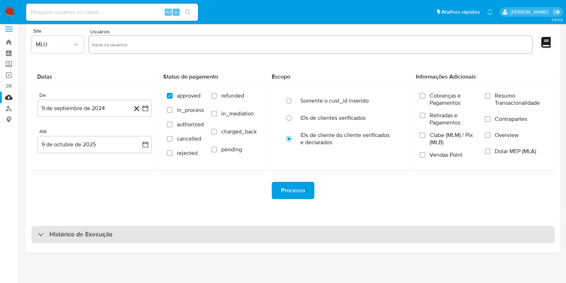
click at [94, 235] on h3 "Histórico de Execução" at bounding box center [80, 234] width 63 height 9
select select "10"
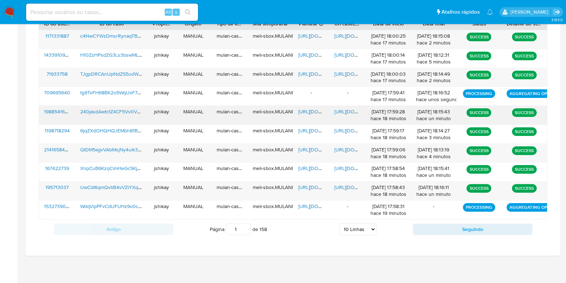
scroll to position [275, 0]
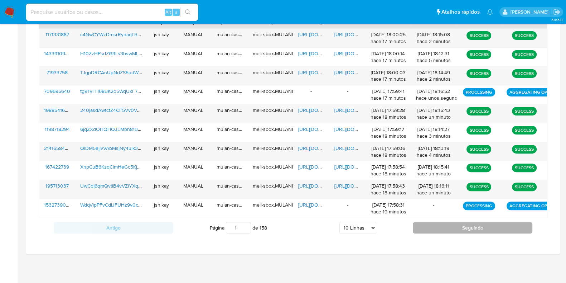
click at [441, 230] on button "Seguindo" at bounding box center [473, 227] width 120 height 11
type input "2"
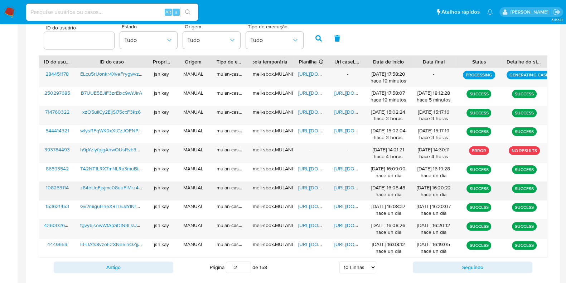
scroll to position [186, 0]
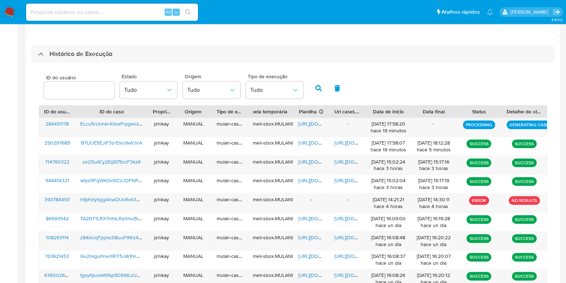
click at [394, 80] on div "ID do usuário Estado Tudo Origem Tudo Tipo de execução Tudo" at bounding box center [293, 87] width 509 height 35
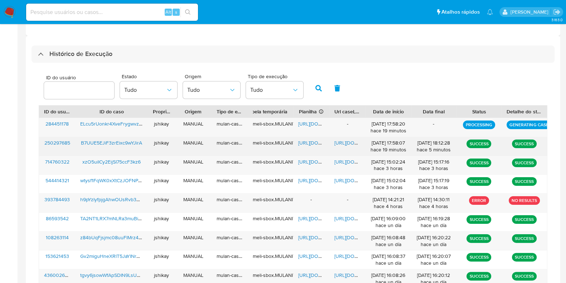
click at [305, 142] on span "[URL][DOMAIN_NAME]" at bounding box center [322, 142] width 49 height 7
click at [353, 141] on span "[URL][DOMAIN_NAME]" at bounding box center [358, 142] width 49 height 7
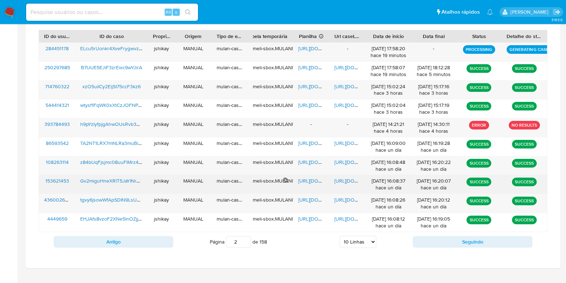
scroll to position [275, 0]
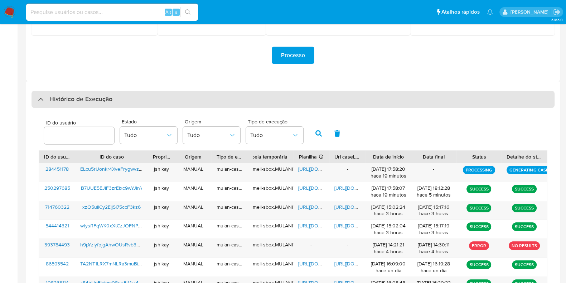
click at [72, 97] on h3 "Histórico de Execução" at bounding box center [80, 99] width 63 height 9
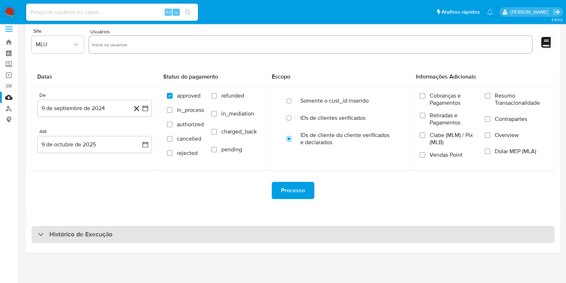
click at [98, 228] on div "Histórico de Execução" at bounding box center [293, 234] width 523 height 17
select select "10"
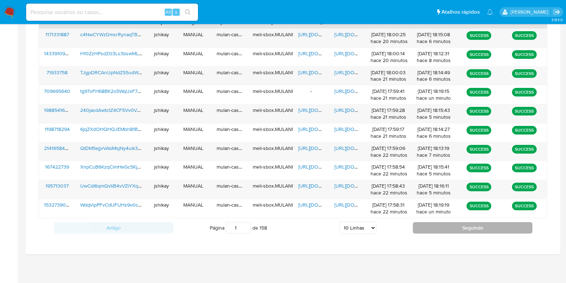
click at [422, 222] on button "Seguindo" at bounding box center [473, 227] width 120 height 11
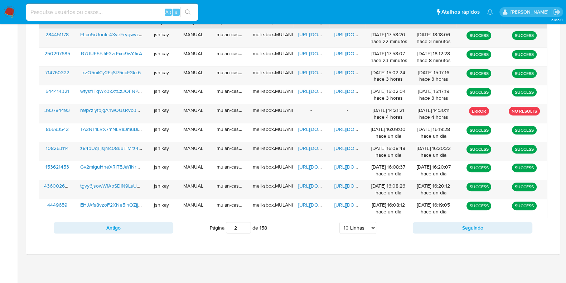
scroll to position [186, 0]
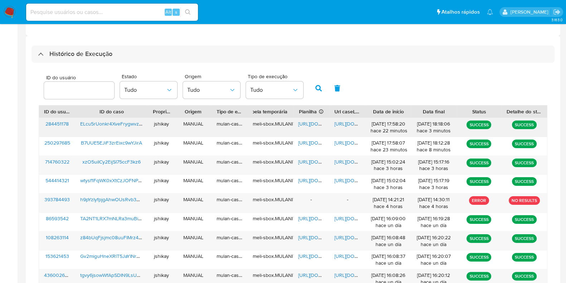
click at [313, 122] on span "[URL][DOMAIN_NAME]" at bounding box center [322, 123] width 49 height 7
click at [347, 123] on span "[URL][DOMAIN_NAME]" at bounding box center [358, 123] width 49 height 7
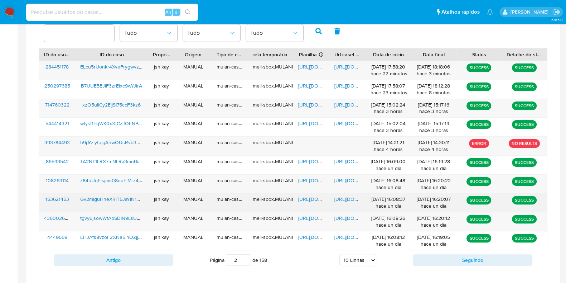
scroll to position [275, 0]
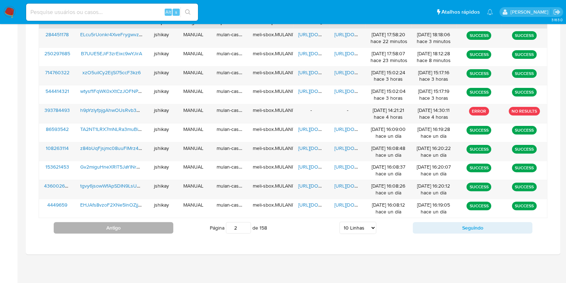
click at [137, 226] on button "Antigo" at bounding box center [114, 227] width 120 height 11
type input "1"
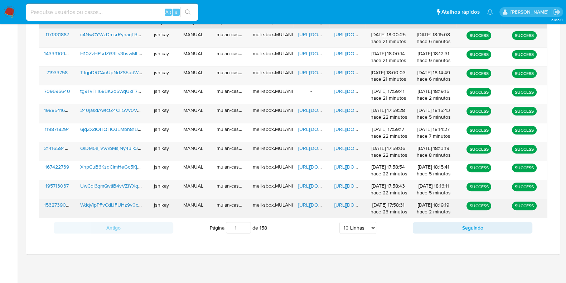
click at [308, 201] on span "[URL][DOMAIN_NAME]" at bounding box center [322, 204] width 49 height 7
click at [344, 204] on span "[URL][DOMAIN_NAME]" at bounding box center [358, 204] width 49 height 7
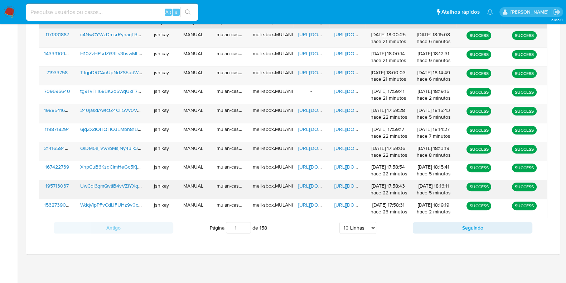
click at [310, 183] on span "[URL][DOMAIN_NAME]" at bounding box center [322, 185] width 49 height 7
click at [345, 183] on span "[URL][DOMAIN_NAME]" at bounding box center [358, 185] width 49 height 7
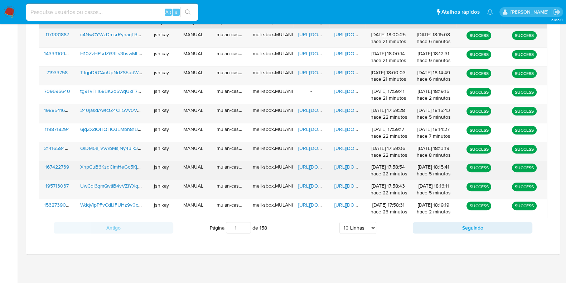
drag, startPoint x: 314, startPoint y: 164, endPoint x: 352, endPoint y: 164, distance: 38.0
click at [315, 164] on span "[URL][DOMAIN_NAME]" at bounding box center [322, 166] width 49 height 7
click at [348, 164] on span "[URL][DOMAIN_NAME]" at bounding box center [358, 166] width 49 height 7
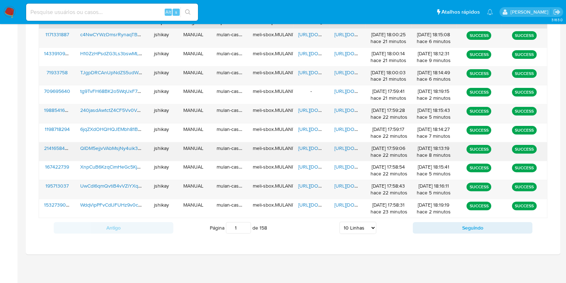
click at [311, 145] on span "[URL][DOMAIN_NAME]" at bounding box center [322, 147] width 49 height 7
click at [347, 148] on span "[URL][DOMAIN_NAME]" at bounding box center [358, 147] width 49 height 7
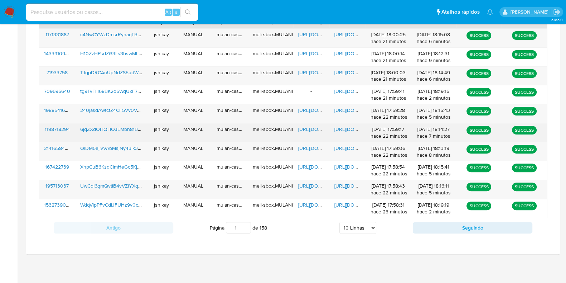
click at [303, 125] on span "[URL][DOMAIN_NAME]" at bounding box center [322, 128] width 49 height 7
click at [349, 129] on span "[URL][DOMAIN_NAME]" at bounding box center [358, 128] width 49 height 7
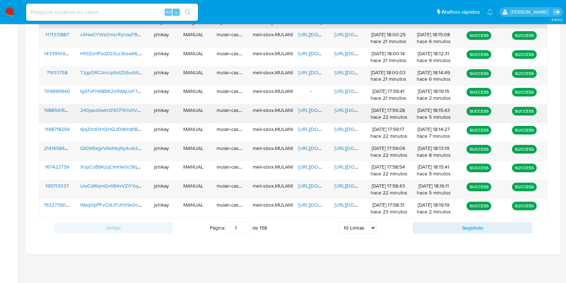
click at [309, 108] on span "[URL][DOMAIN_NAME]" at bounding box center [322, 109] width 49 height 7
click at [339, 109] on span "[URL][DOMAIN_NAME]" at bounding box center [358, 109] width 49 height 7
click at [315, 71] on span "[URL][DOMAIN_NAME]" at bounding box center [322, 72] width 49 height 7
click at [339, 72] on span "[URL][DOMAIN_NAME]" at bounding box center [358, 72] width 49 height 7
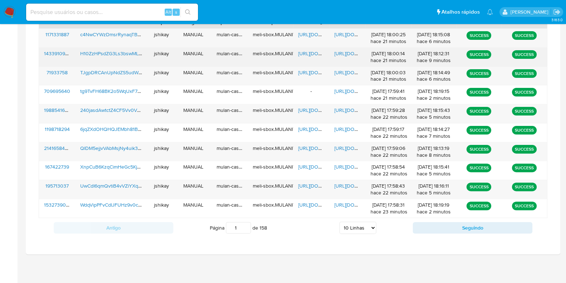
click at [319, 53] on span "[URL][DOMAIN_NAME]" at bounding box center [322, 53] width 49 height 7
click at [353, 50] on span "[URL][DOMAIN_NAME]" at bounding box center [358, 53] width 49 height 7
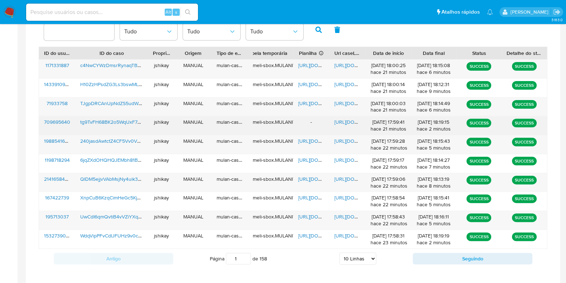
scroll to position [231, 0]
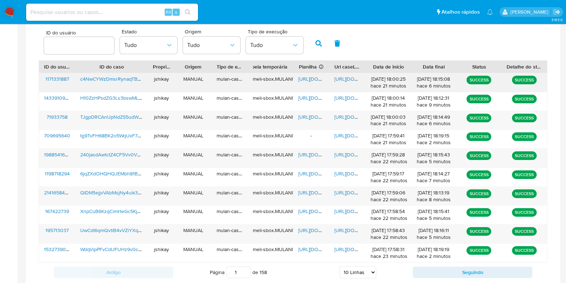
click at [317, 78] on span "[URL][DOMAIN_NAME]" at bounding box center [322, 78] width 49 height 7
click at [345, 79] on span "[URL][DOMAIN_NAME]" at bounding box center [358, 78] width 49 height 7
